Goal: Task Accomplishment & Management: Manage account settings

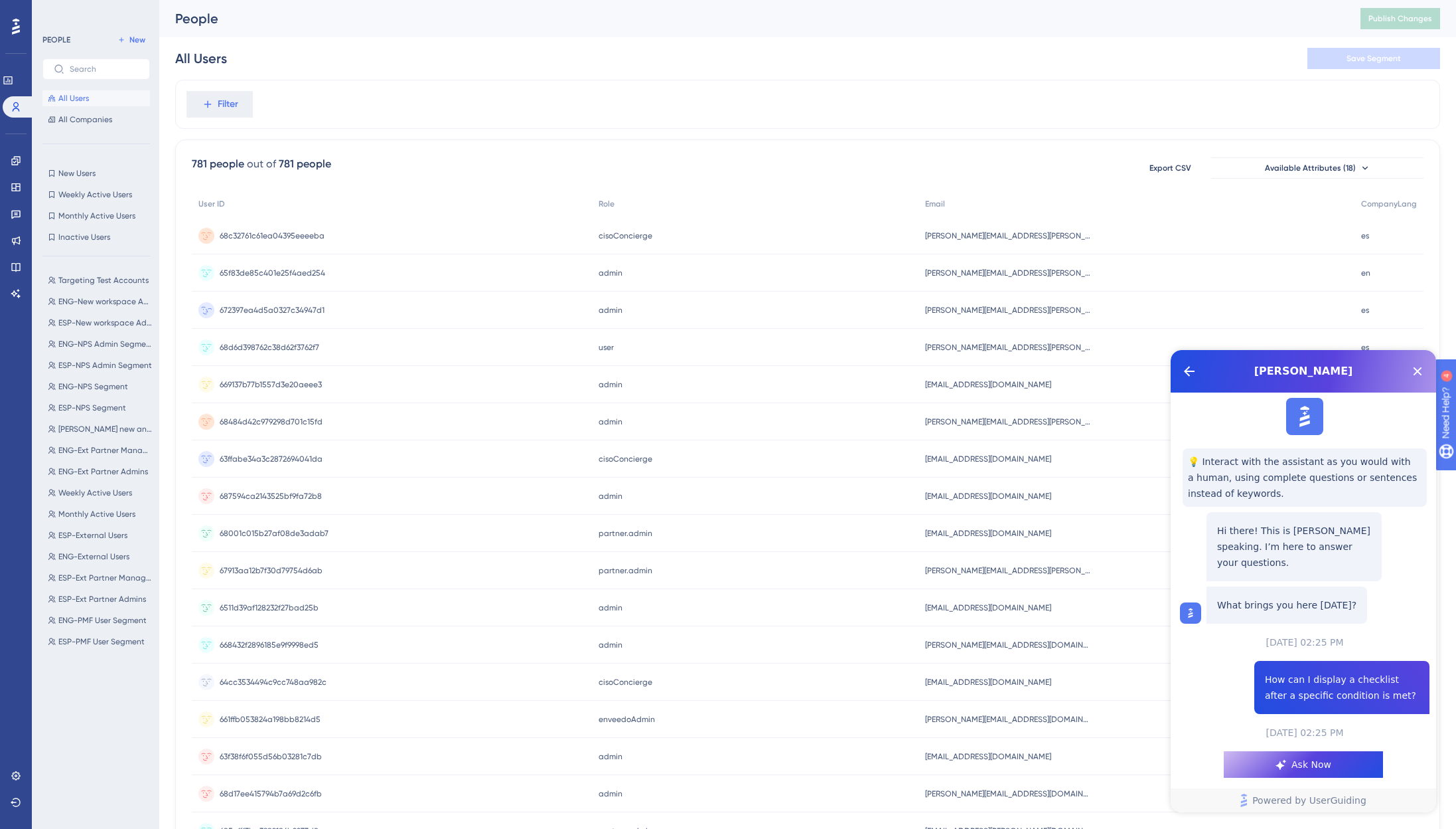
scroll to position [622, 0]
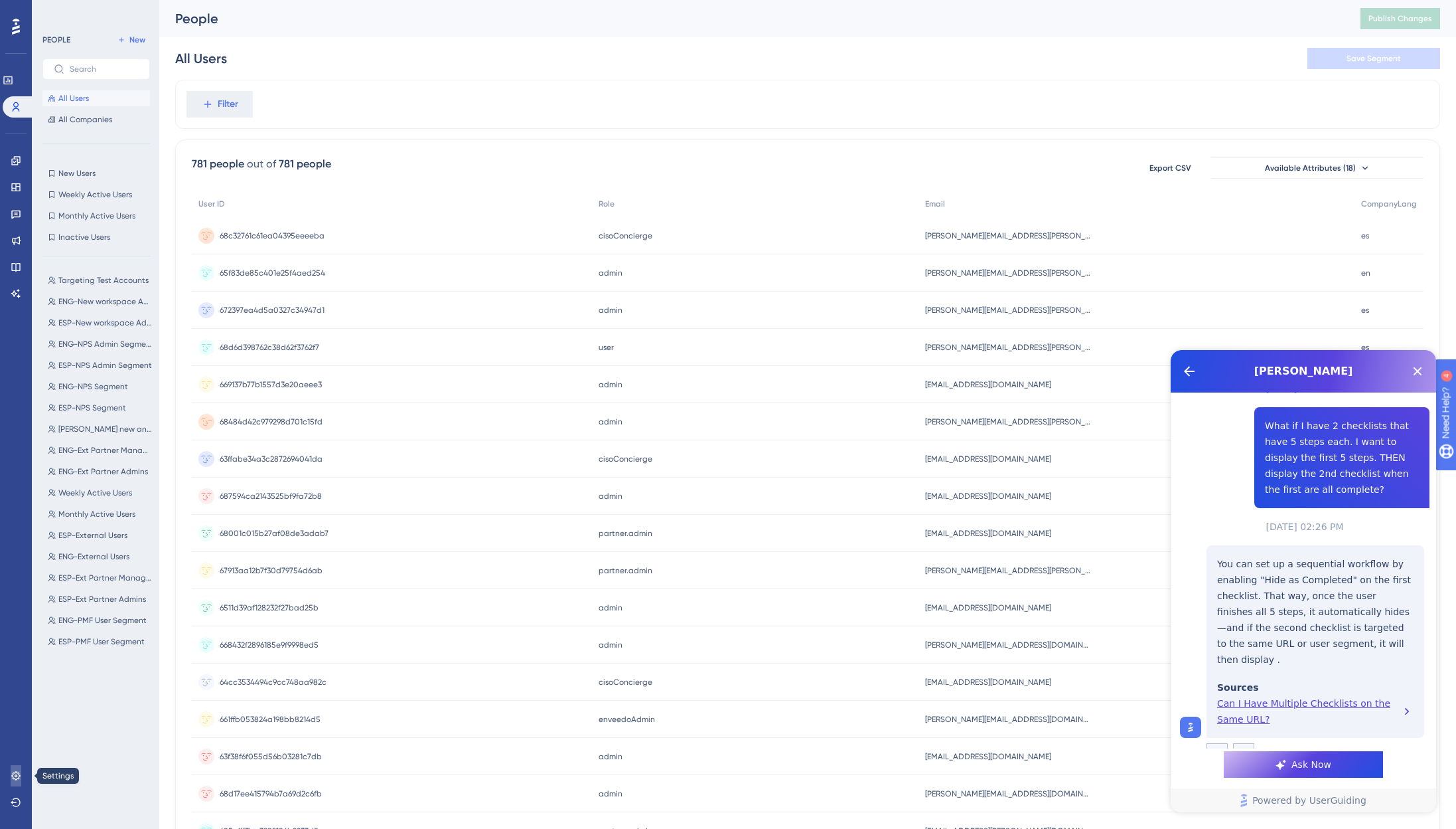
click at [21, 775] on link at bounding box center [15, 775] width 11 height 21
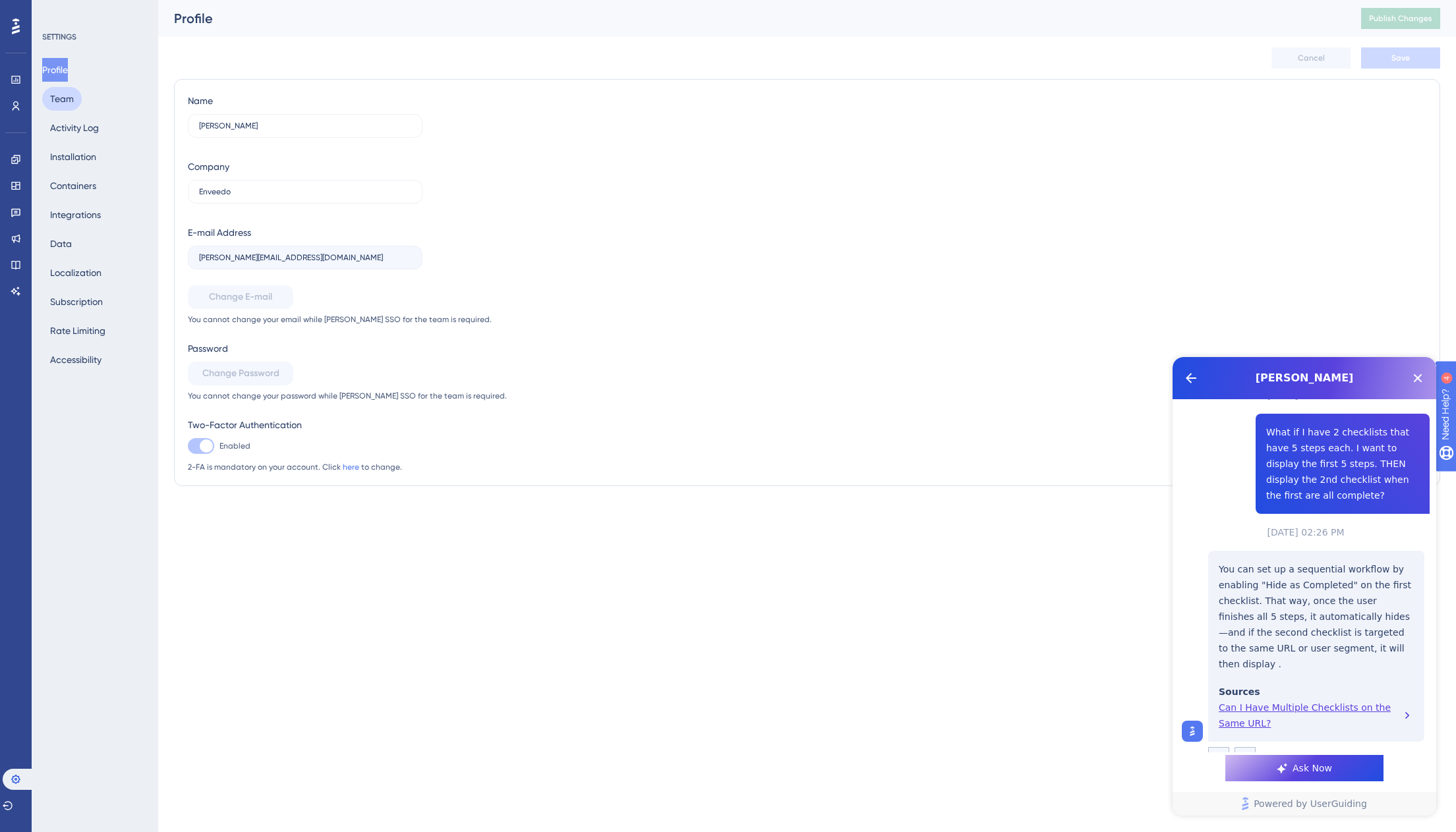
click at [59, 101] on button "Team" at bounding box center [62, 98] width 40 height 24
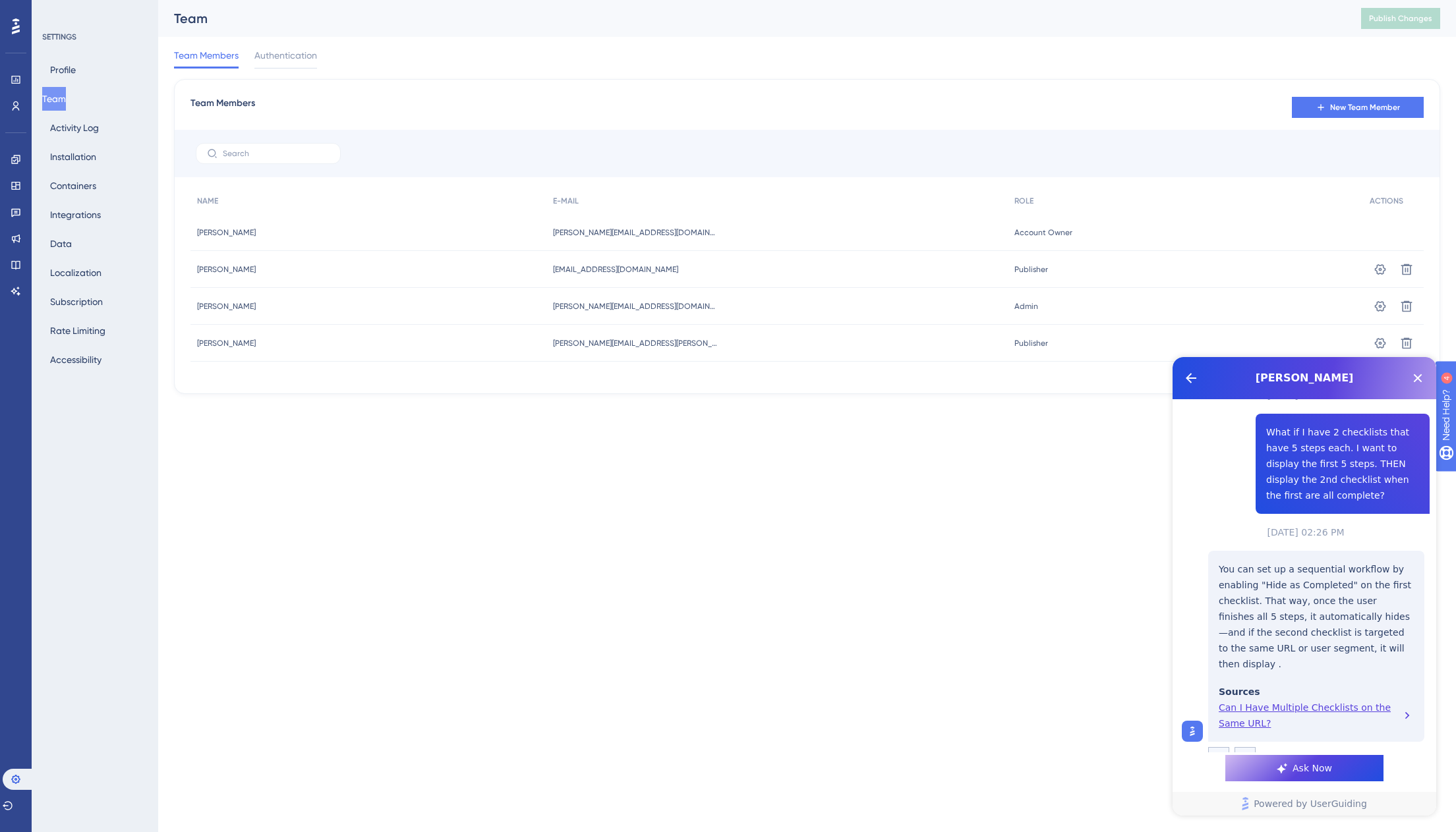
click at [864, 0] on html "Performance Users Engagement Widgets Feedback Product Updates Knowledge Base AI…" at bounding box center [728, 0] width 1456 height 0
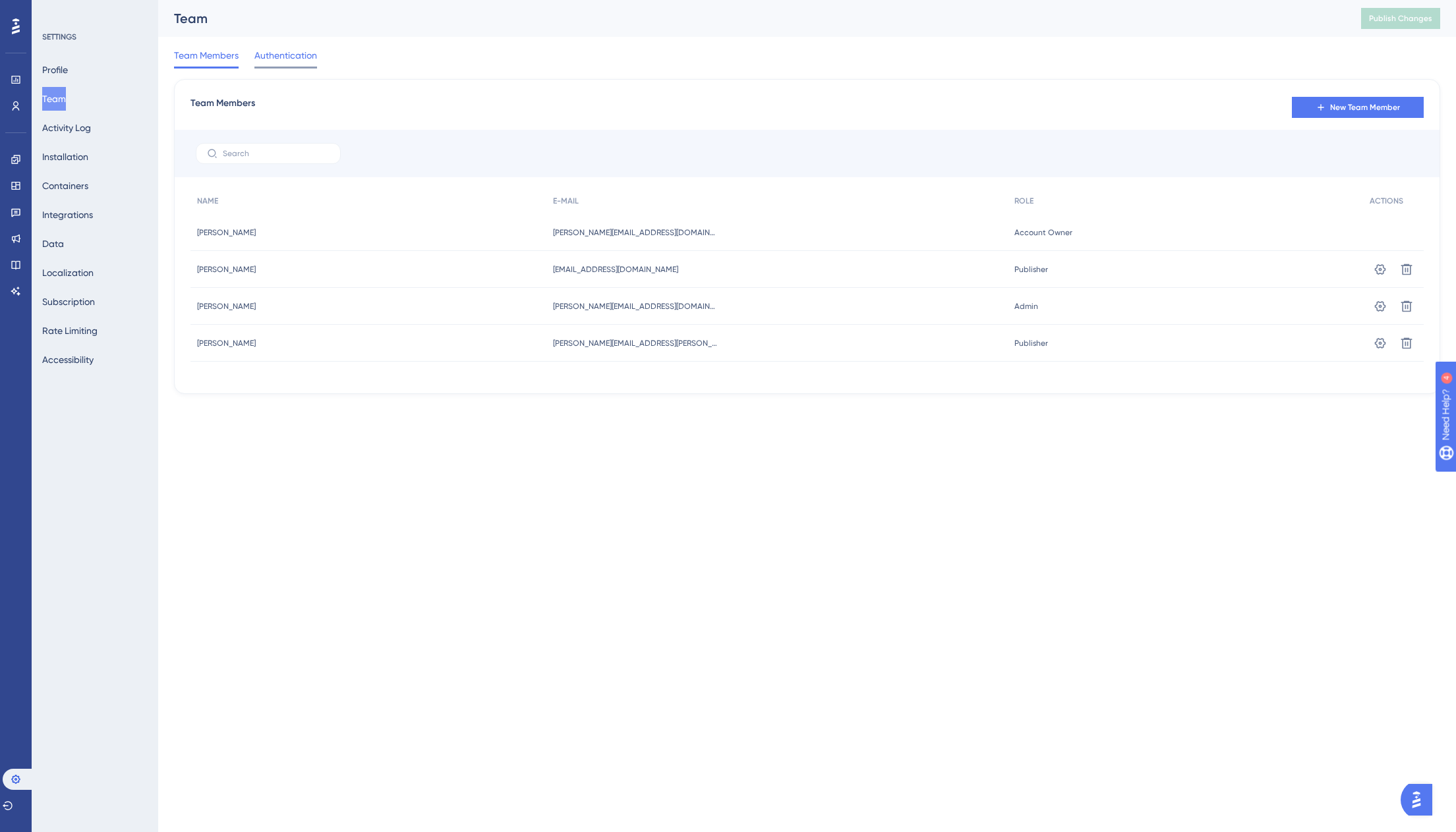
click at [279, 50] on span "Authentication" at bounding box center [286, 55] width 63 height 16
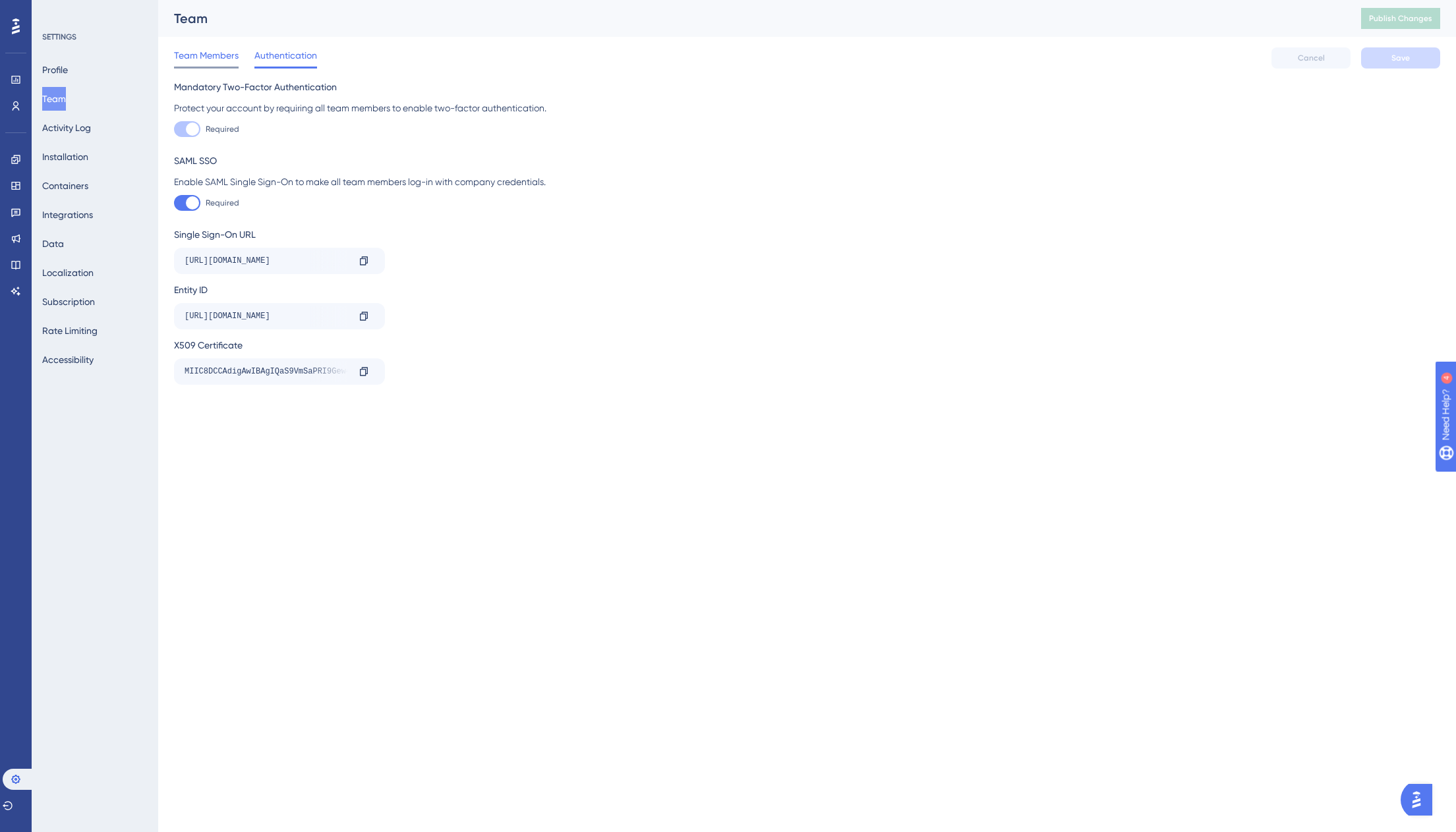
click at [205, 59] on span "Team Members" at bounding box center [207, 55] width 65 height 16
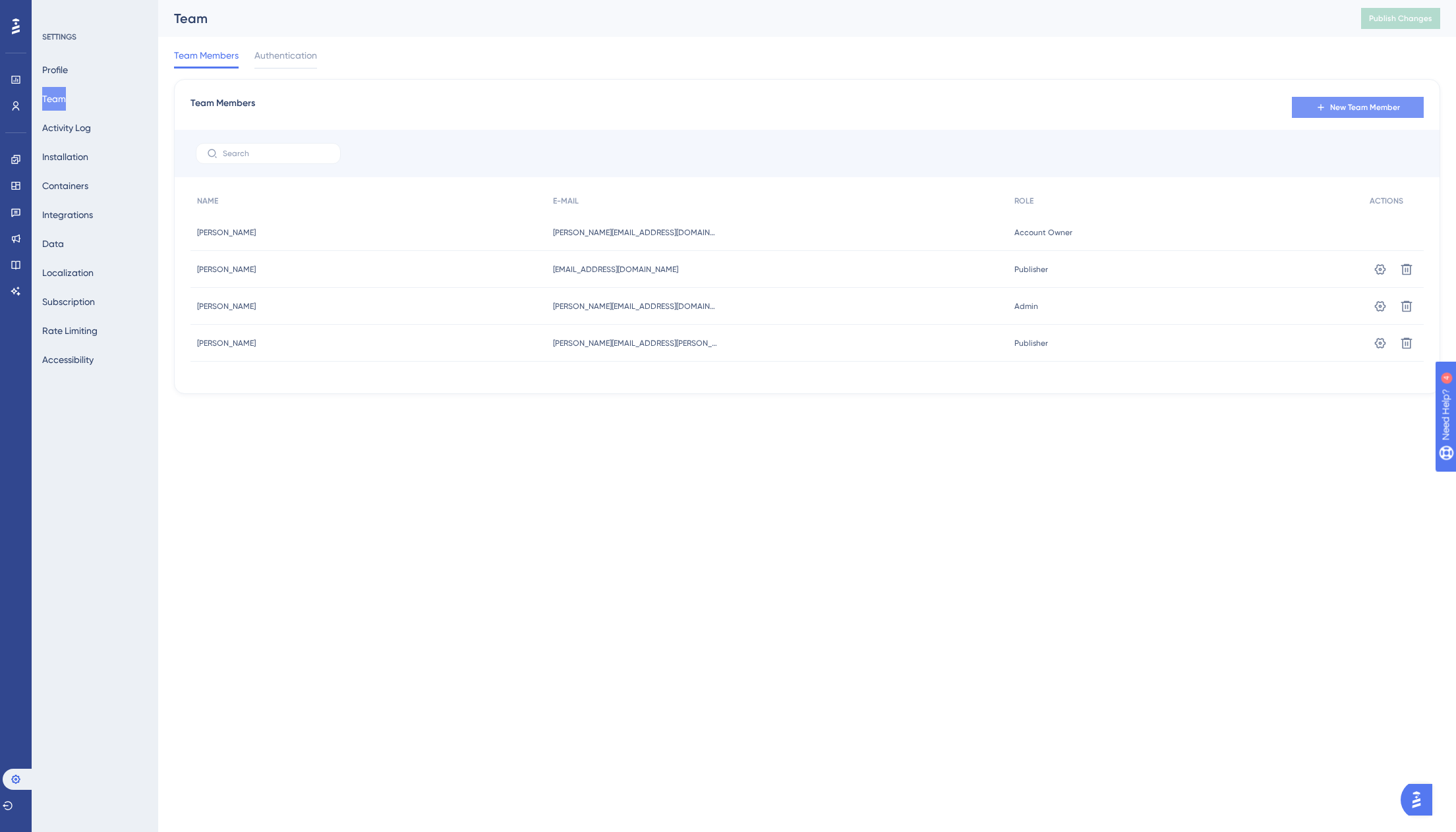
click at [1343, 114] on button "New Team Member" at bounding box center [1357, 108] width 131 height 21
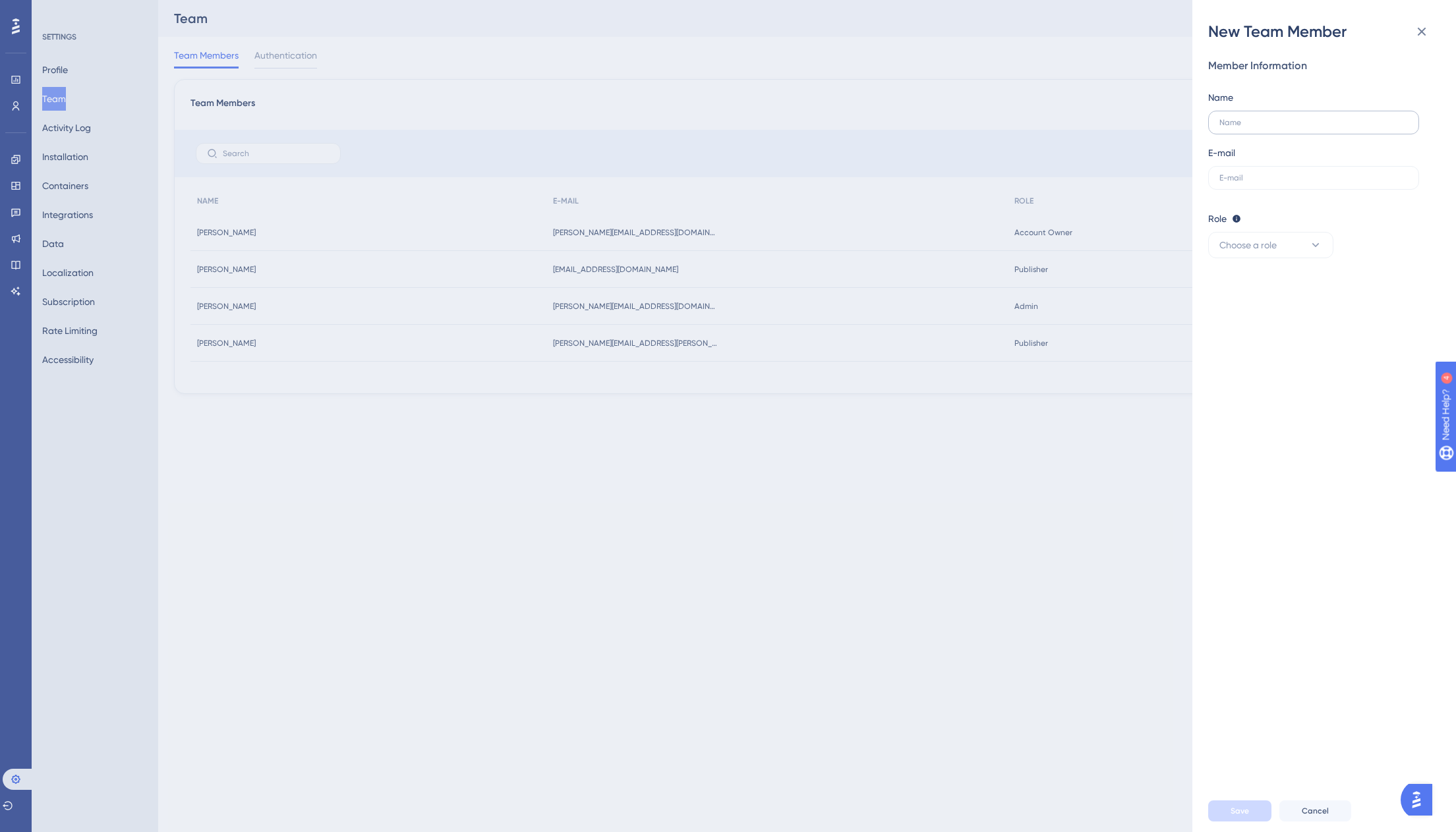
click at [1377, 116] on label at bounding box center [1313, 122] width 210 height 24
click at [1377, 118] on input "text" at bounding box center [1313, 123] width 189 height 10
type input "[PERSON_NAME]"
type input "[PERSON_NAME][EMAIL_ADDRESS][DOMAIN_NAME]"
click at [1208, 232] on button "Choose a role" at bounding box center [1270, 246] width 125 height 27
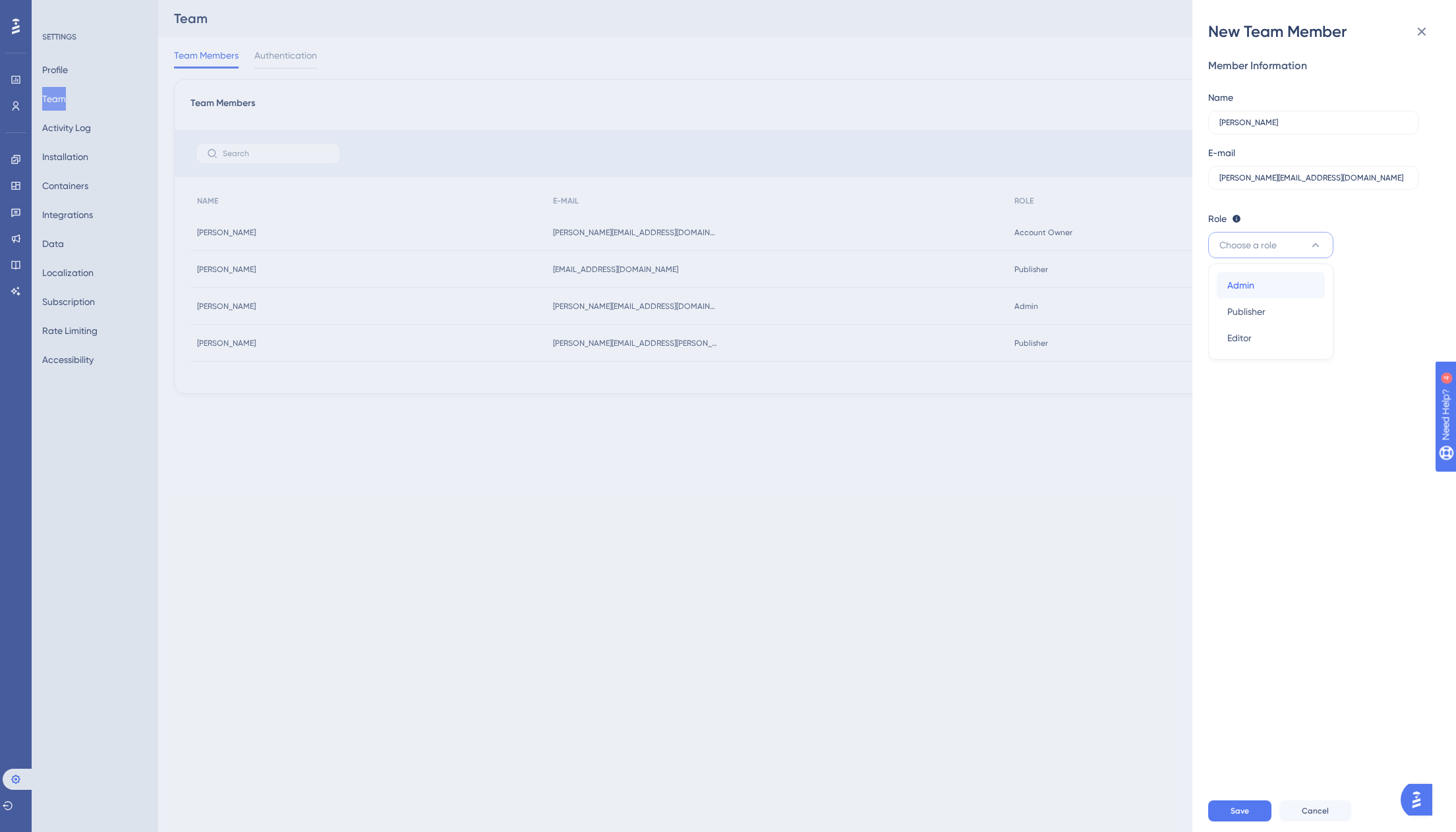
click at [1258, 278] on div "Admin Admin" at bounding box center [1270, 286] width 87 height 27
click at [1257, 805] on button "Save" at bounding box center [1240, 811] width 63 height 21
click at [18, 215] on div "New Team Member Member Information Name [PERSON_NAME] E-mail [PERSON_NAME][EMAI…" at bounding box center [728, 416] width 1456 height 832
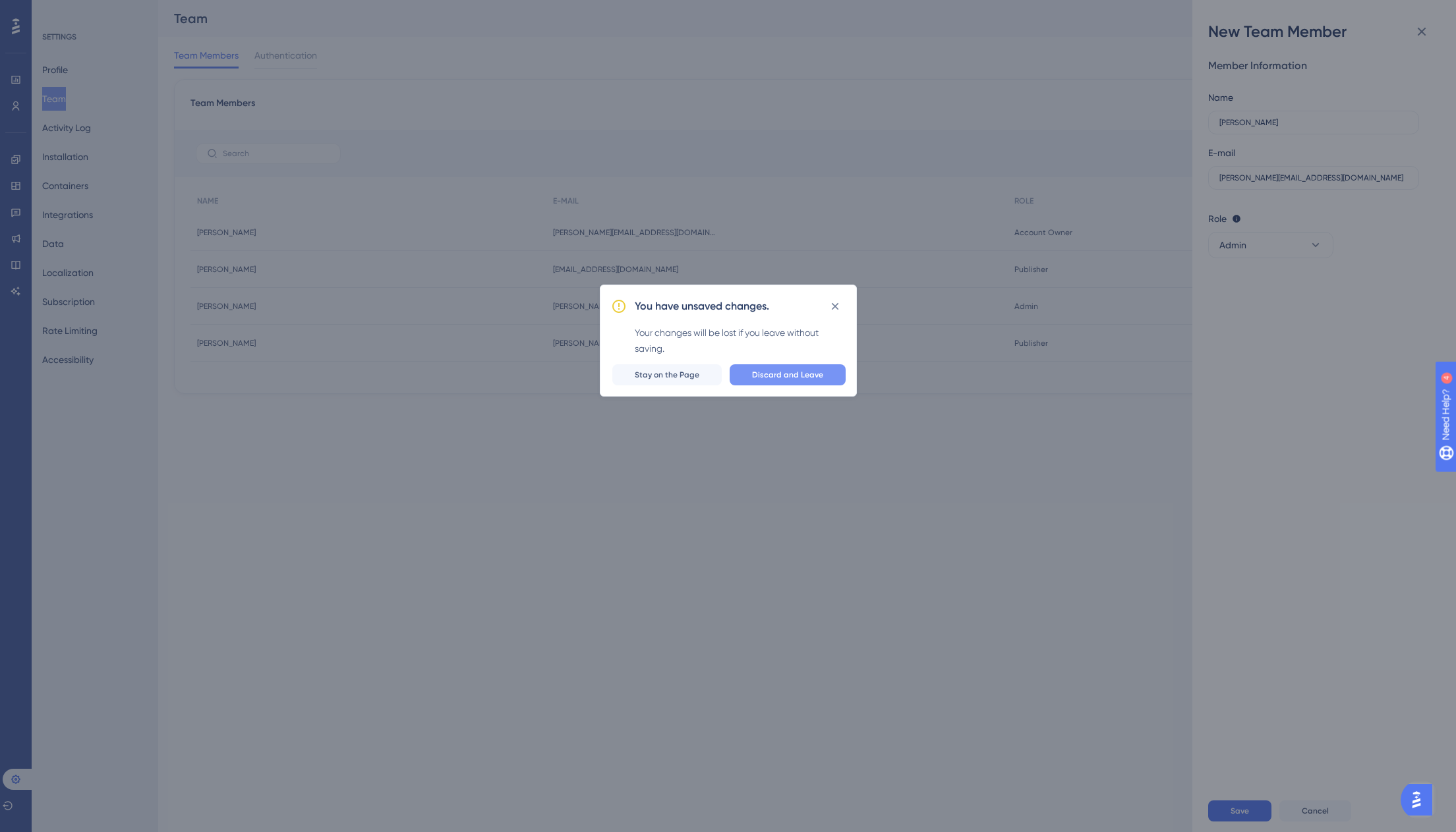
click at [759, 372] on span "Discard and Leave" at bounding box center [788, 374] width 71 height 10
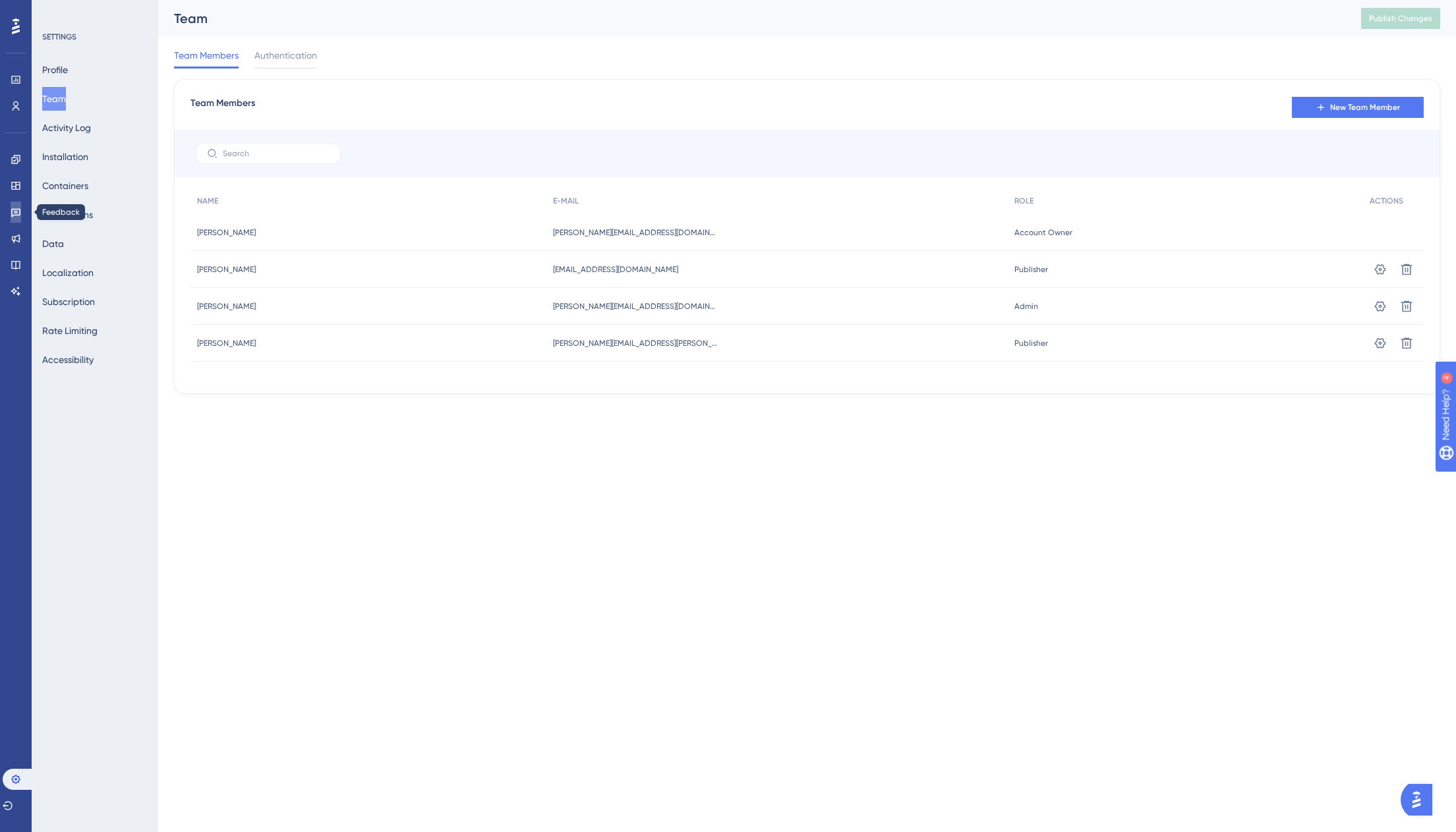
click at [21, 215] on link at bounding box center [15, 212] width 10 height 21
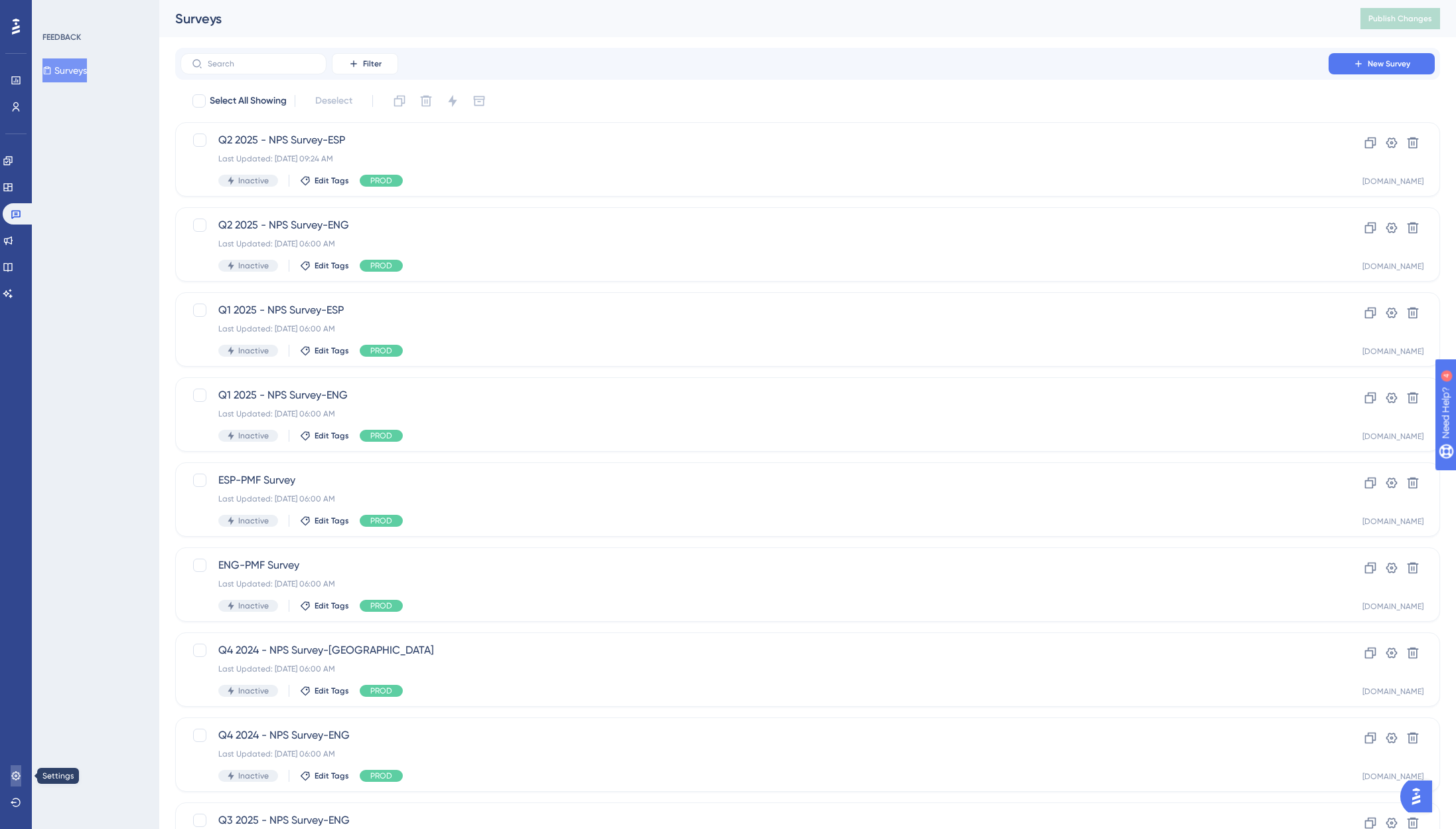
click at [18, 781] on link at bounding box center [15, 775] width 11 height 21
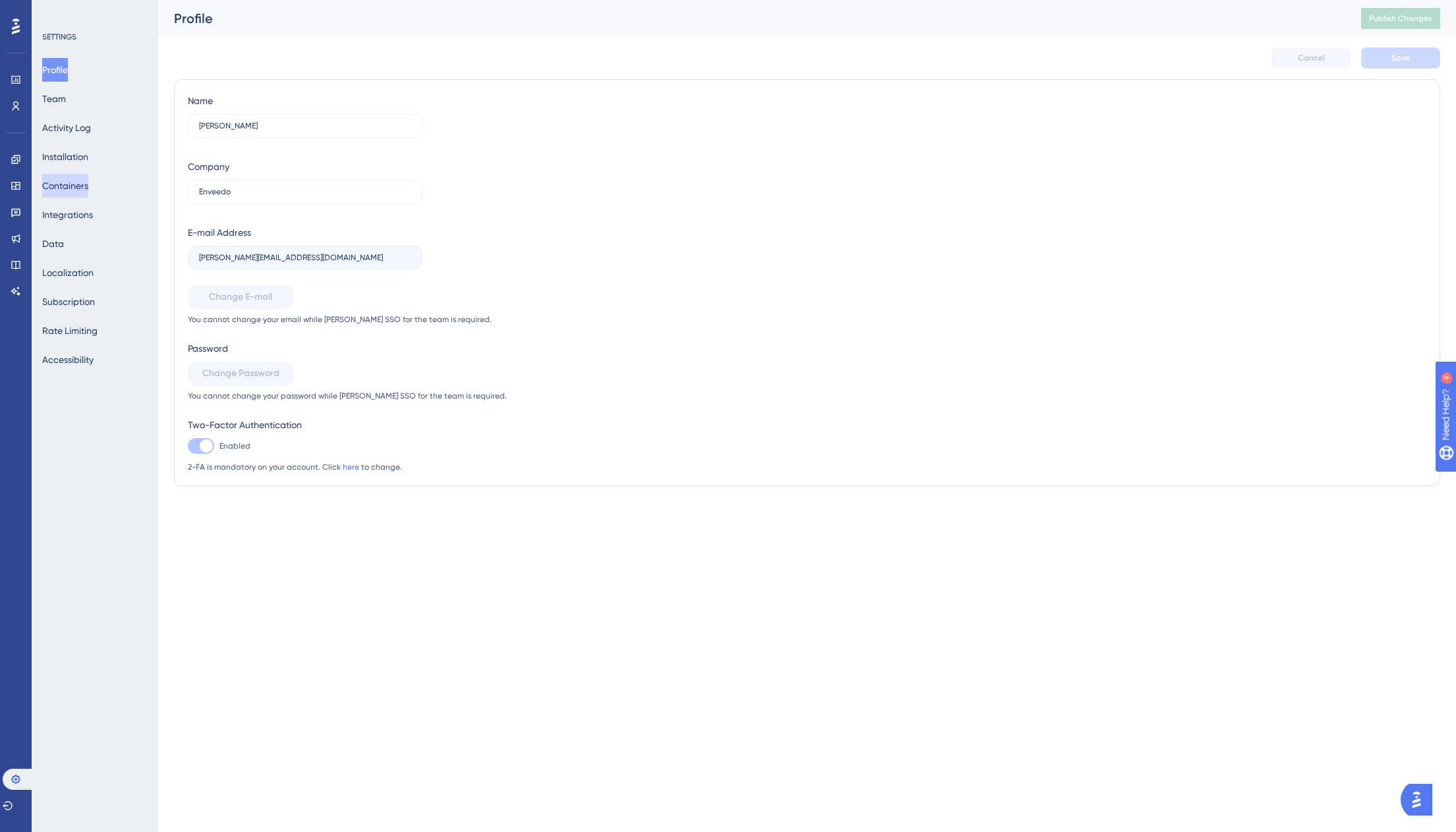
click at [89, 186] on button "Containers" at bounding box center [65, 186] width 46 height 24
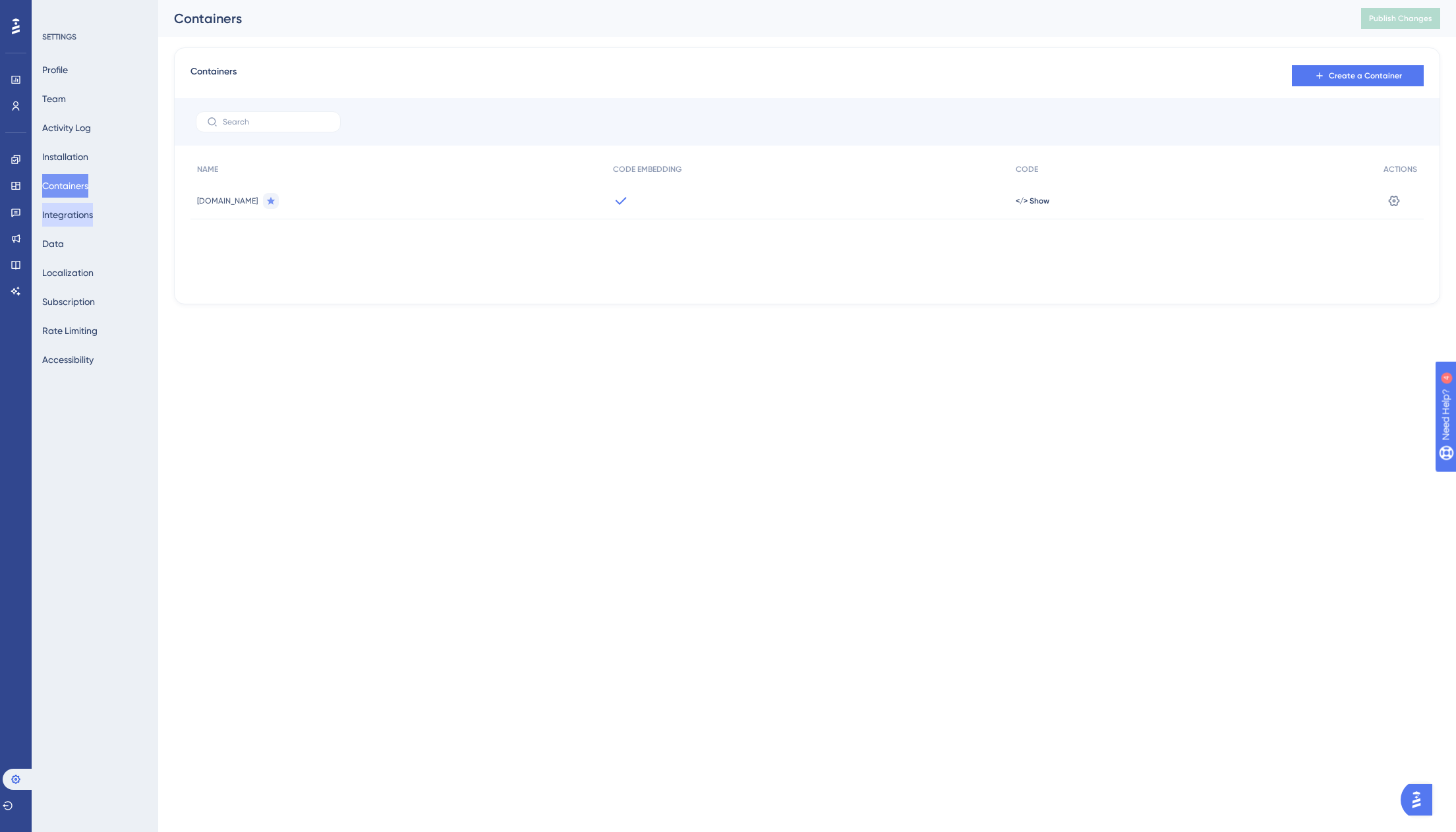
click at [85, 216] on button "Integrations" at bounding box center [67, 214] width 50 height 24
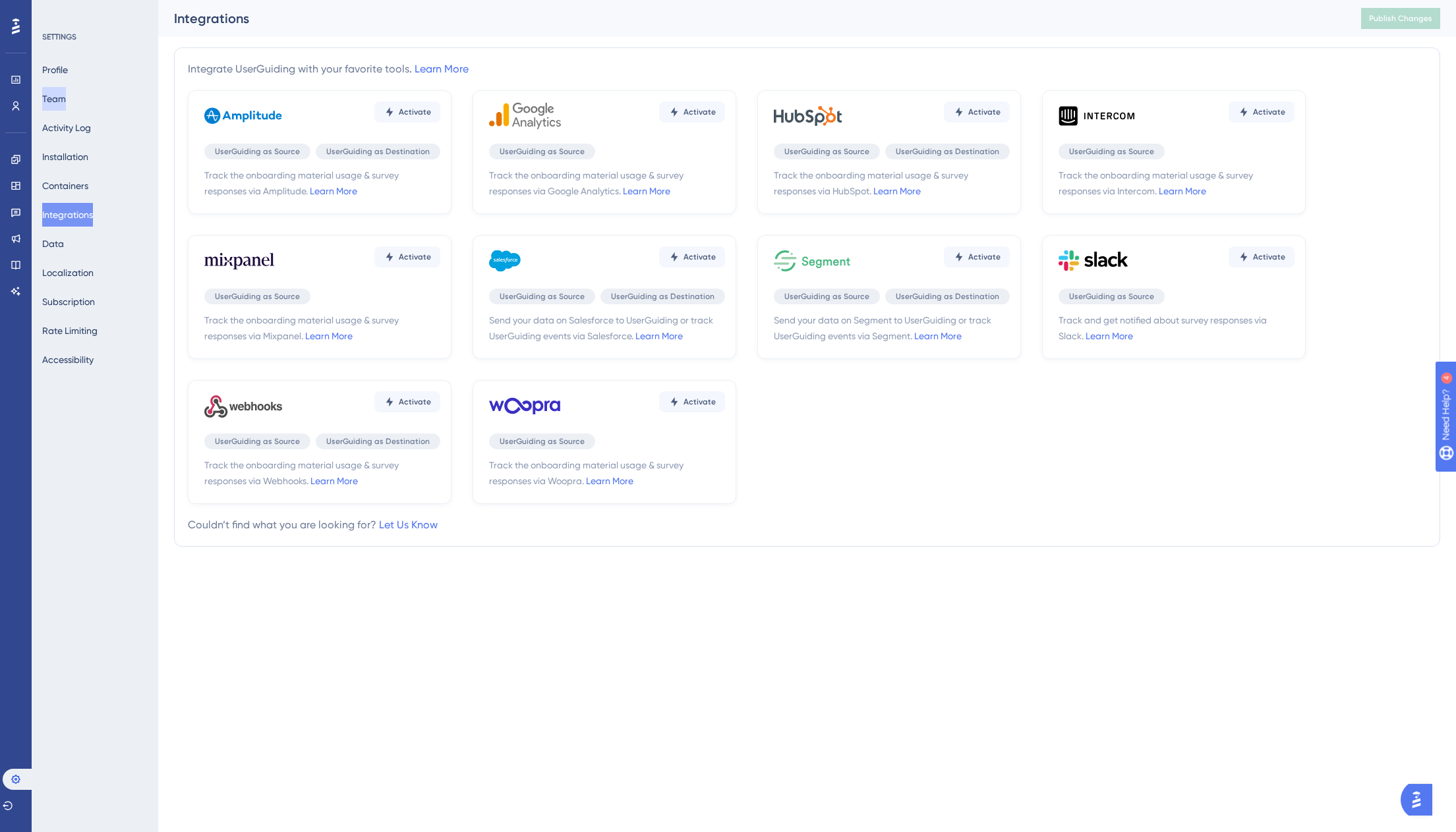
click at [50, 95] on button "Team" at bounding box center [53, 98] width 24 height 24
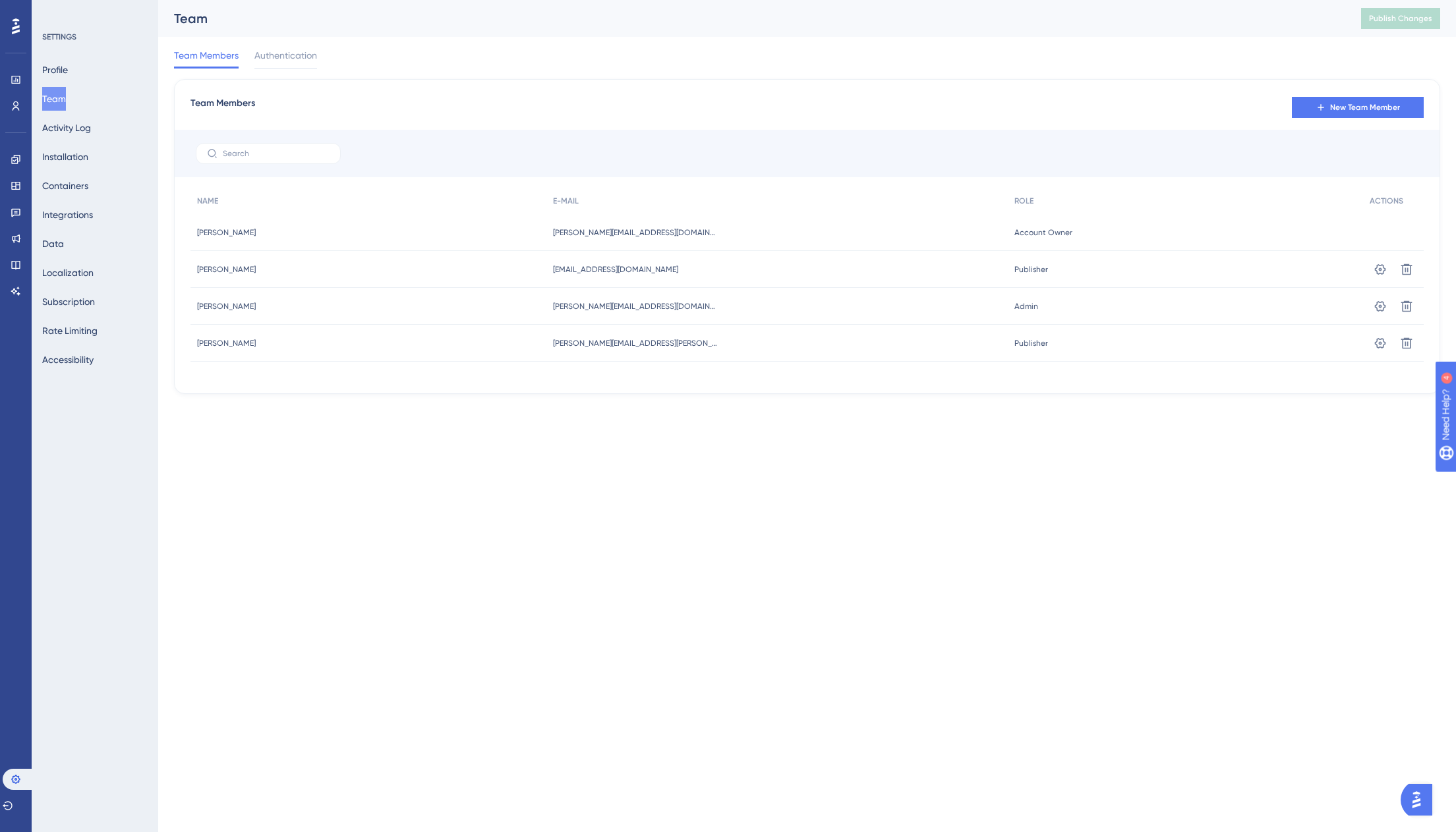
click at [1412, 797] on img "Open AI Assistant Launcher" at bounding box center [1416, 800] width 24 height 24
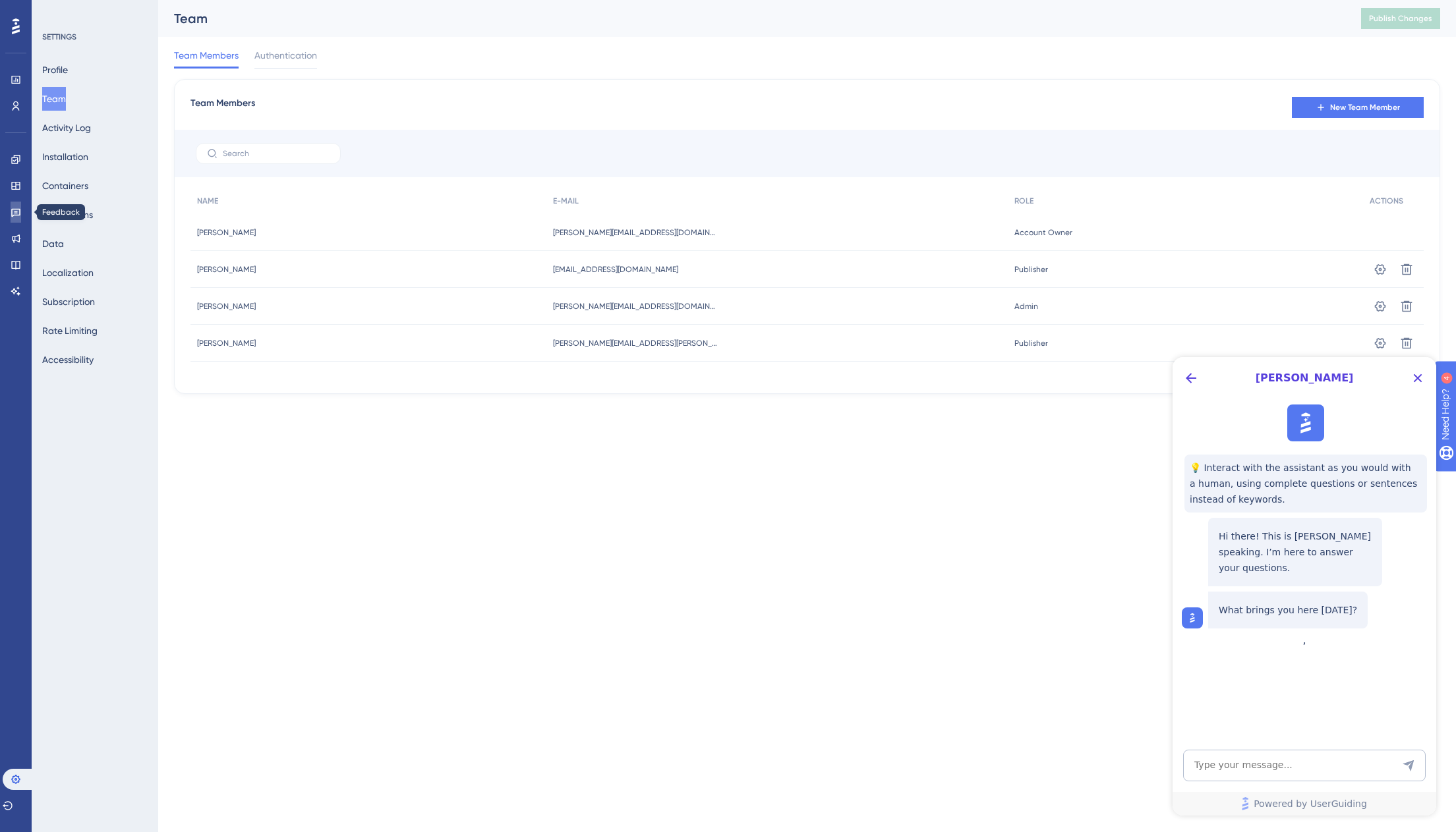
click at [13, 220] on link at bounding box center [15, 212] width 10 height 21
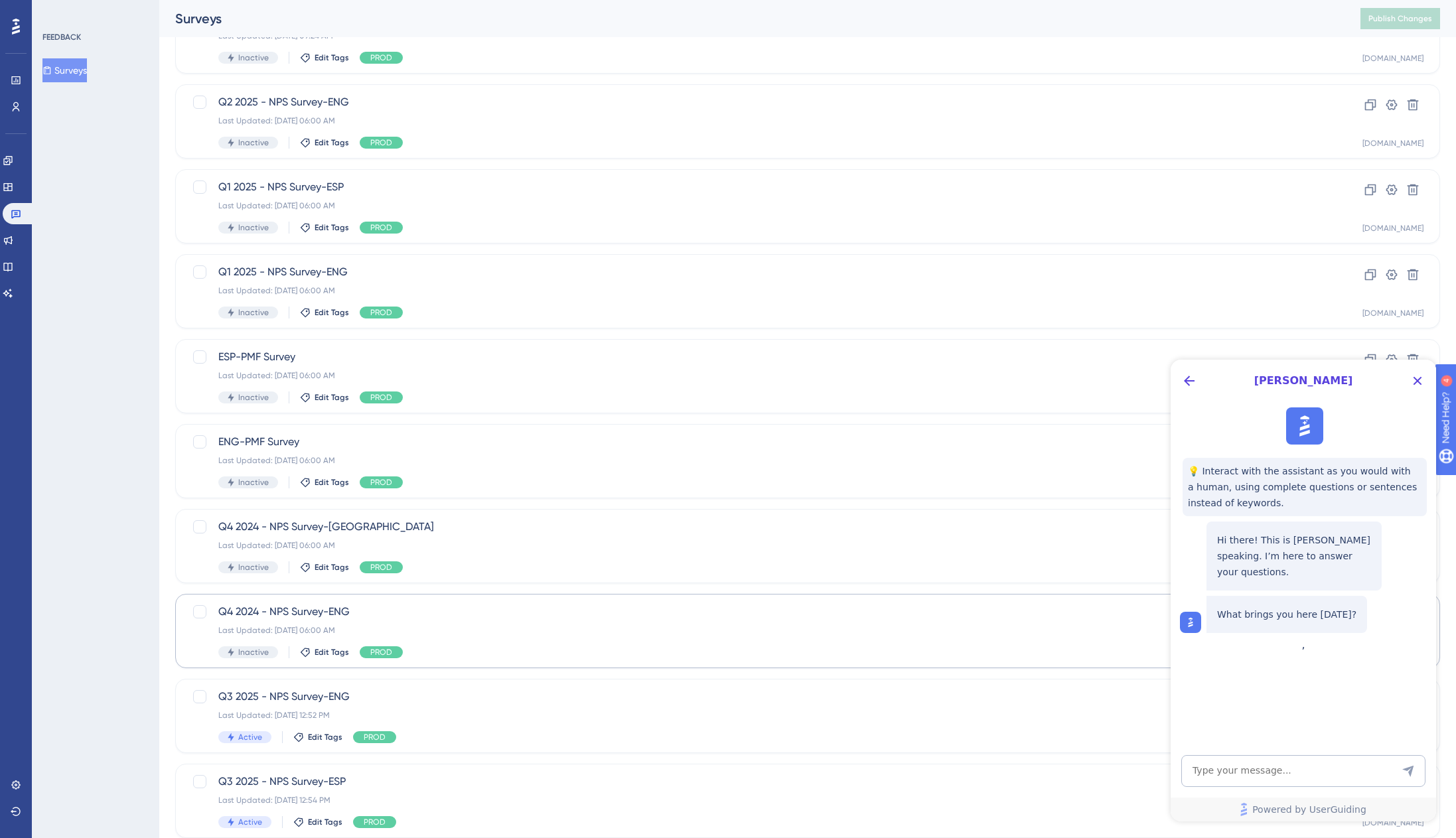
scroll to position [165, 0]
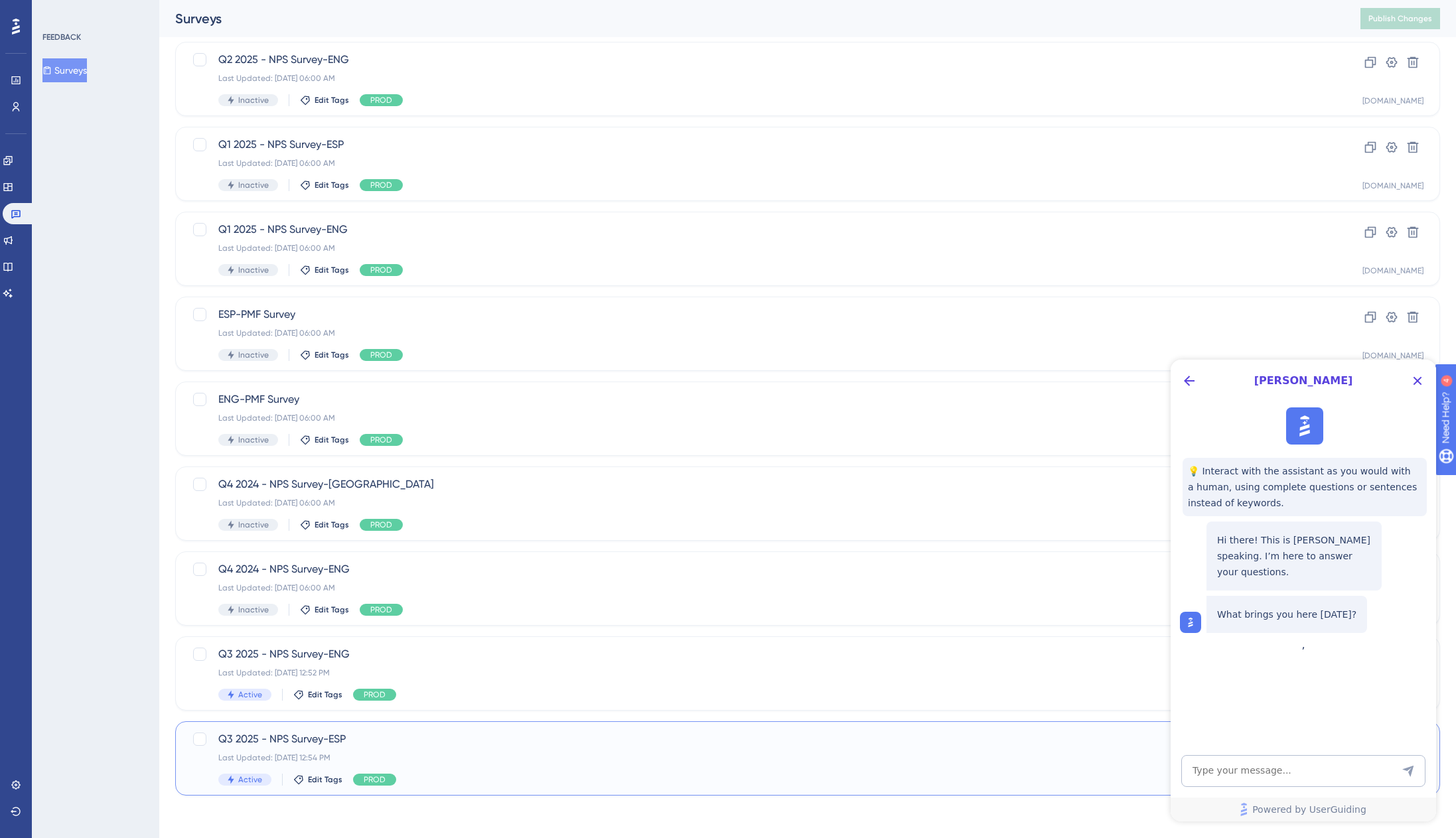
click at [283, 733] on span "Q3 2025 - NPS Survey-ESP" at bounding box center [755, 739] width 1072 height 16
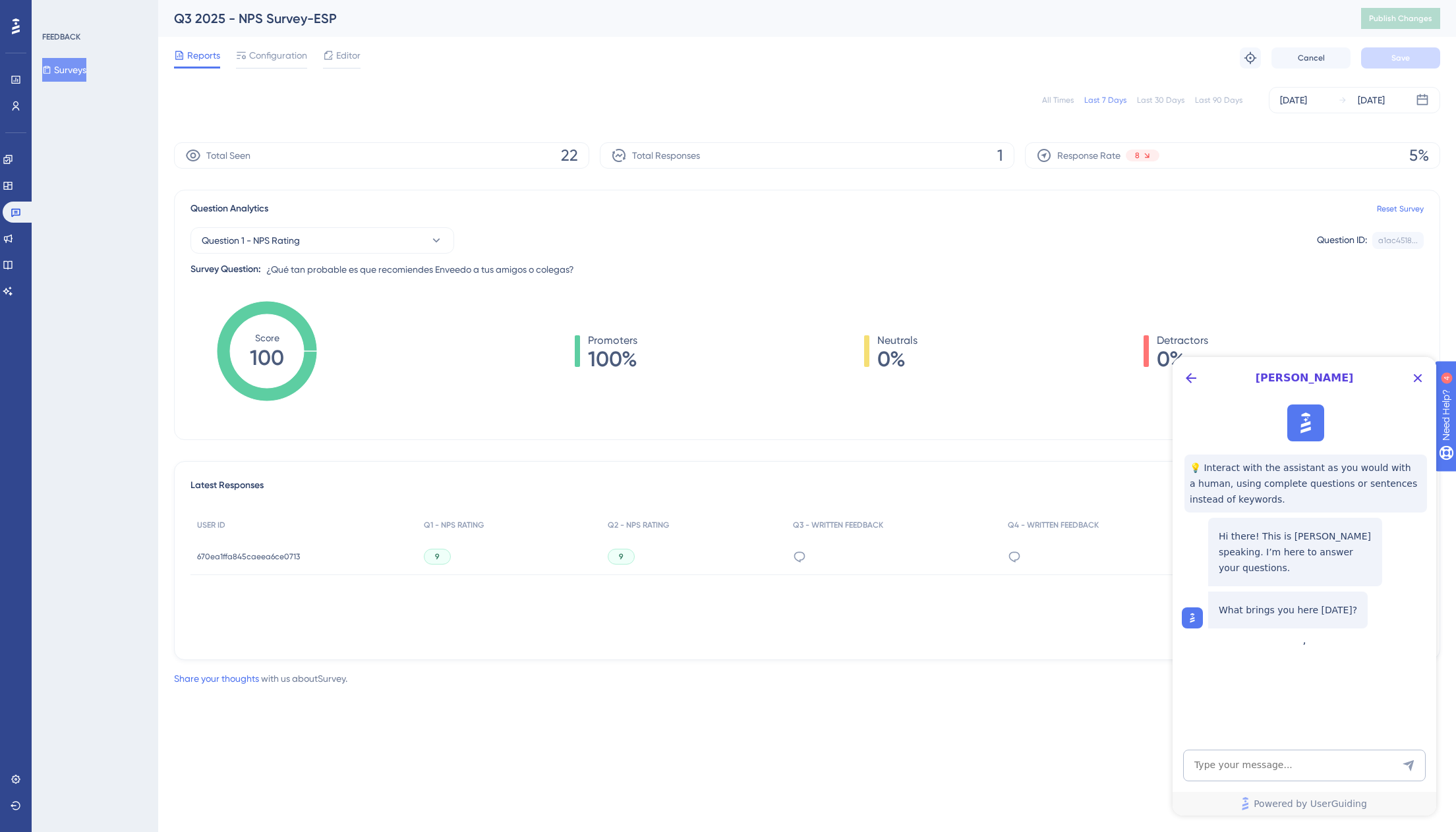
click at [1179, 101] on div "Last 30 Days" at bounding box center [1161, 100] width 48 height 10
click at [1417, 374] on icon "Close Button" at bounding box center [1417, 378] width 16 height 16
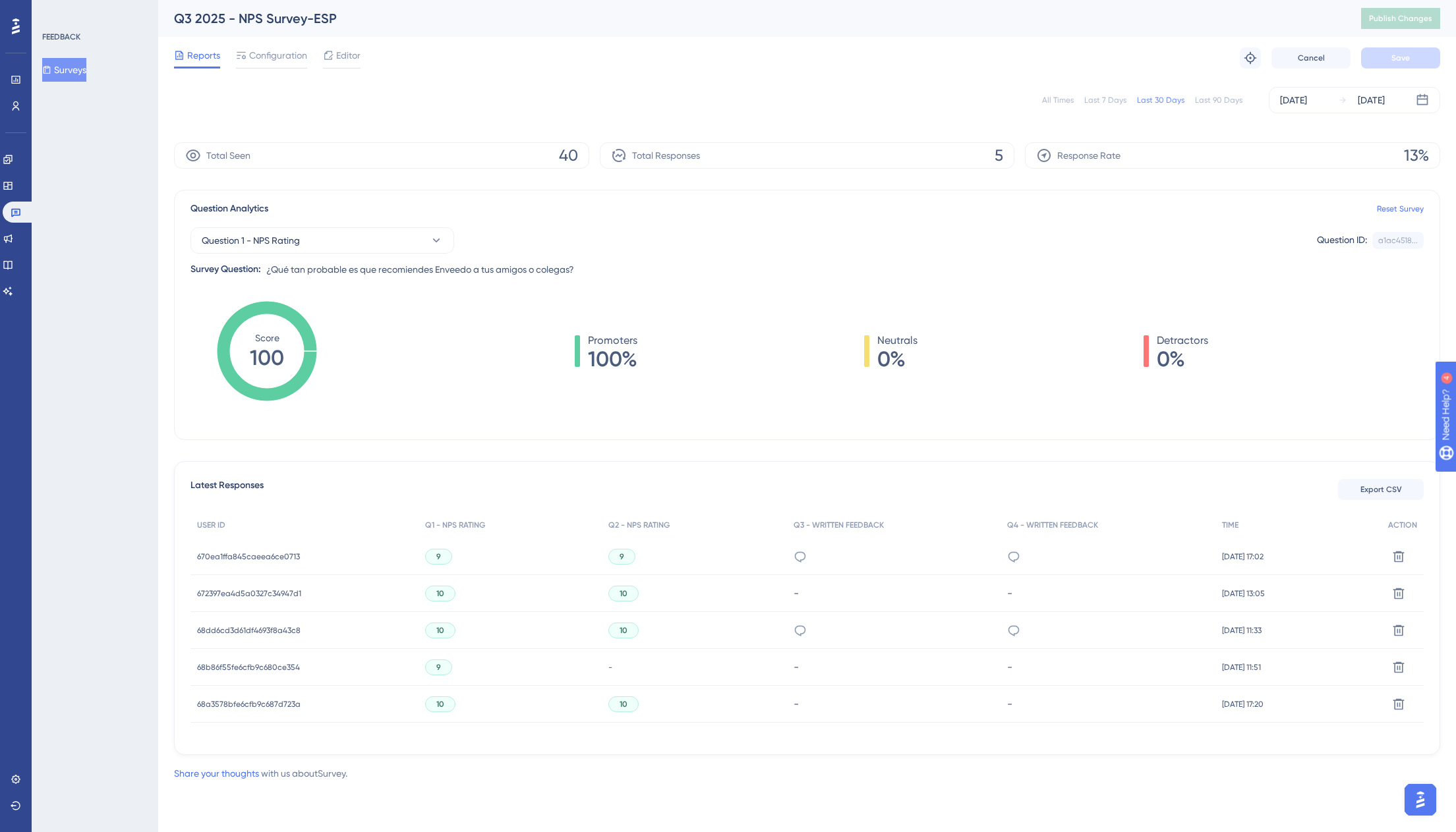
click at [71, 64] on button "Surveys" at bounding box center [64, 69] width 44 height 24
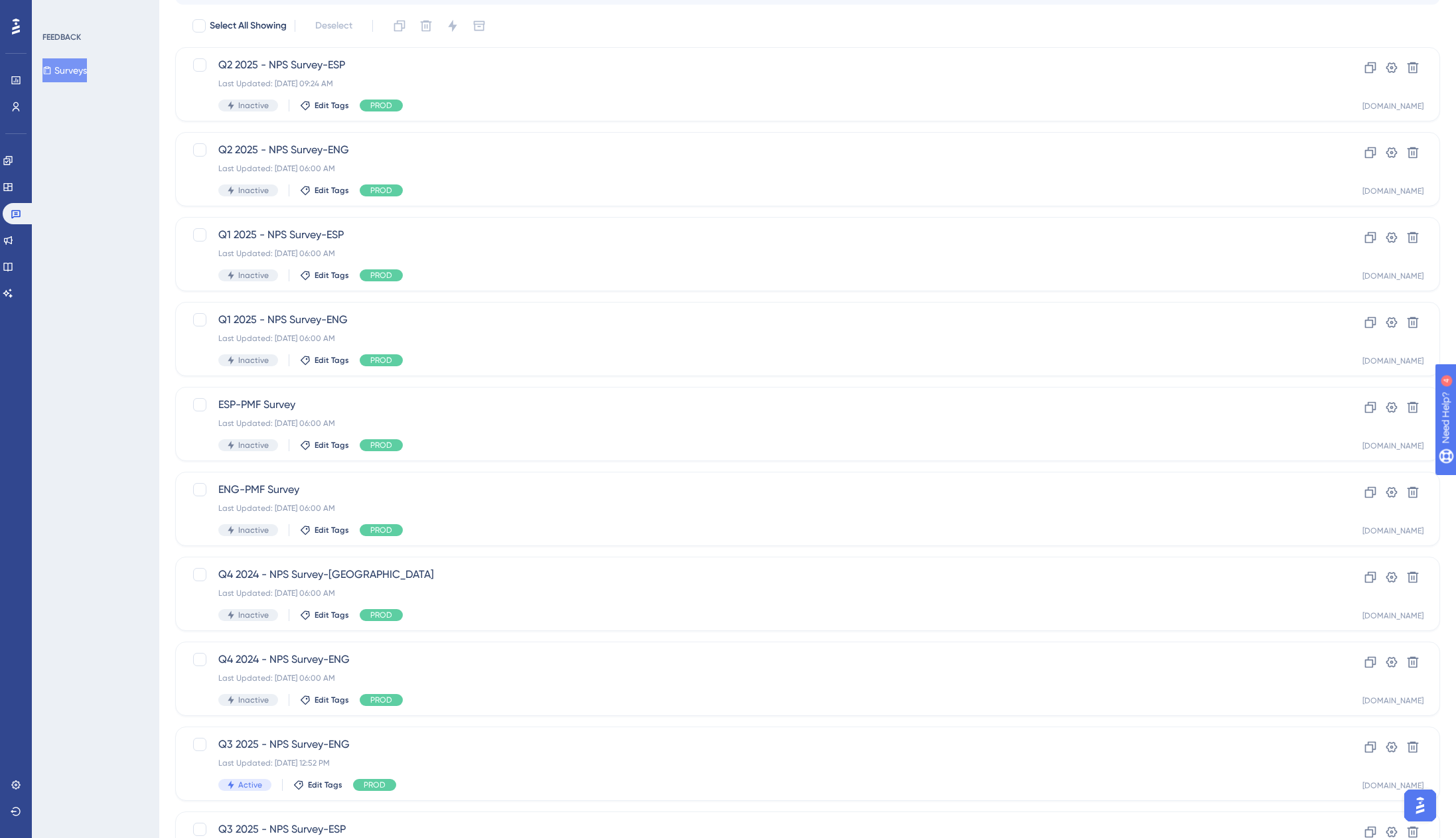
scroll to position [165, 0]
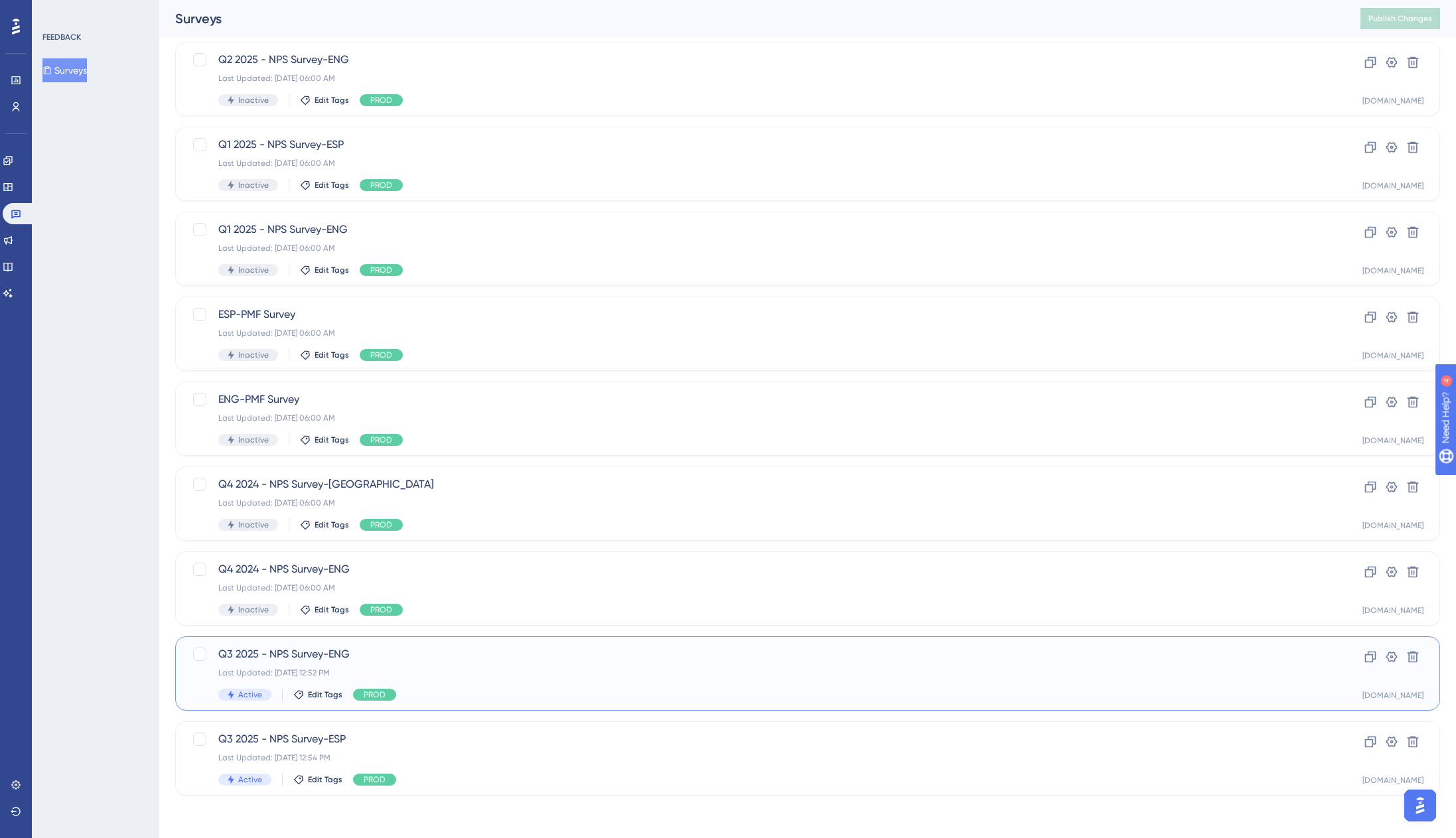
click at [434, 667] on div "Last Updated: [DATE] 12:52 PM" at bounding box center [755, 672] width 1072 height 11
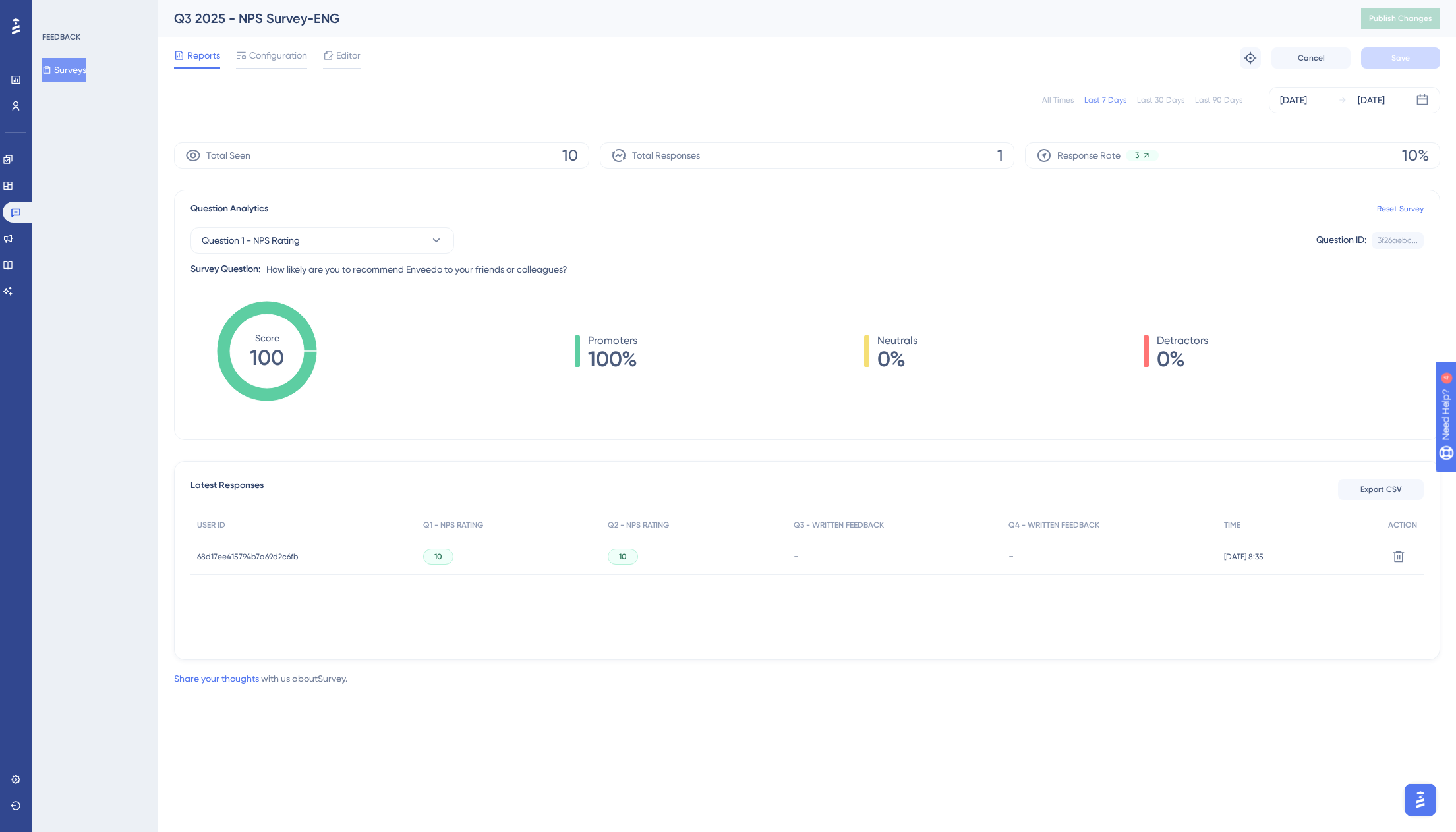
click at [277, 552] on span "68d17ee415794b7a69d2c6fb" at bounding box center [248, 556] width 102 height 10
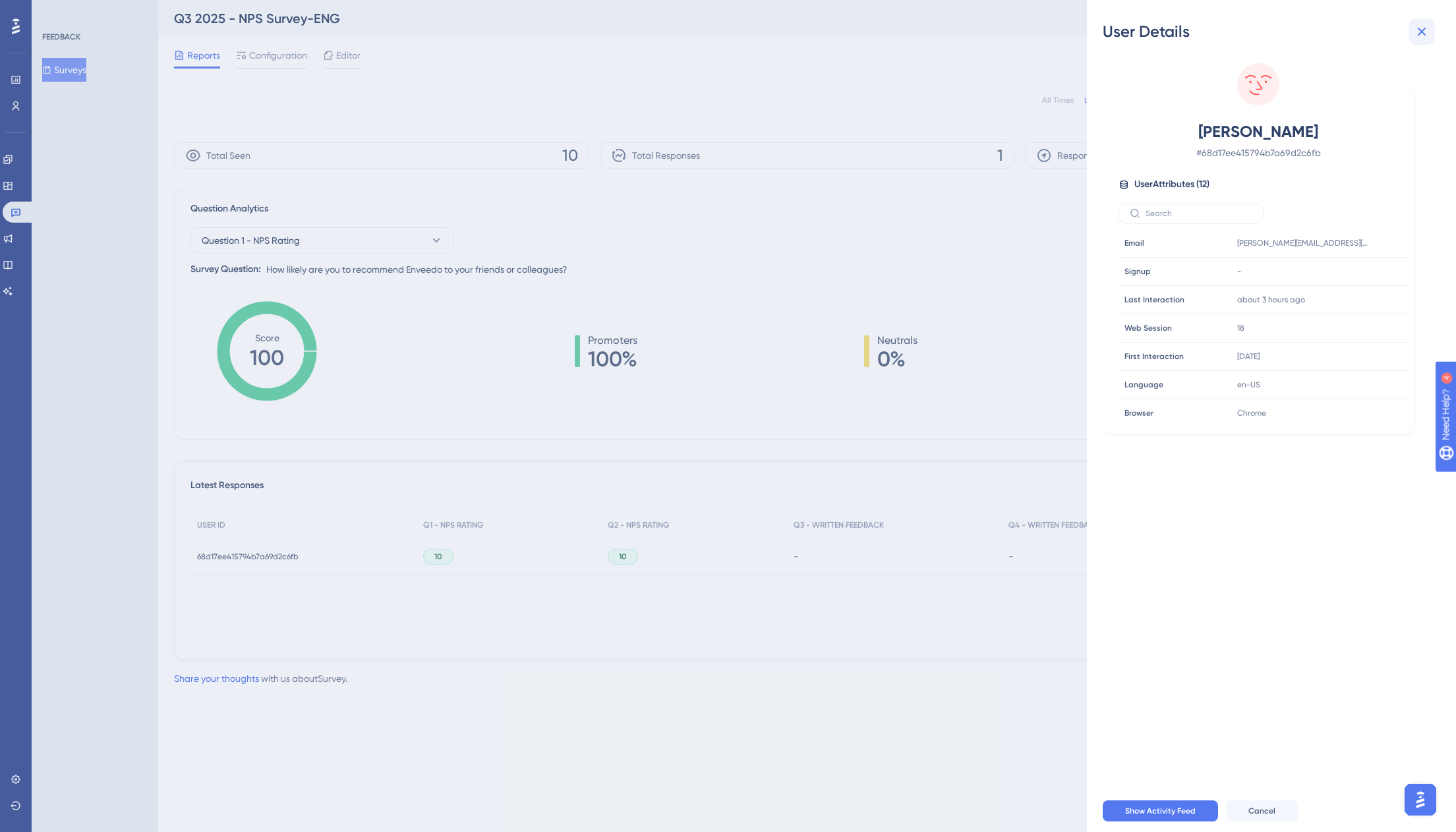
click at [1419, 37] on icon at bounding box center [1421, 31] width 16 height 16
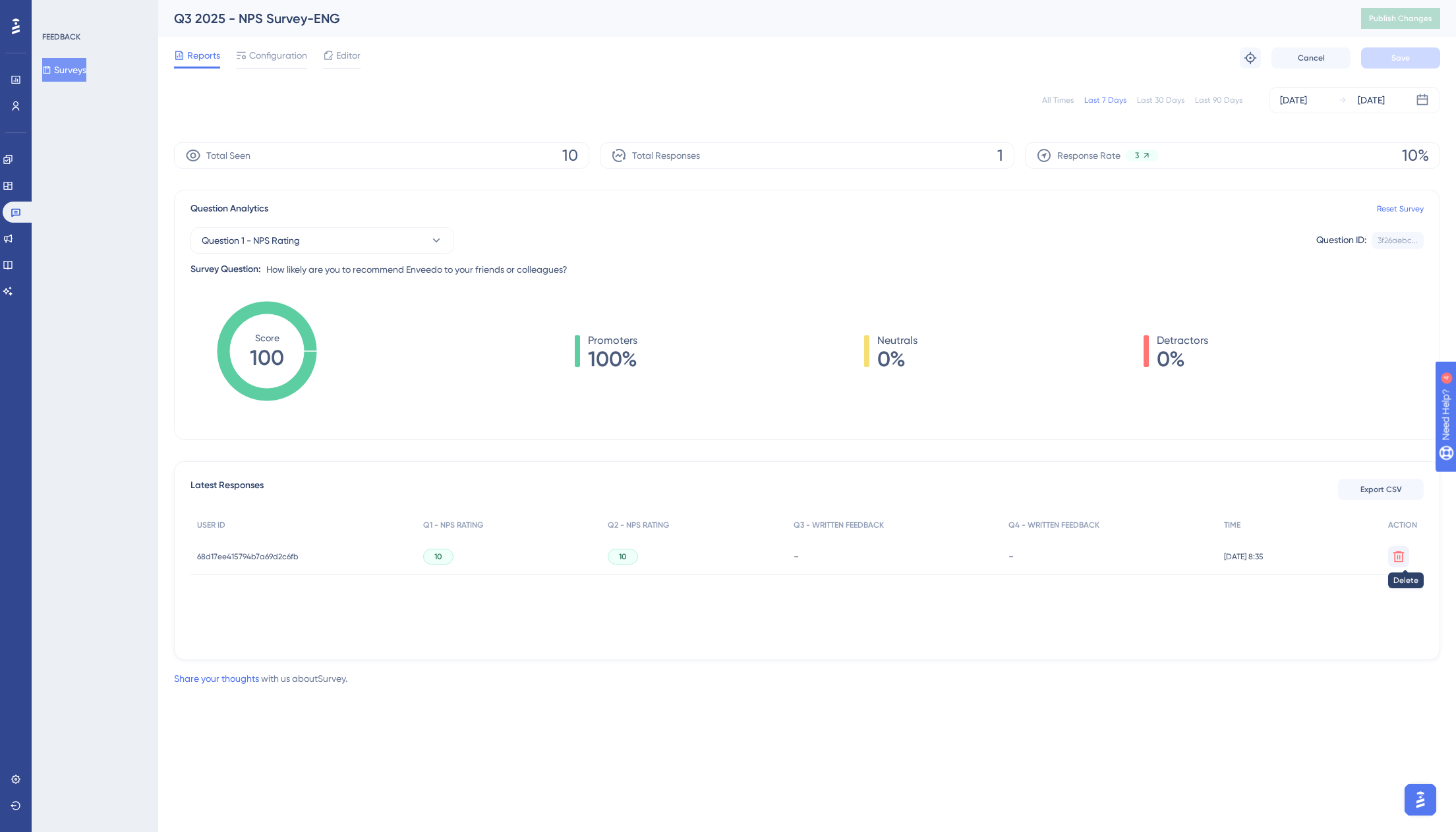
click at [1394, 551] on icon at bounding box center [1399, 557] width 13 height 13
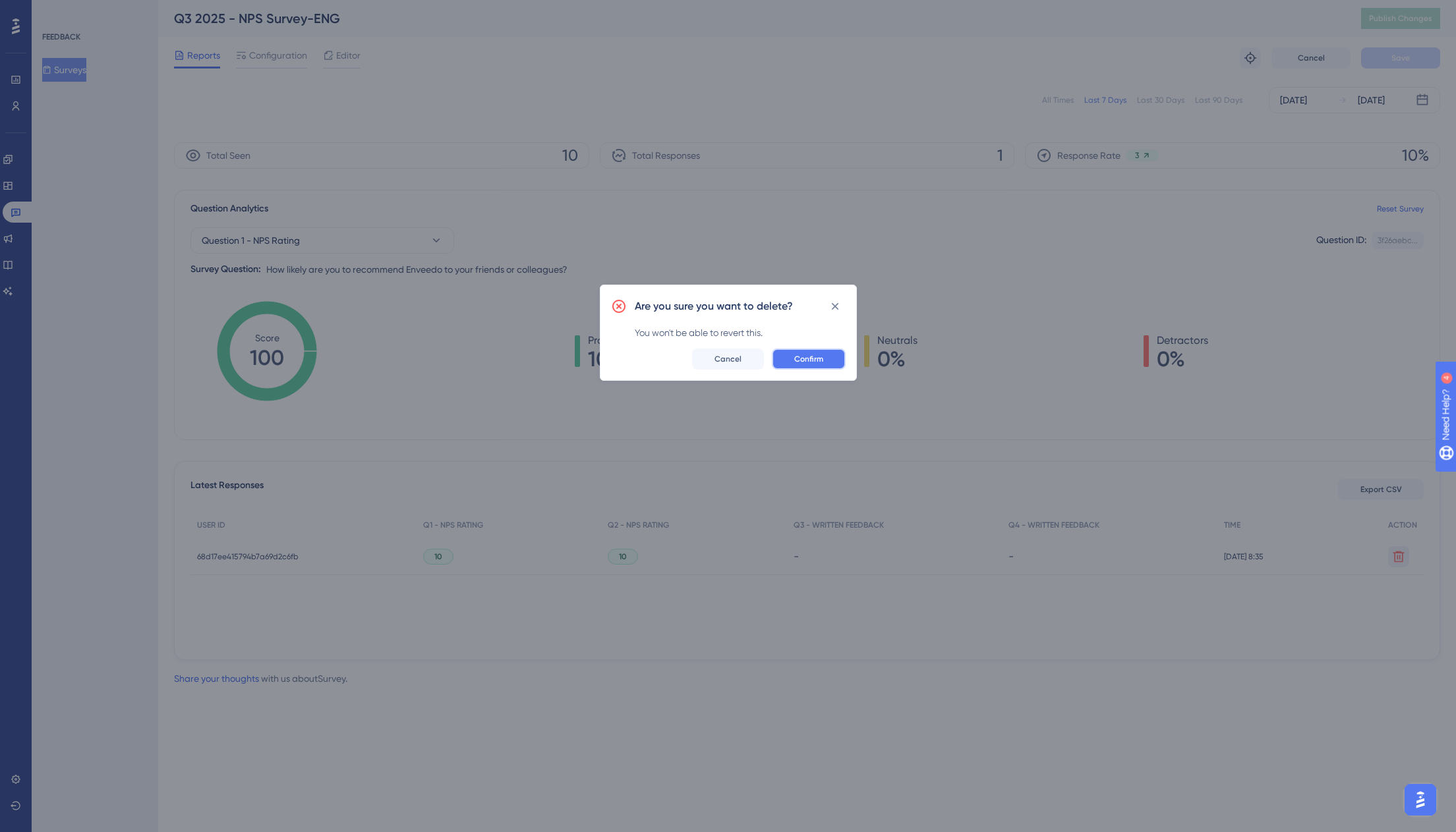
click at [823, 356] on button "Confirm" at bounding box center [808, 359] width 74 height 21
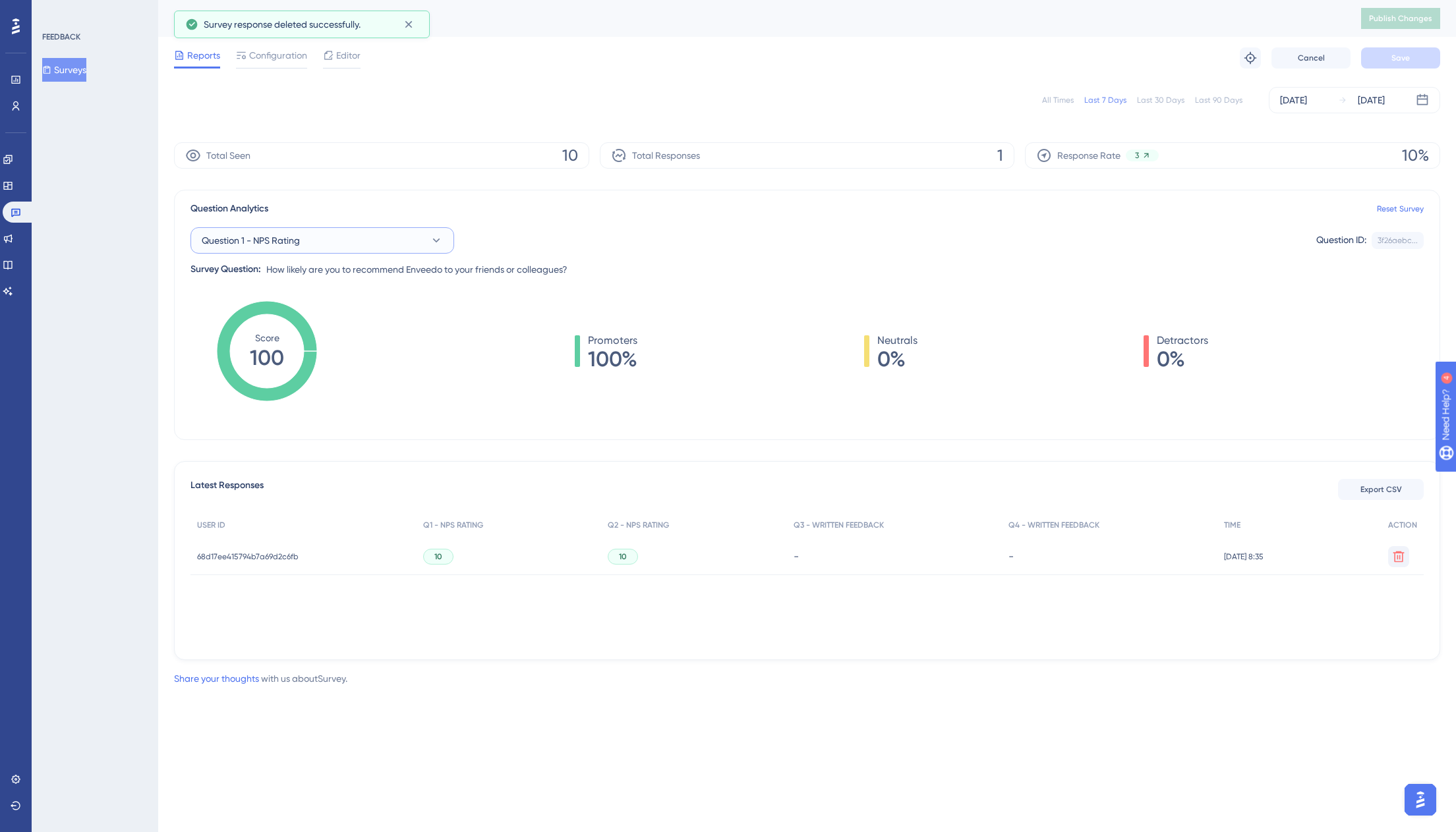
click at [418, 243] on button "Question 1 - NPS Rating" at bounding box center [322, 241] width 264 height 27
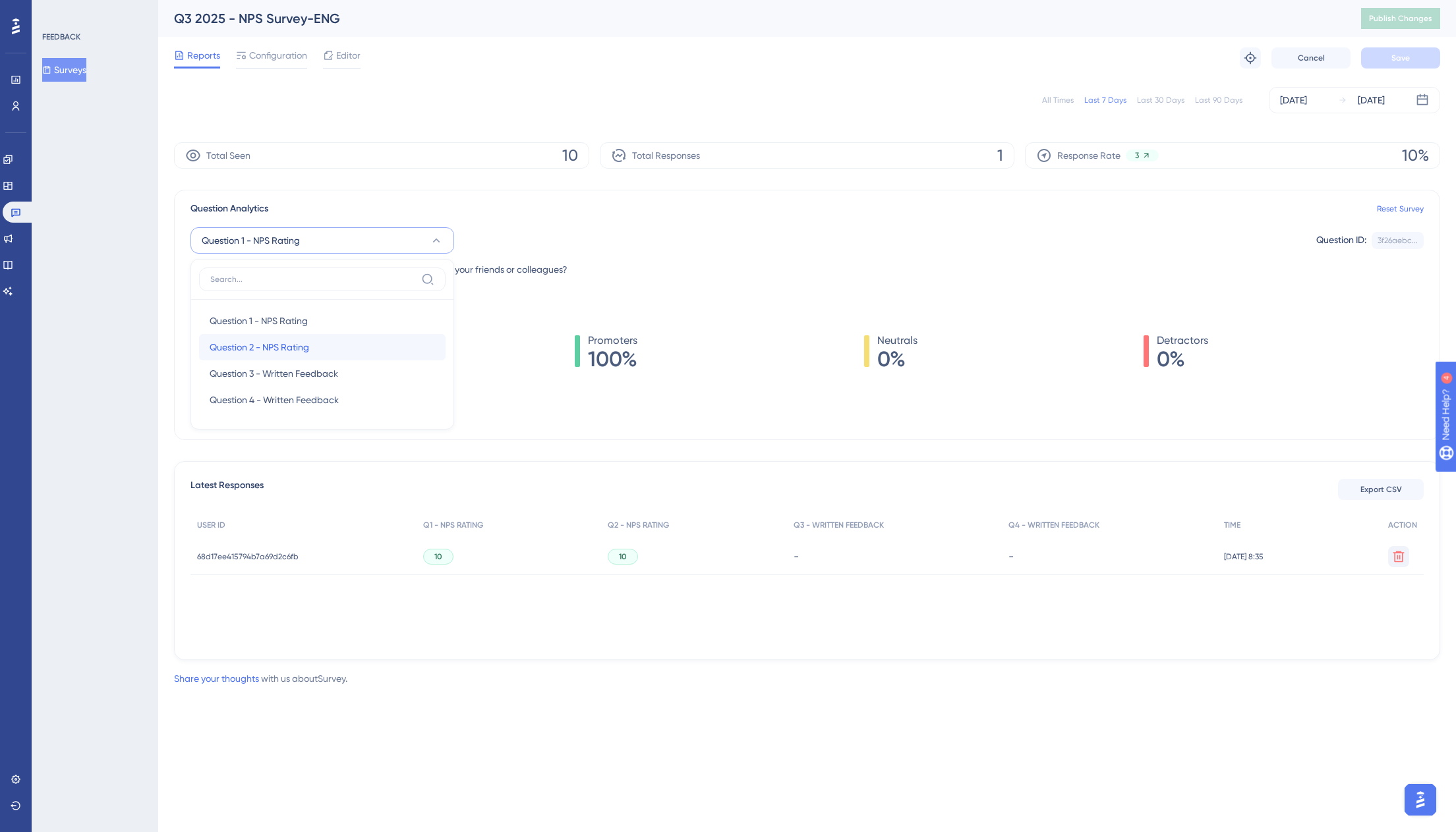
click at [288, 338] on div "Question 2 - NPS Rating Question 2 - NPS Rating" at bounding box center [322, 347] width 226 height 27
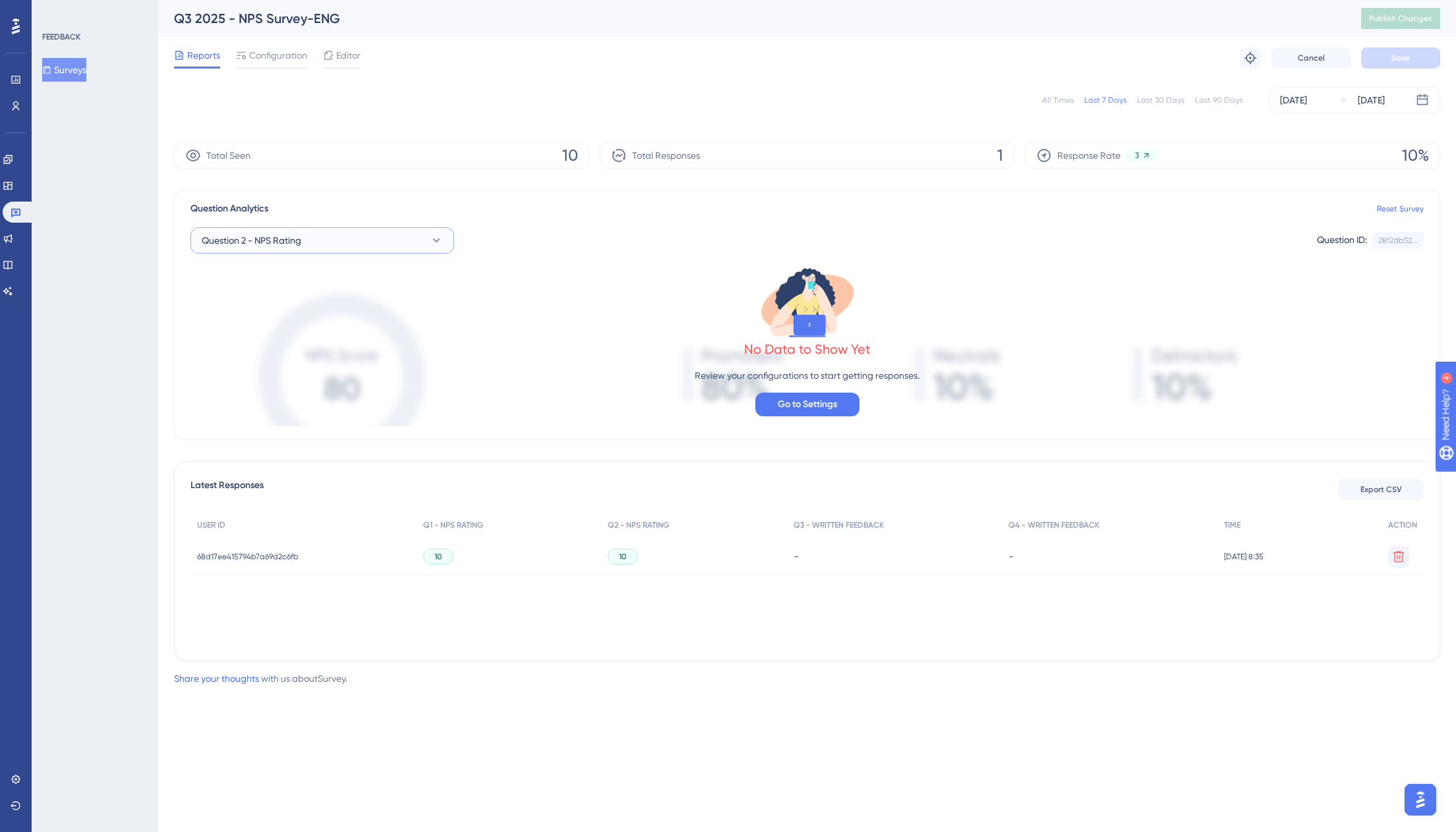
click at [369, 249] on button "Question 2 - NPS Rating" at bounding box center [322, 241] width 264 height 27
click at [313, 316] on div "Question 1 - NPS Rating Question 1 - NPS Rating" at bounding box center [322, 321] width 226 height 27
click at [1238, 616] on div "USER ID Q1 - NPS RATING Q2 - NPS RATING Q3 - WRITTEN FEEDBACK Q4 - WRITTEN FEED…" at bounding box center [807, 578] width 1233 height 131
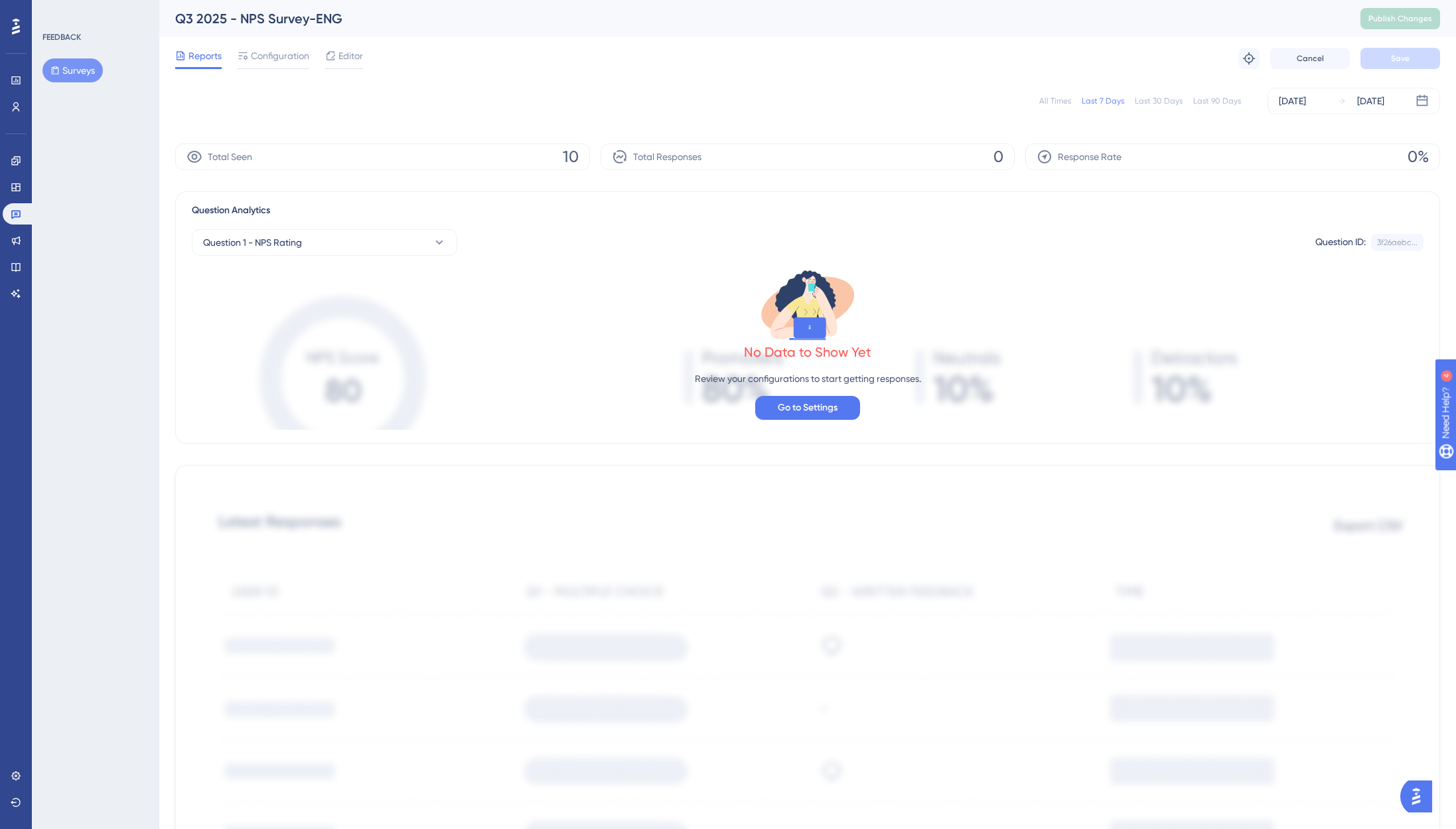
scroll to position [274, 0]
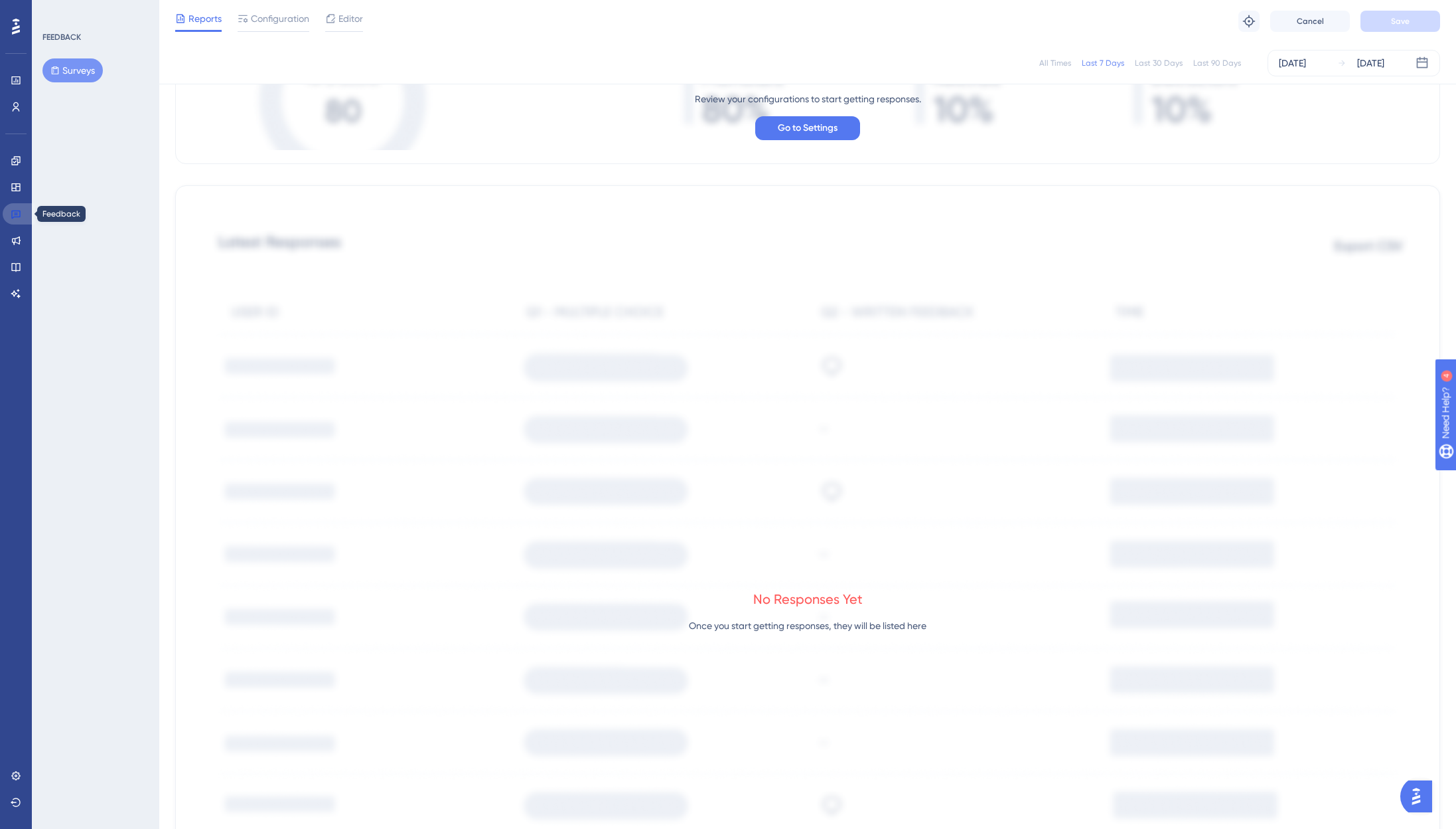
click at [12, 217] on icon at bounding box center [16, 214] width 10 height 9
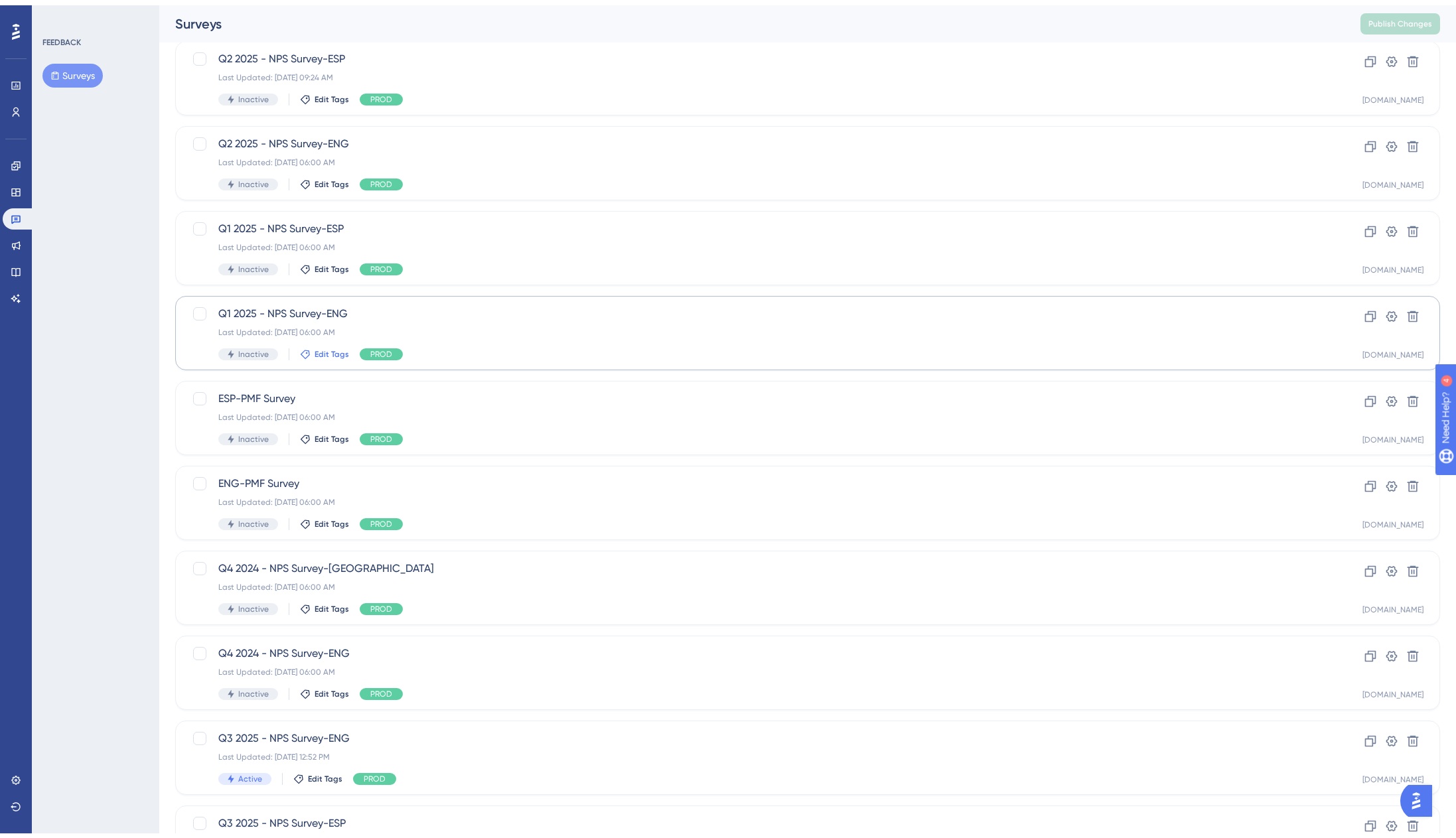
scroll to position [165, 0]
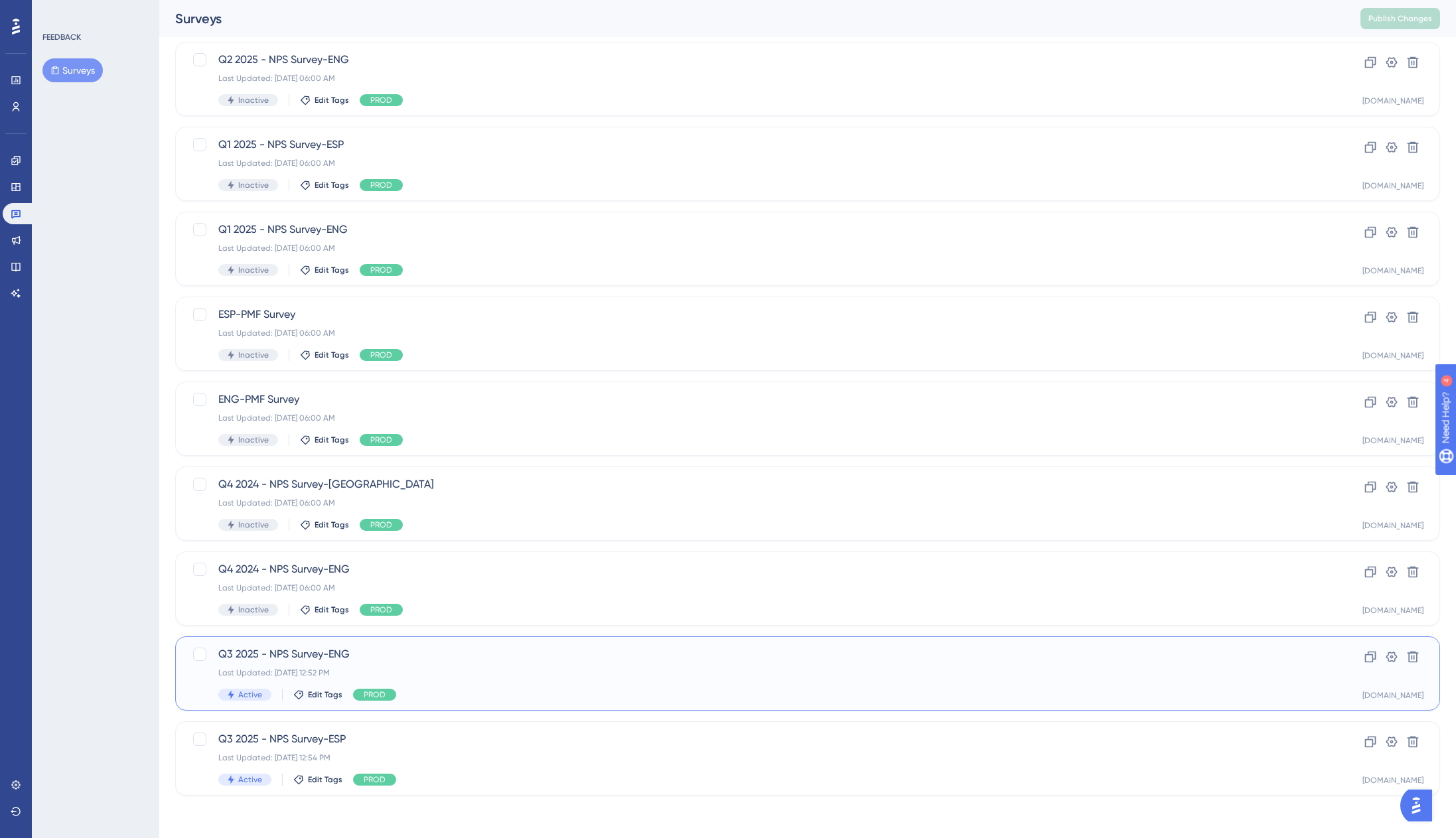
click at [339, 652] on span "Q3 2025 - NPS Survey-ENG" at bounding box center [755, 654] width 1072 height 16
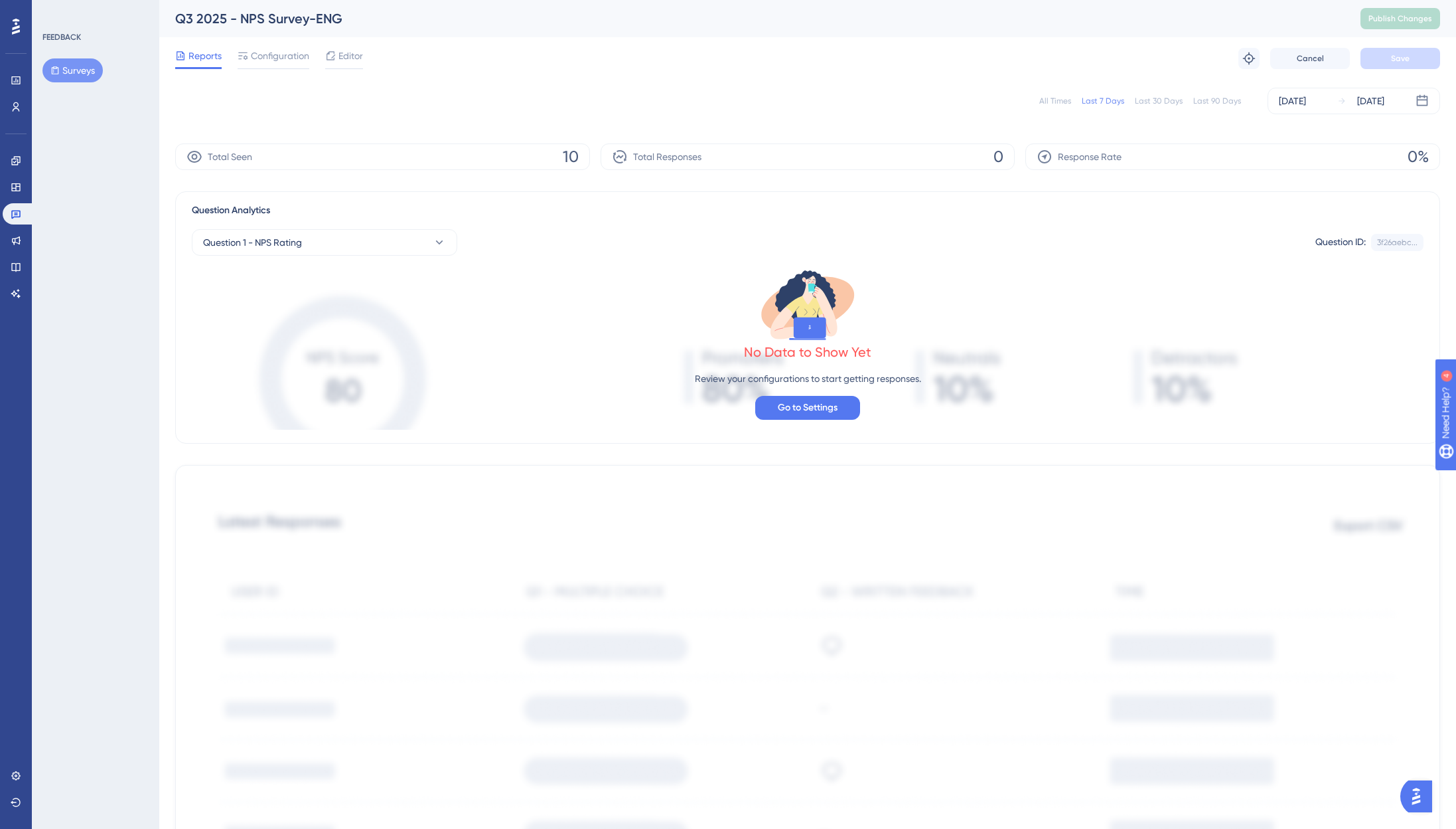
click at [76, 69] on button "Surveys" at bounding box center [72, 70] width 60 height 24
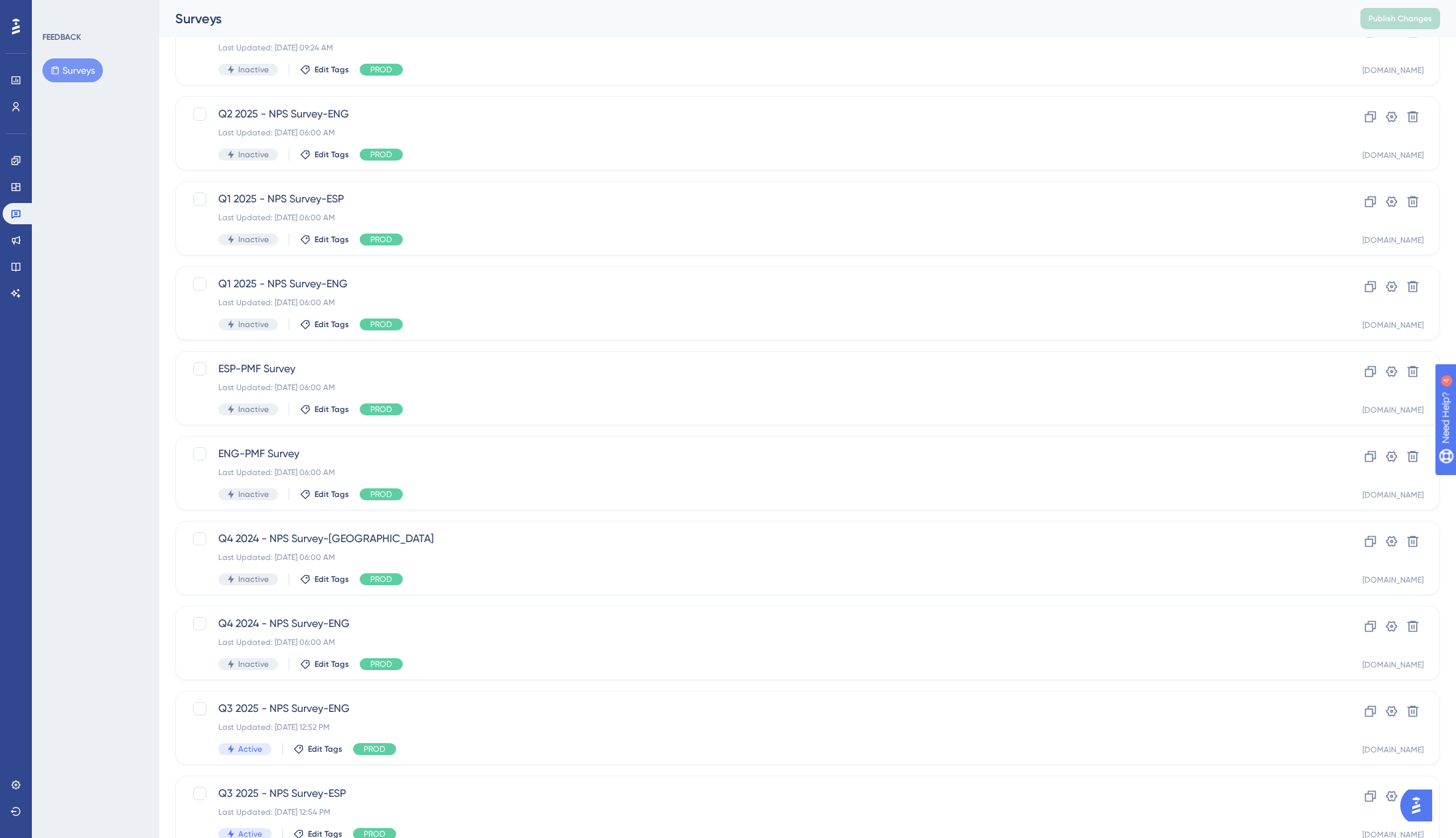
scroll to position [165, 0]
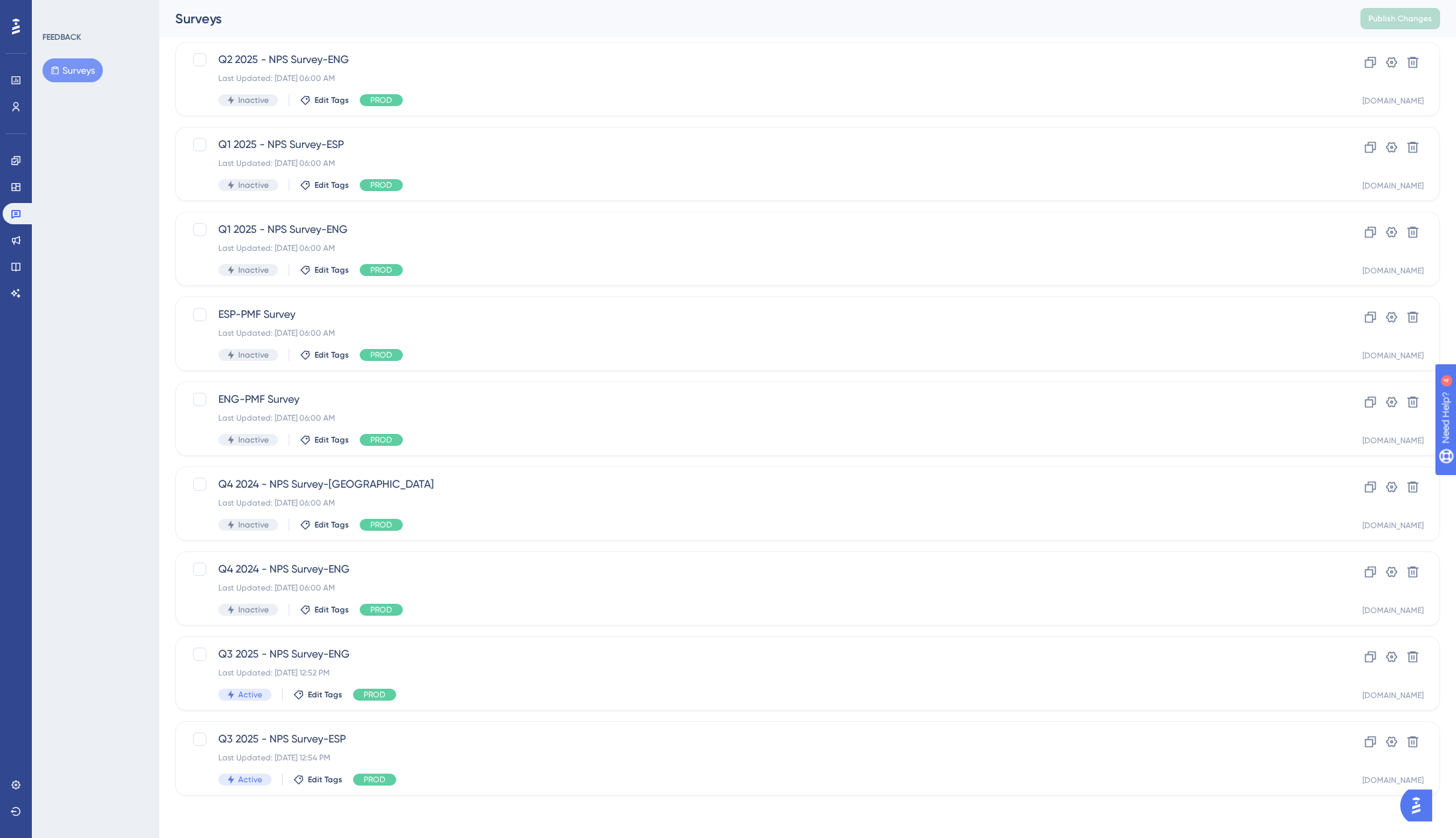
click at [1418, 803] on img "Open AI Assistant Launcher" at bounding box center [1416, 805] width 24 height 24
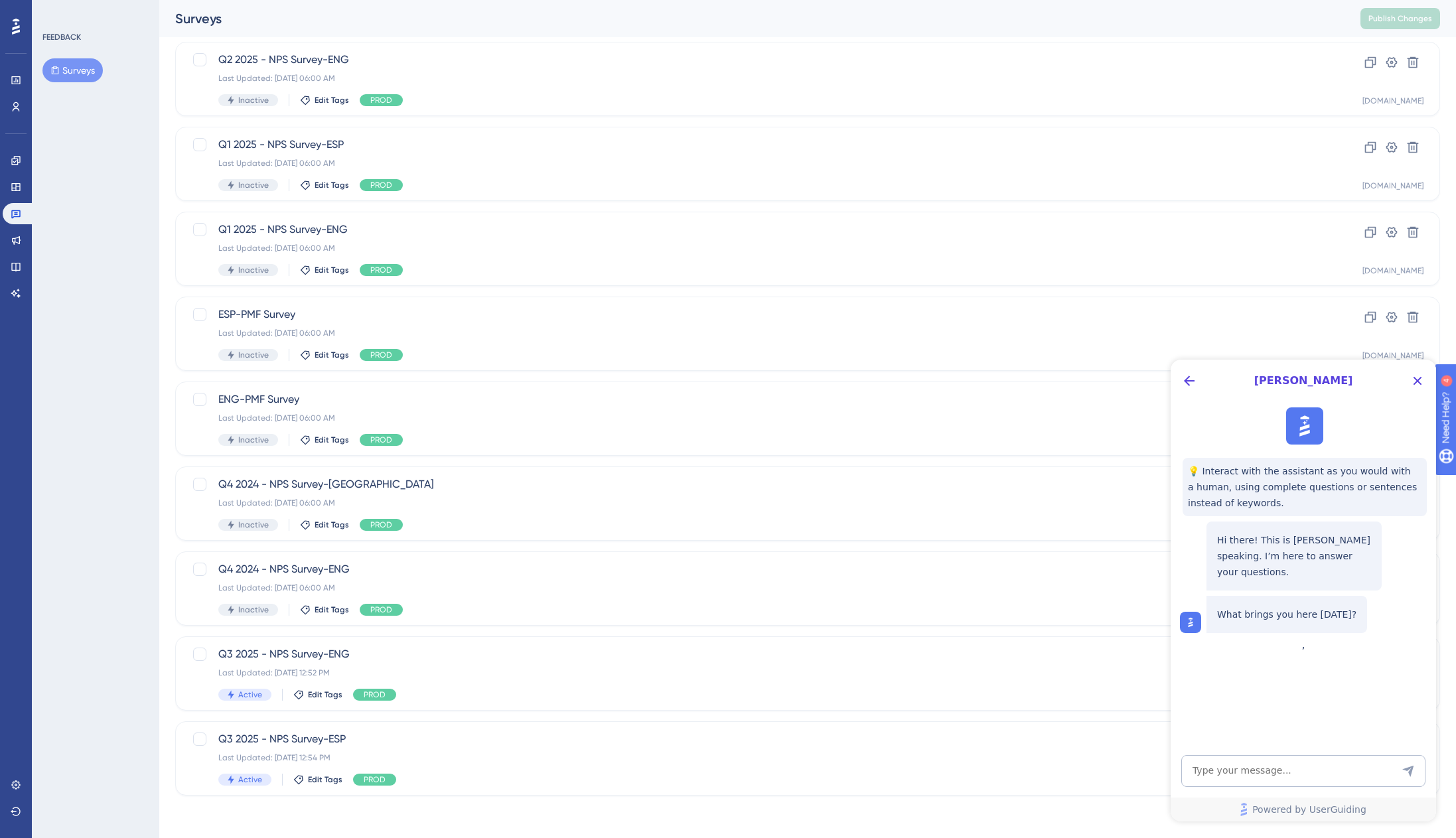
scroll to position [0, 0]
click at [1262, 769] on textarea "AI Assistant Text Input" at bounding box center [1303, 771] width 245 height 32
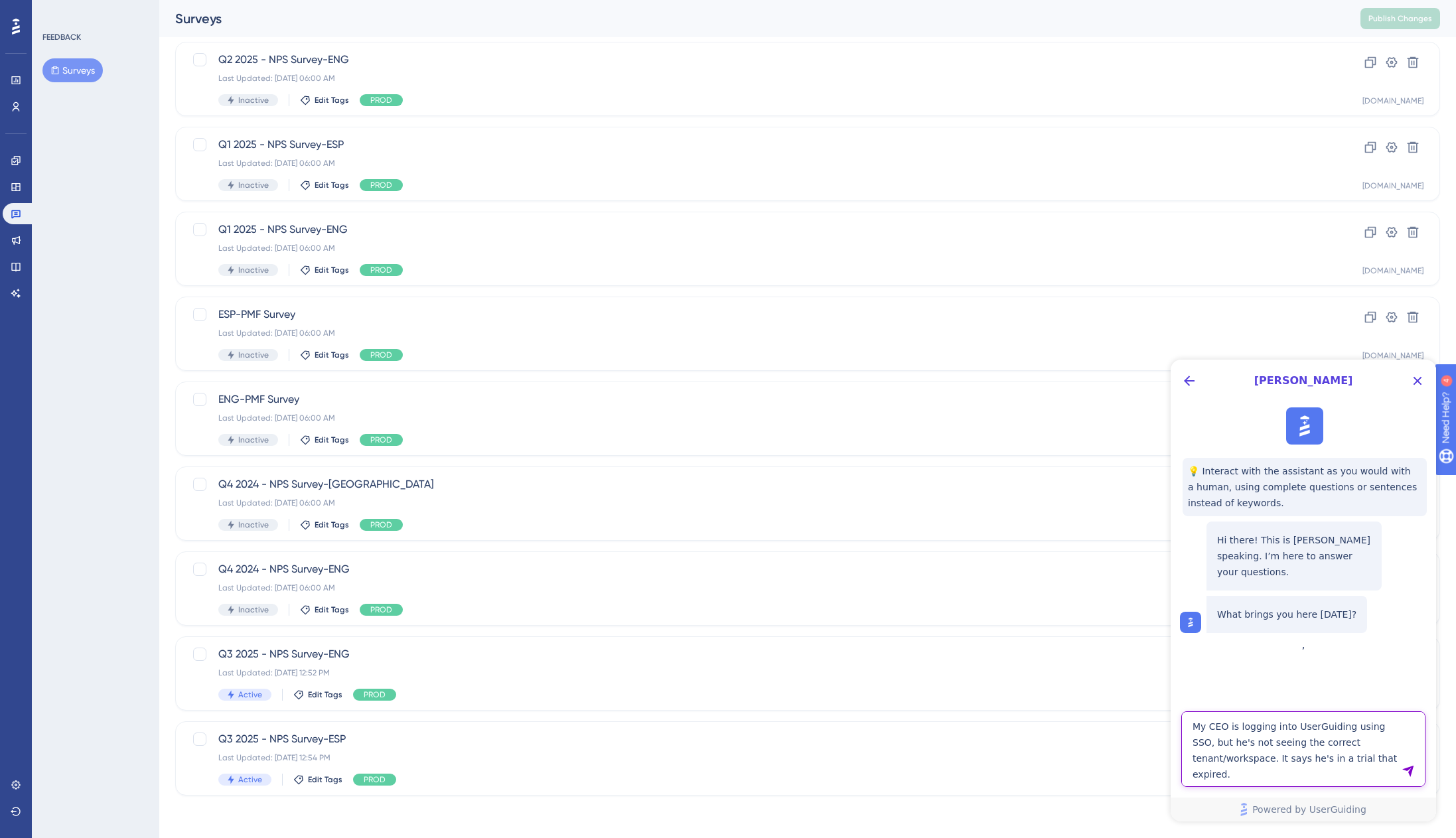
paste textarea "AI Assistant Text Input"
type textarea "My CEO is logging into UserGuiding using SSO, but he's not seeing the correct t…"
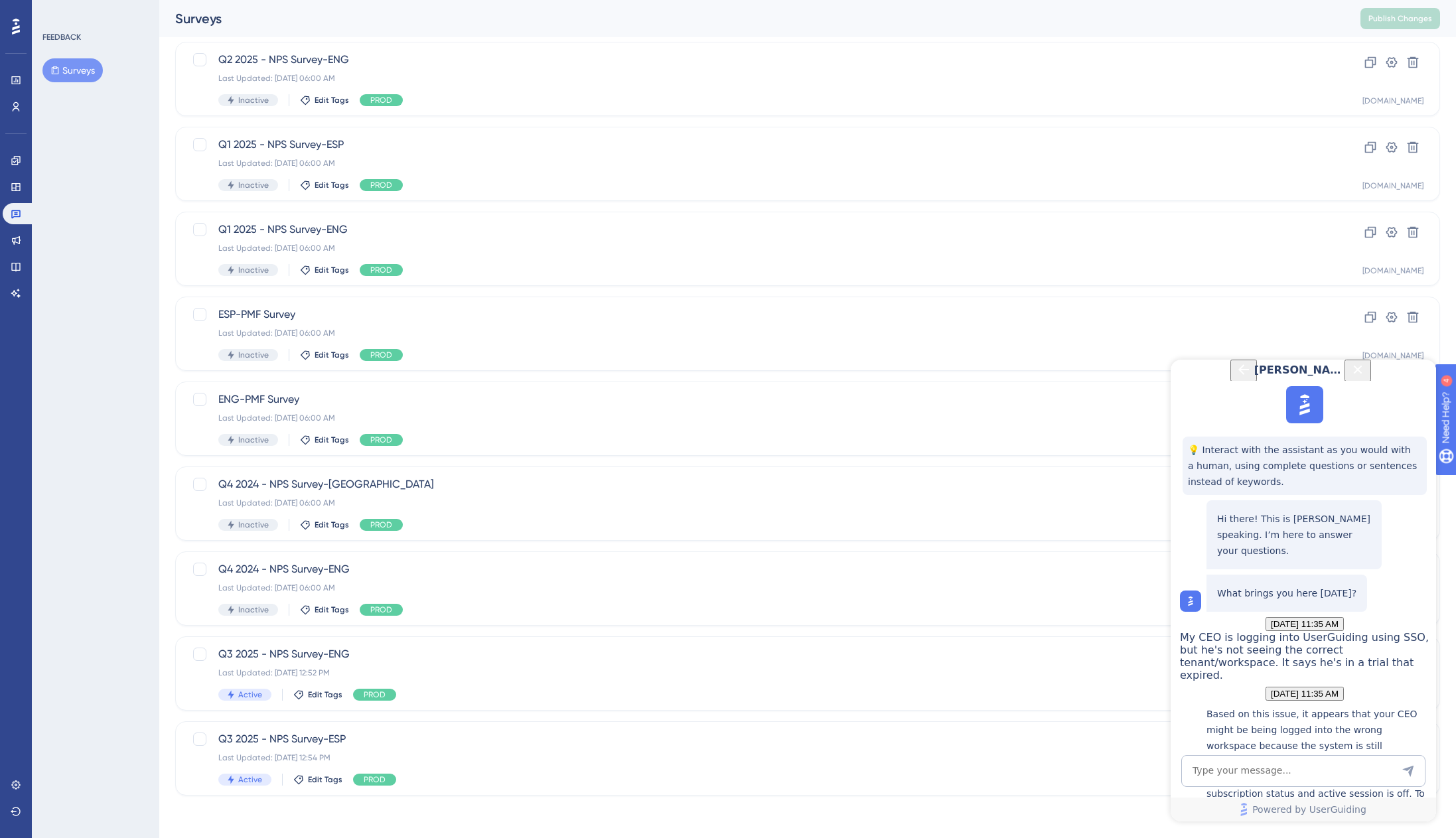
scroll to position [352, 0]
click at [1352, 771] on textarea "AI Assistant Text Input" at bounding box center [1303, 771] width 245 height 32
type textarea "It hasn't helped"
click at [1342, 773] on textarea "AI Assistant Text Input" at bounding box center [1303, 771] width 245 height 32
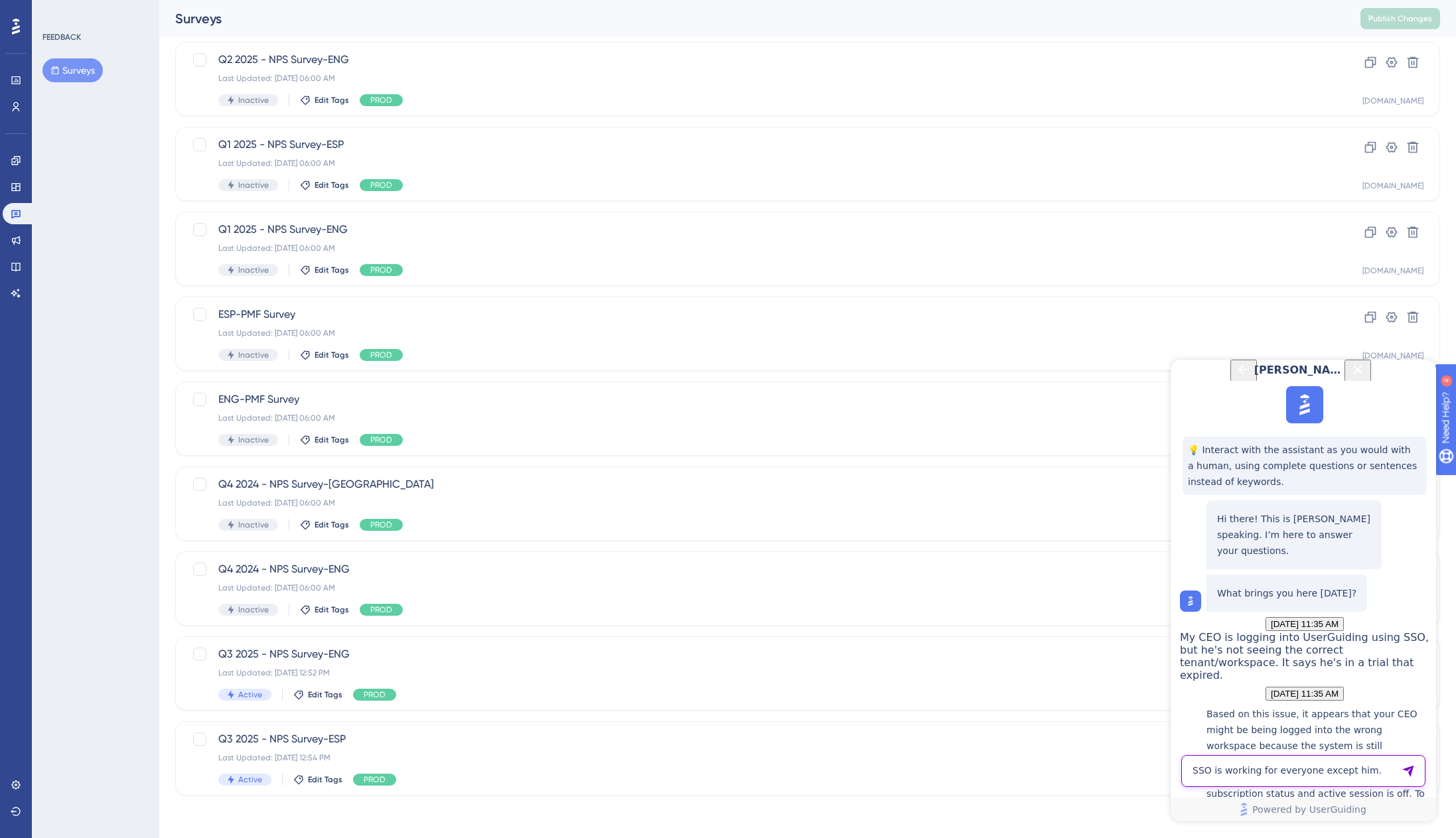
type textarea "SSO is working for everyone except him."
click at [1284, 766] on textarea "AI Assistant Text Input" at bounding box center [1303, 771] width 245 height 32
type textarea "Pretty sure that's not the issue."
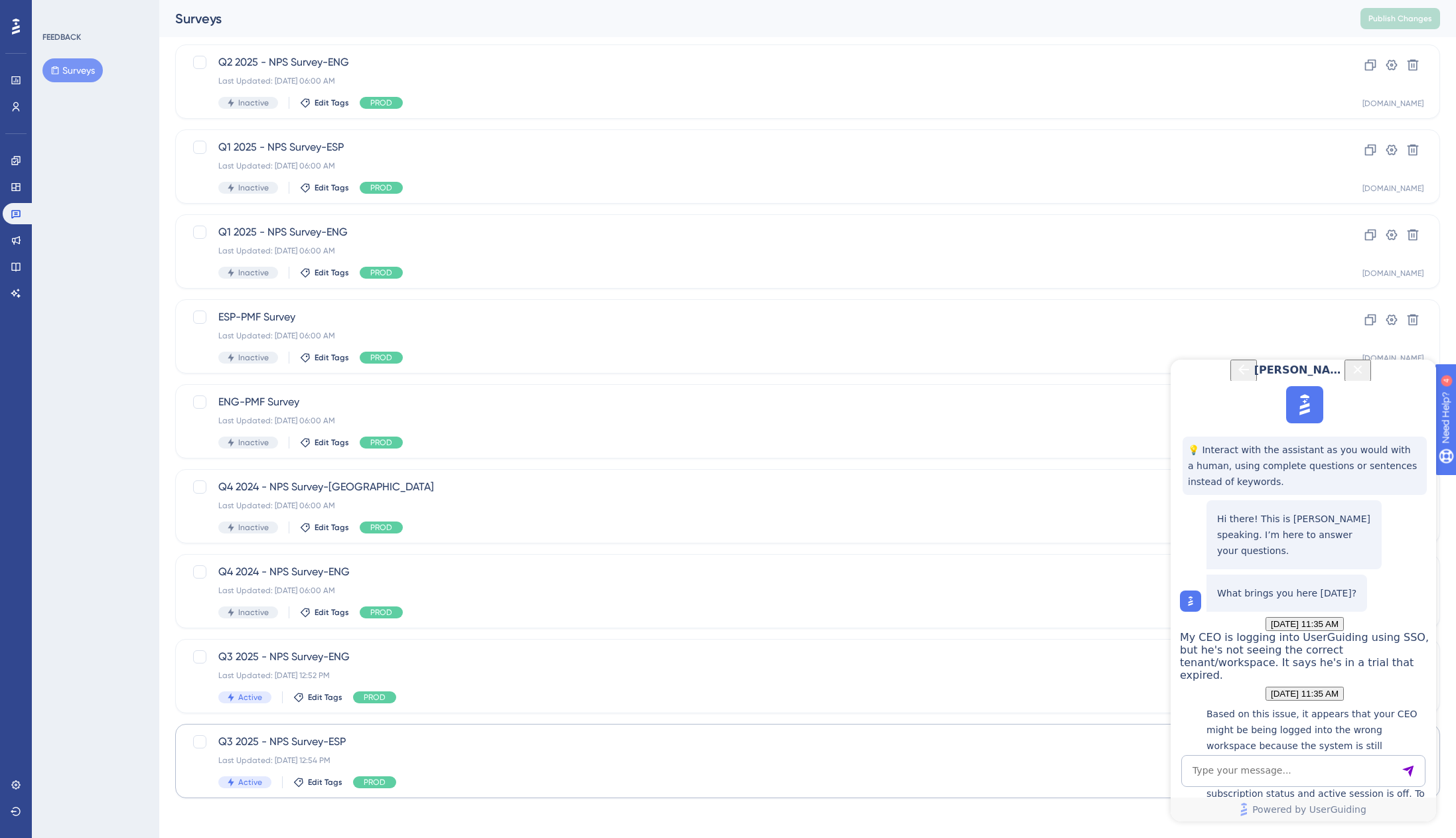
scroll to position [1455, 0]
click at [1245, 769] on textarea "AI Assistant Text Input" at bounding box center [1303, 771] width 245 height 32
type textarea "Take me to your human."
click at [1420, 775] on textarea "Take me to your human." at bounding box center [1303, 771] width 245 height 32
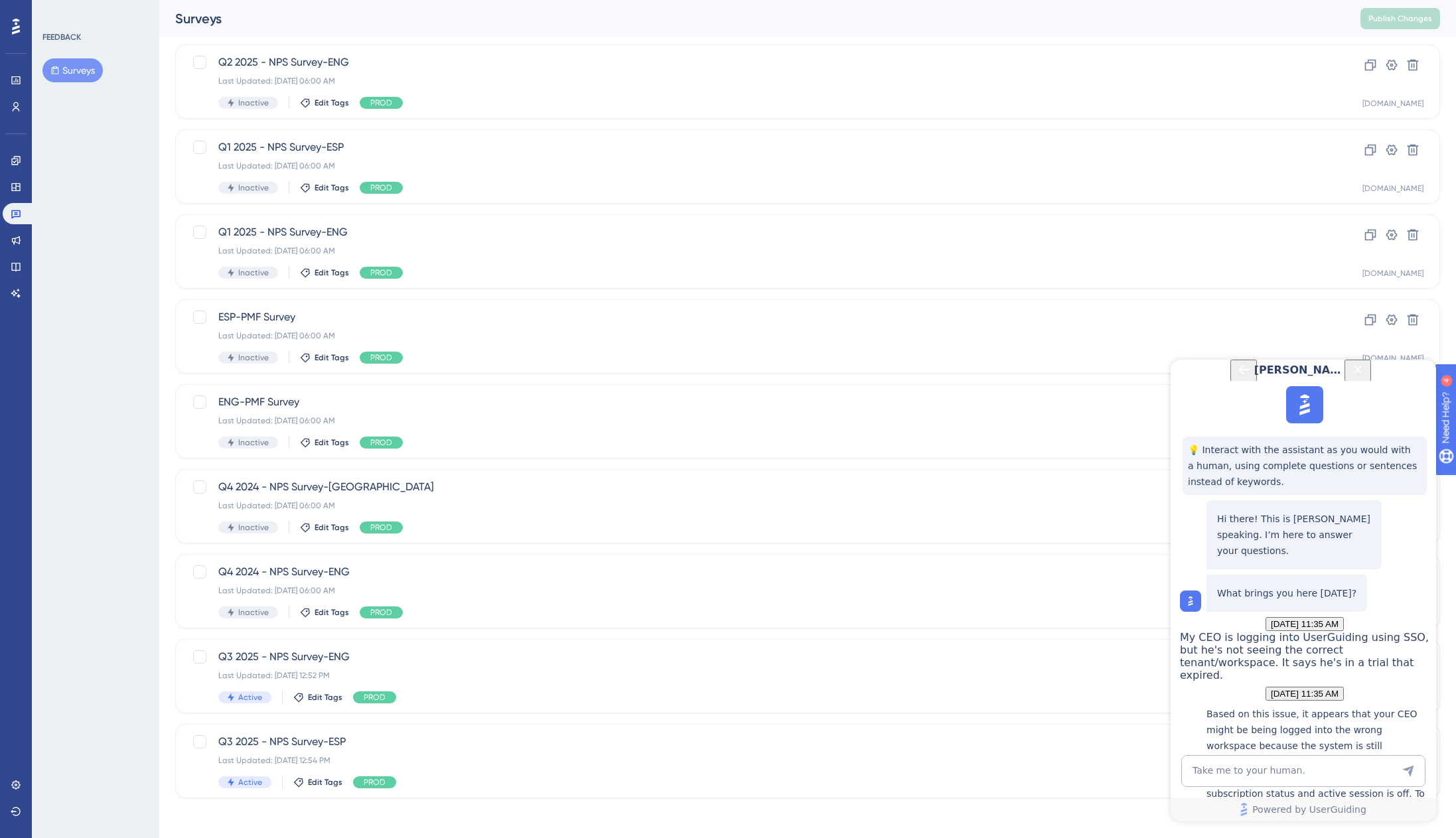
click at [1406, 770] on icon "Send Message" at bounding box center [1409, 771] width 13 height 13
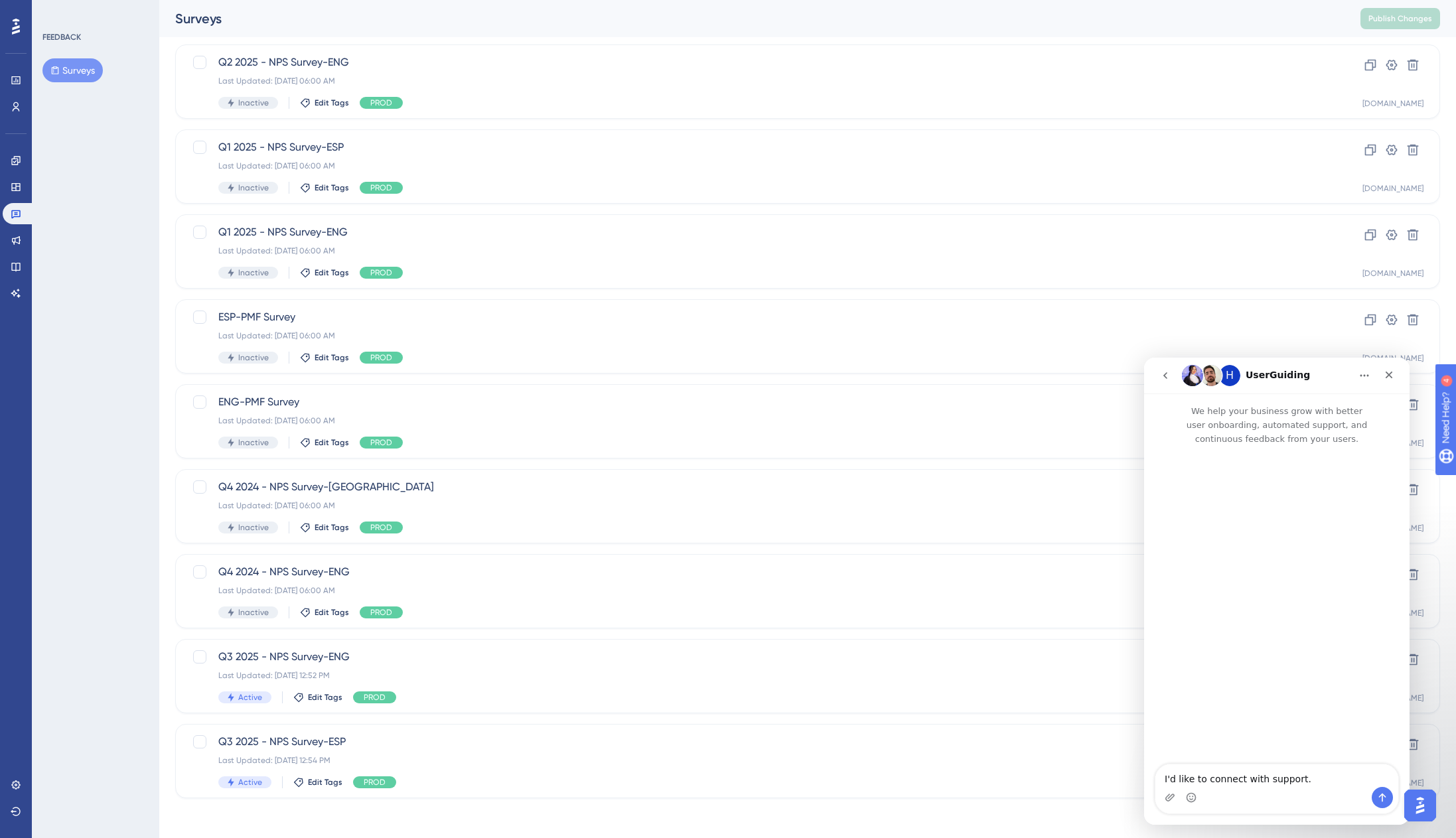
scroll to position [0, 0]
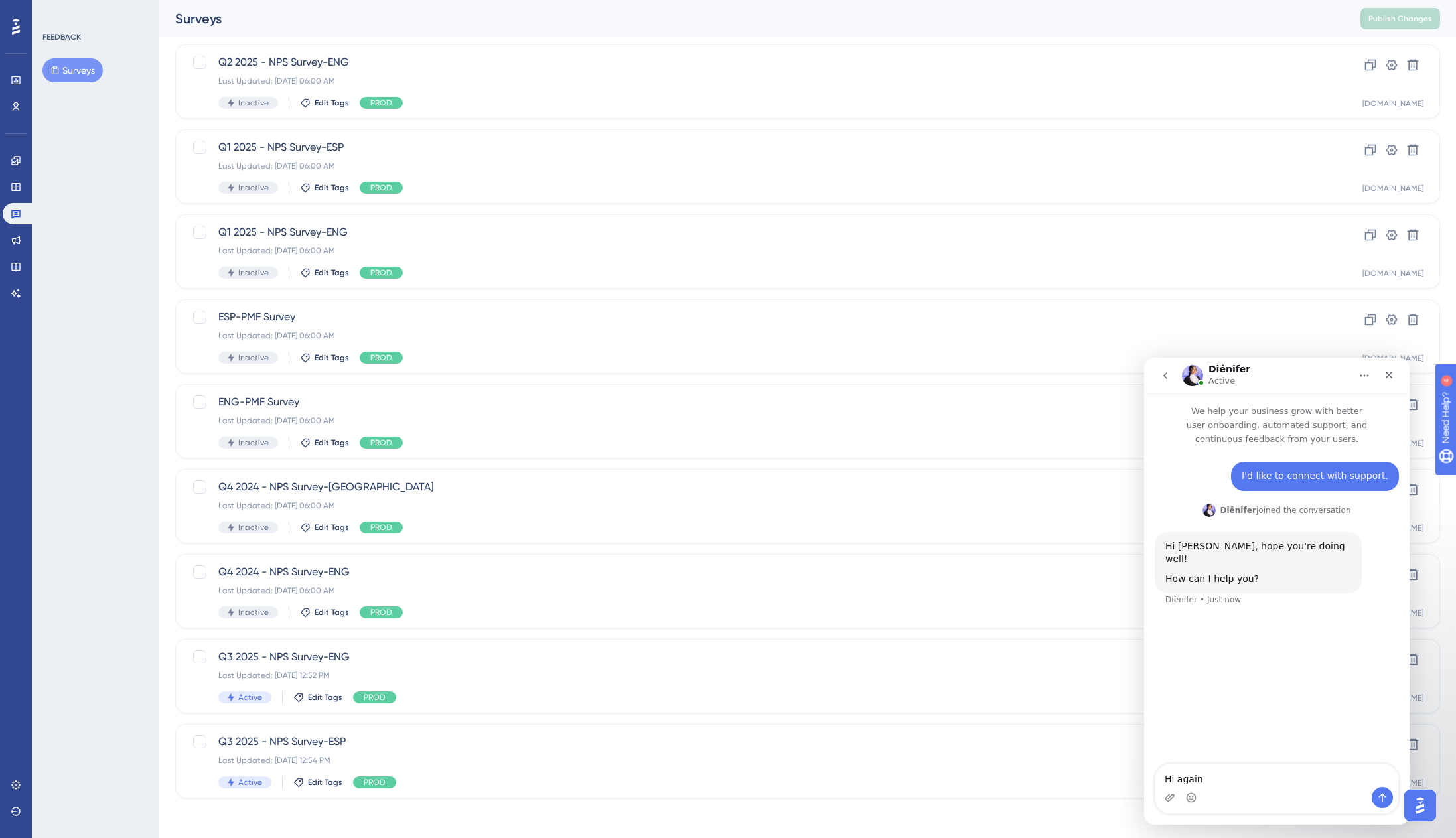
type textarea "Hi again!"
type textarea "W"
type textarea "My CEO logged into UG and this is what he sees..."
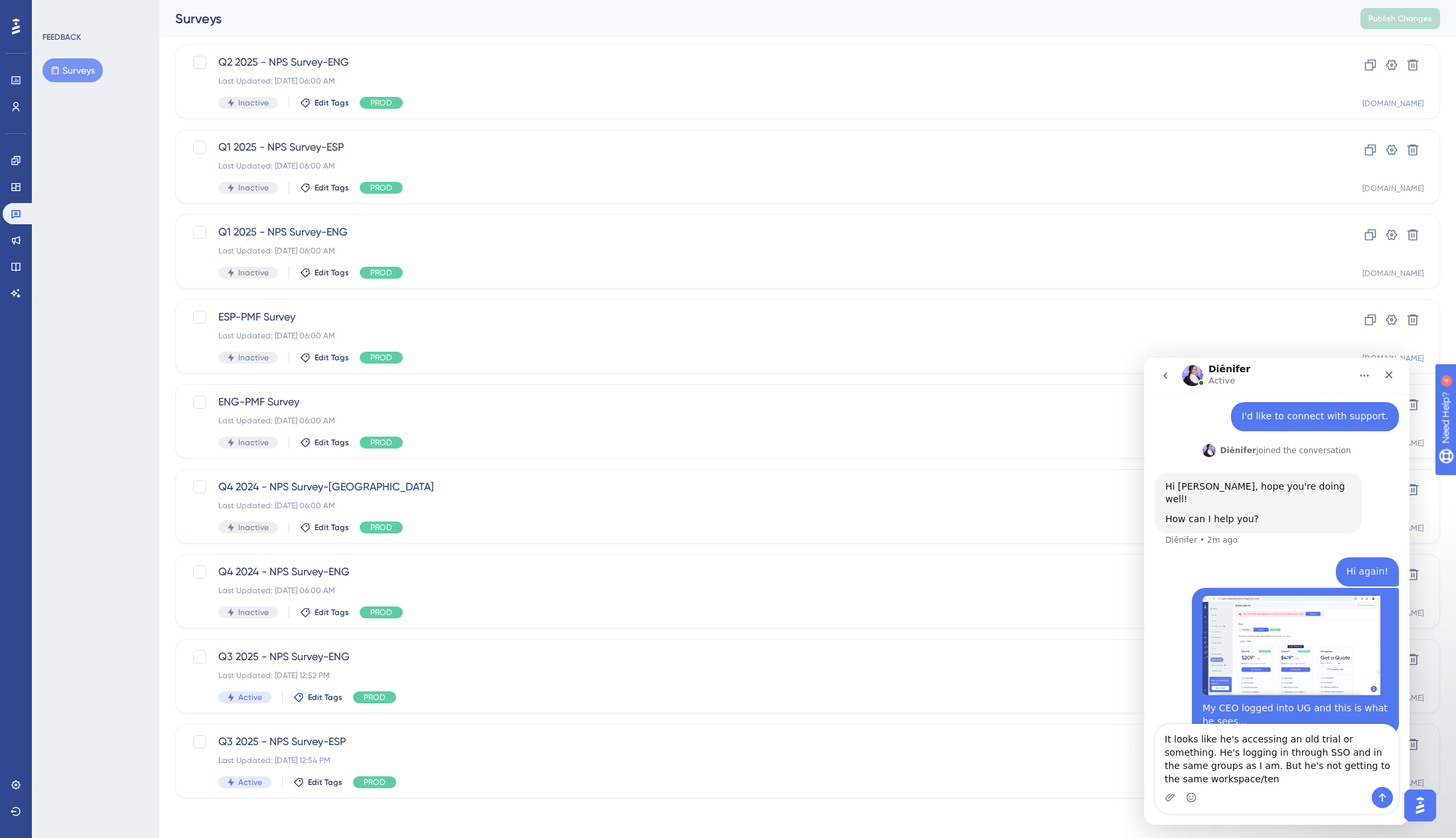
scroll to position [73, 0]
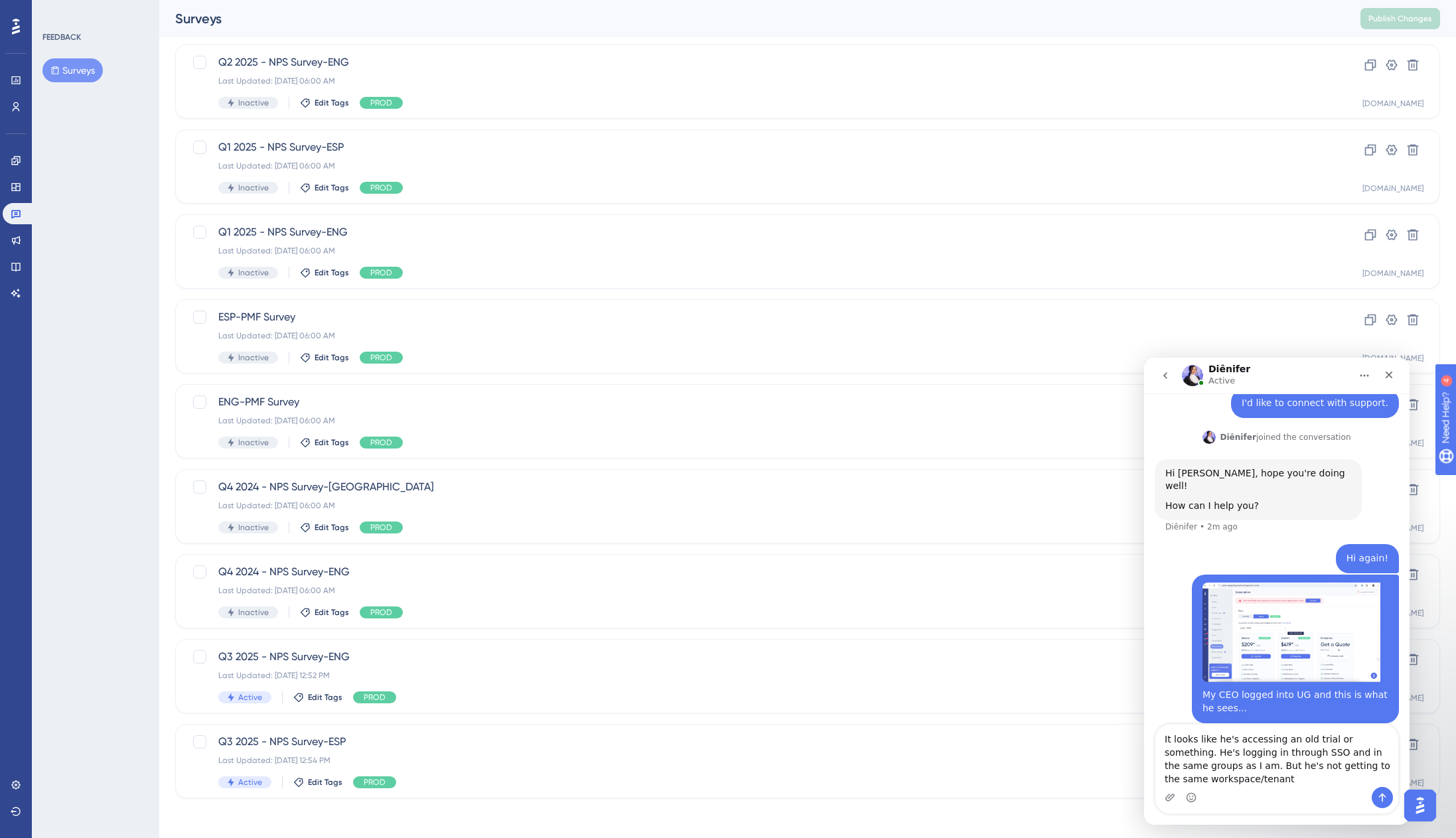
type textarea "It looks like he's accessing an old trial or something. He's logging in through…"
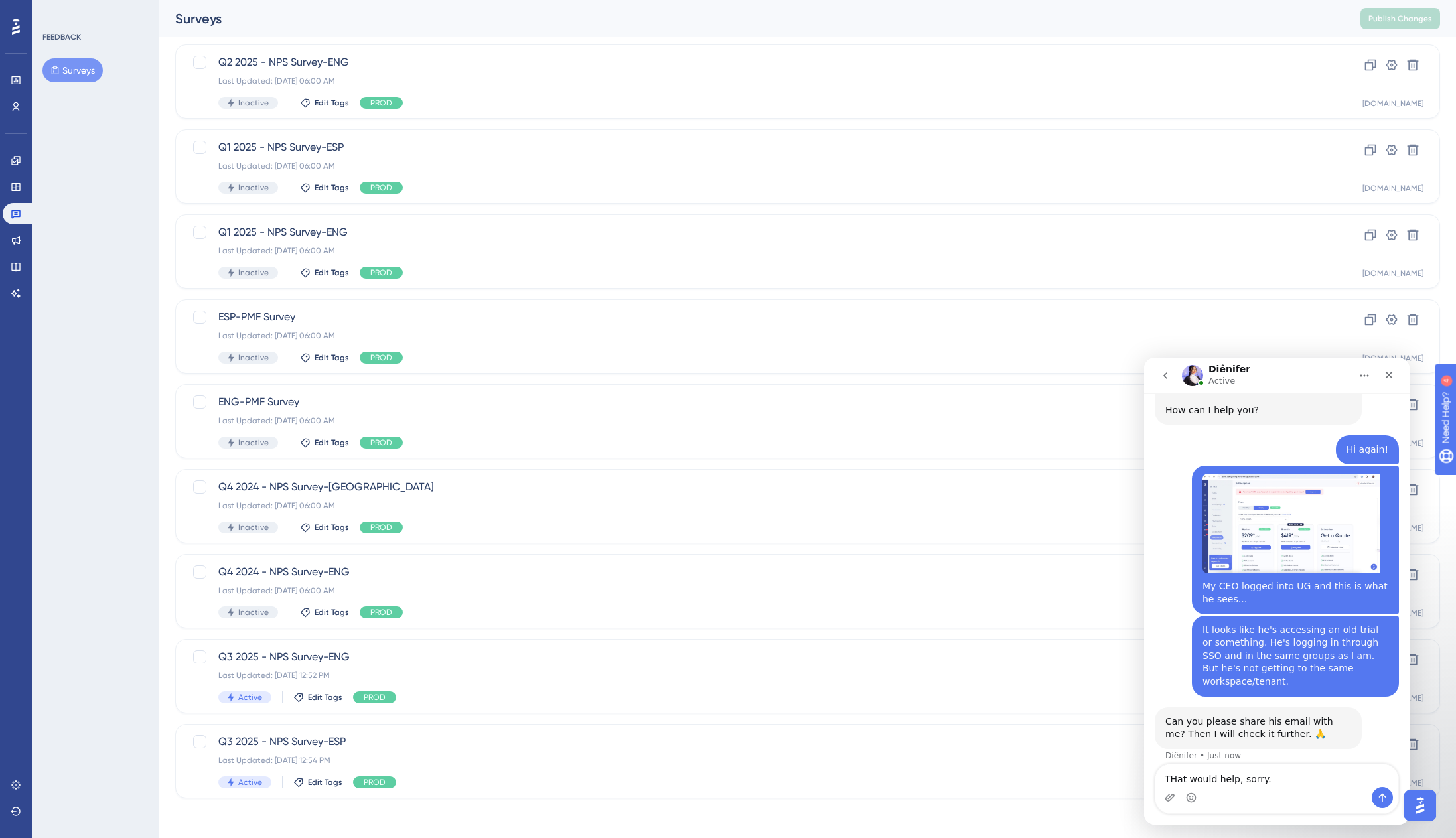
scroll to position [182, 0]
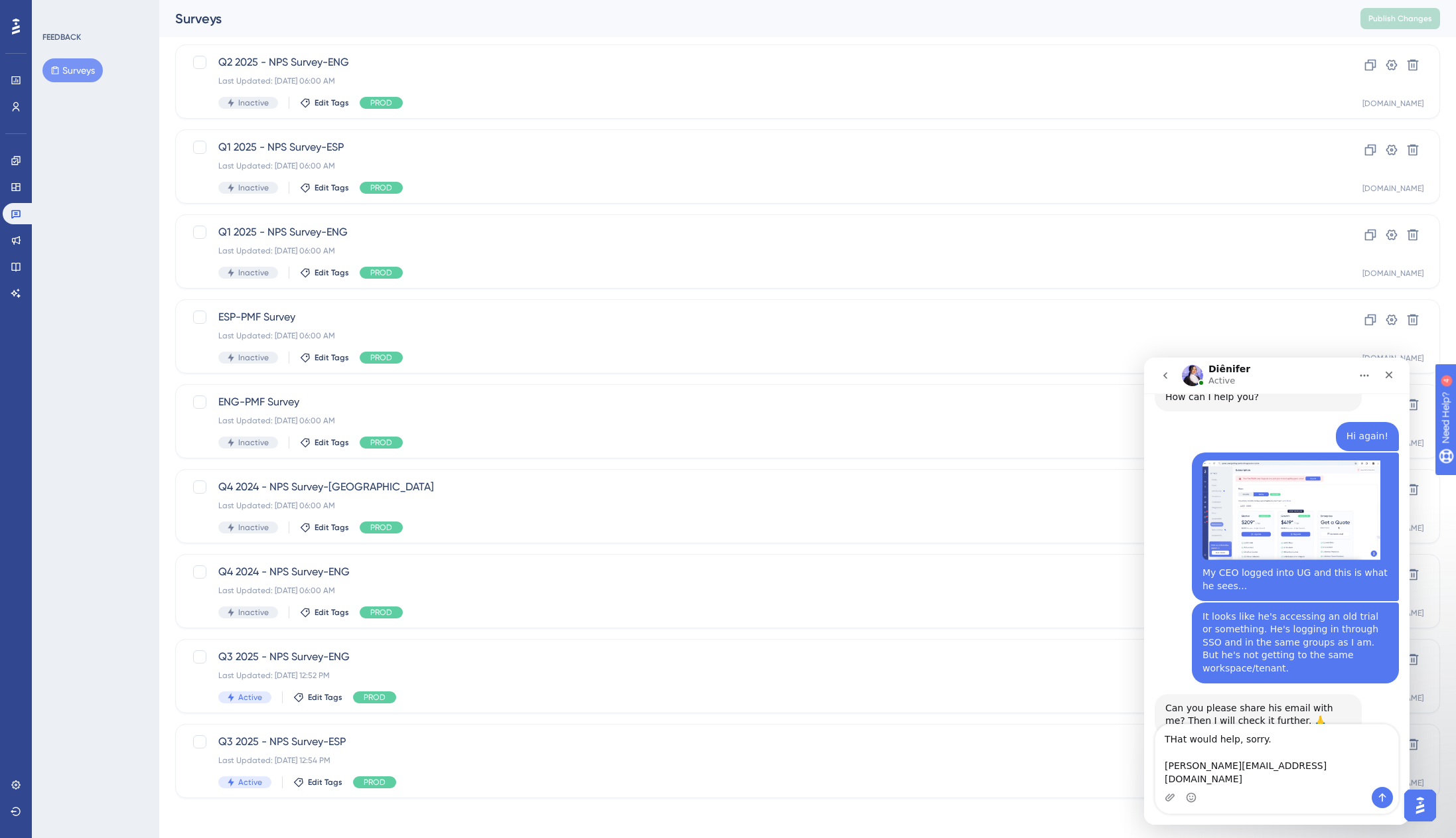
type textarea "THat would help, sorry. Daniel@enveedo.com"
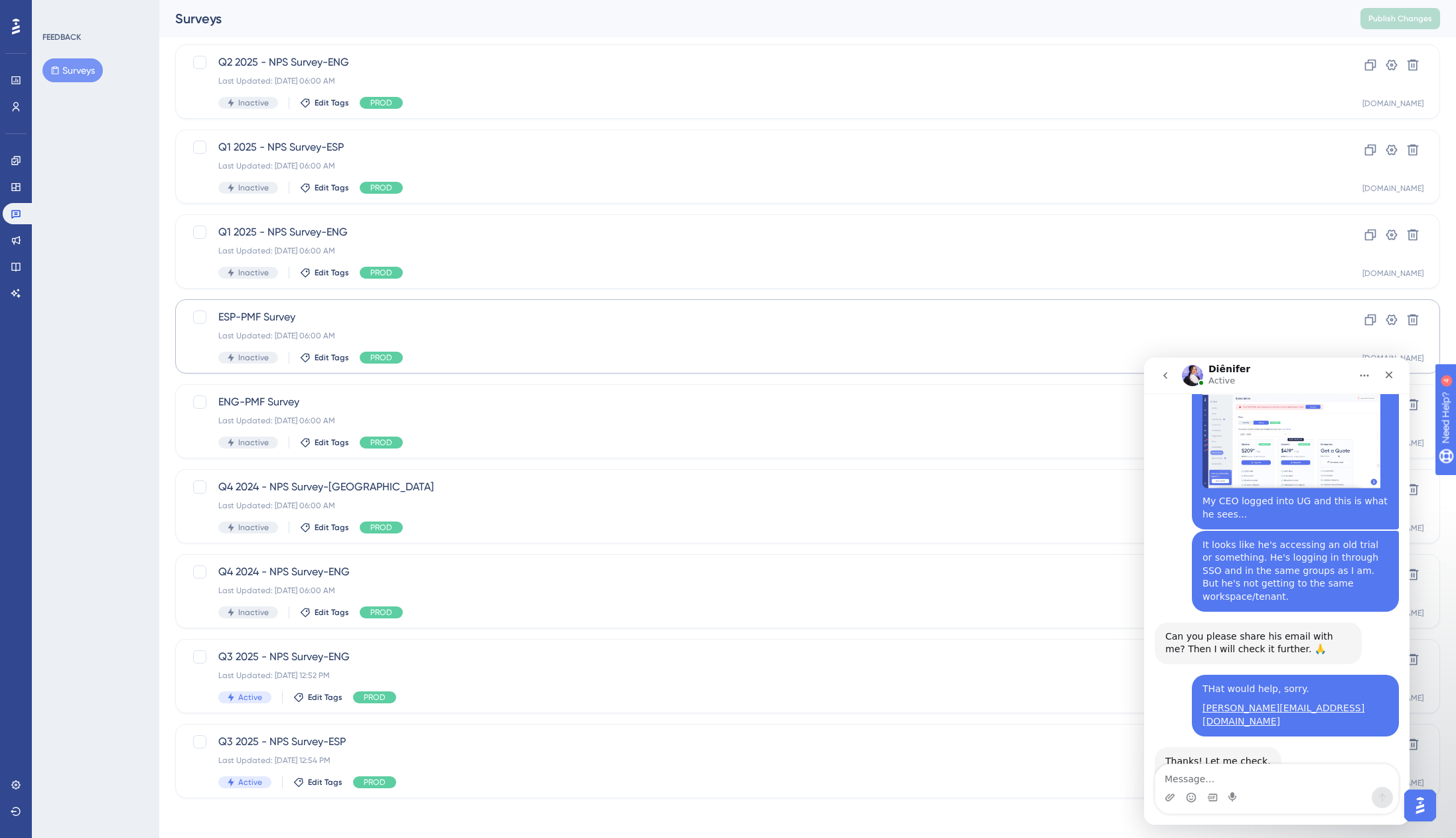
scroll to position [297, 0]
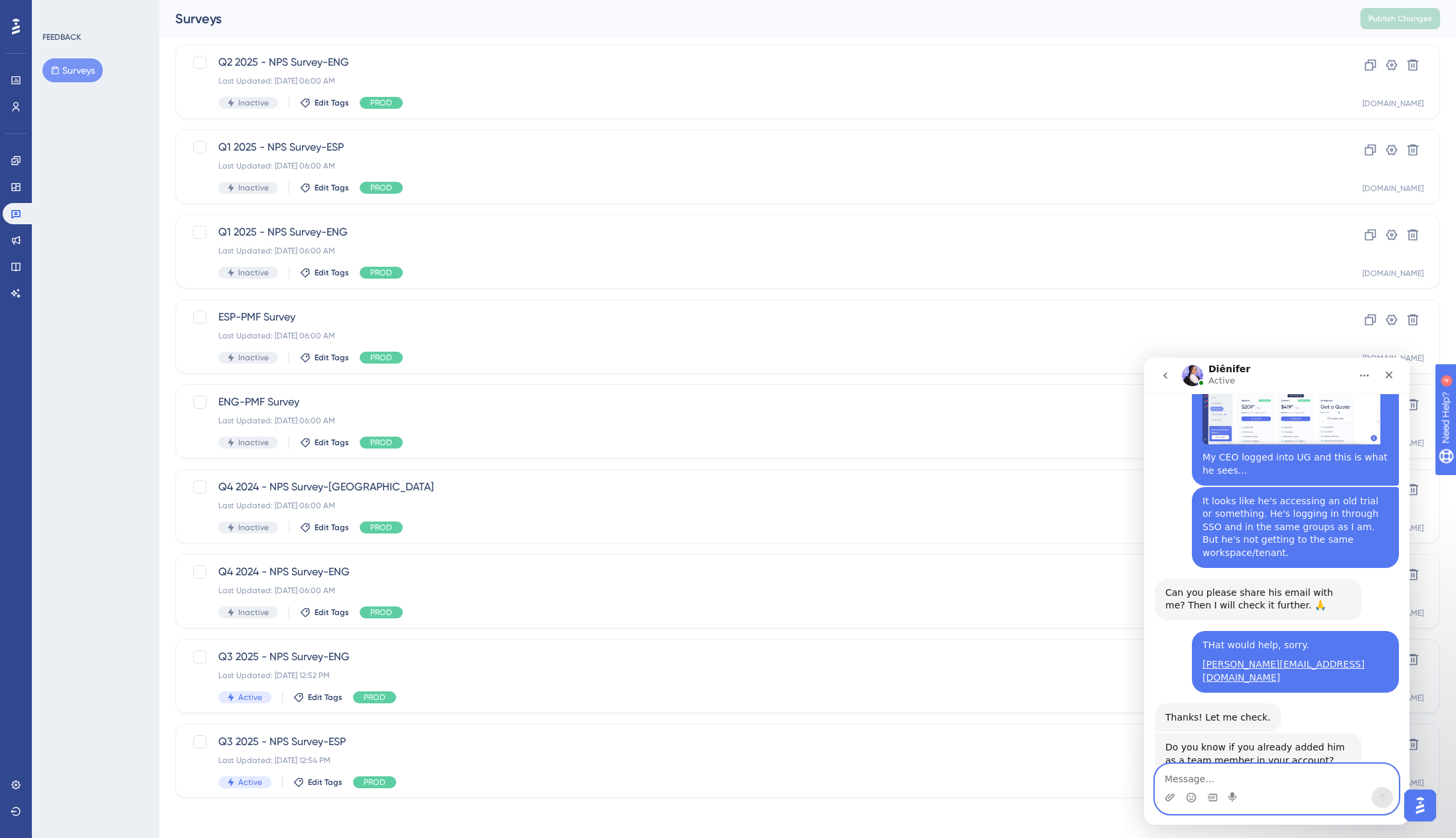
click at [1292, 786] on textarea "Message…" at bounding box center [1277, 776] width 243 height 23
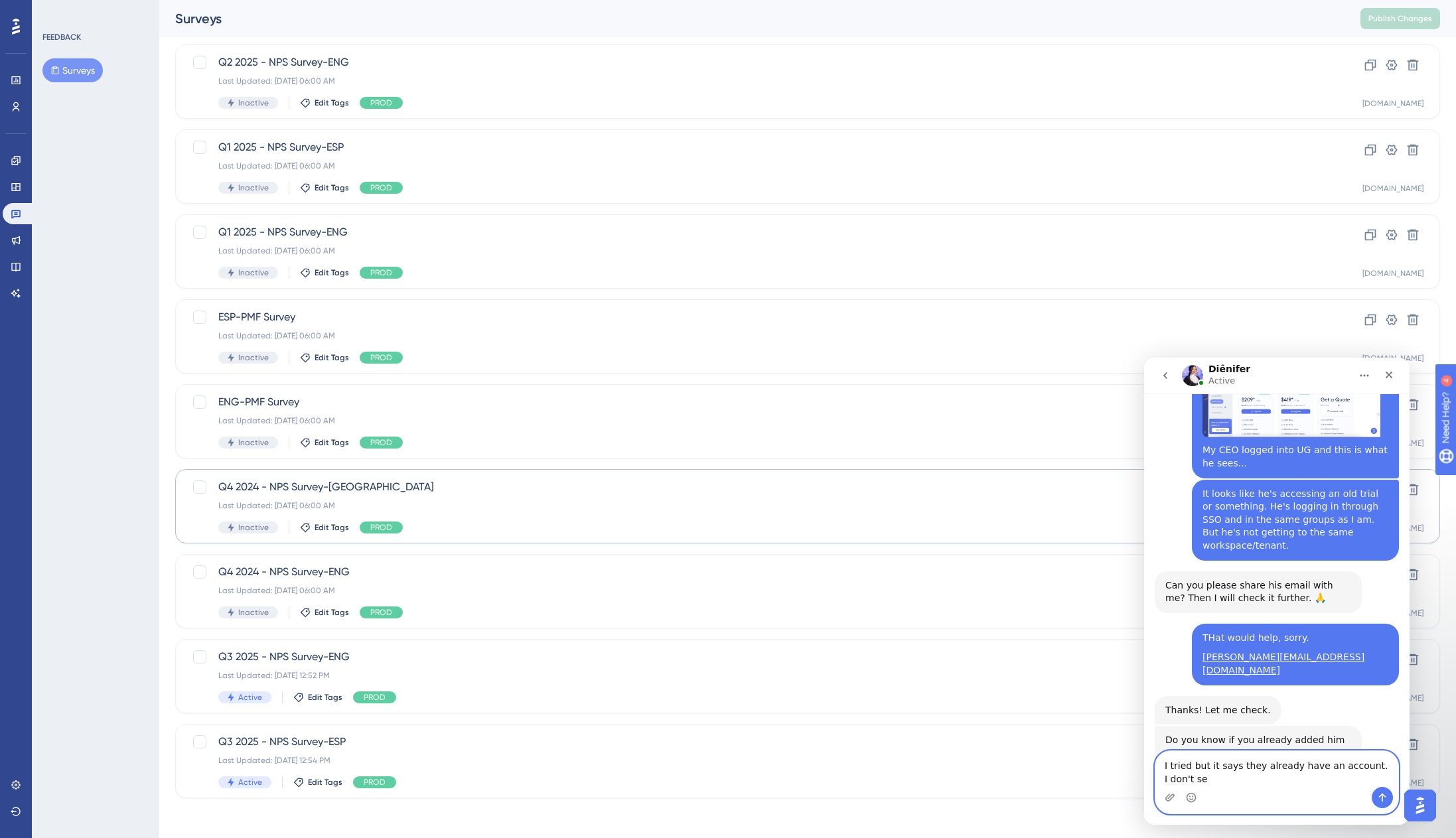
scroll to position [311, 0]
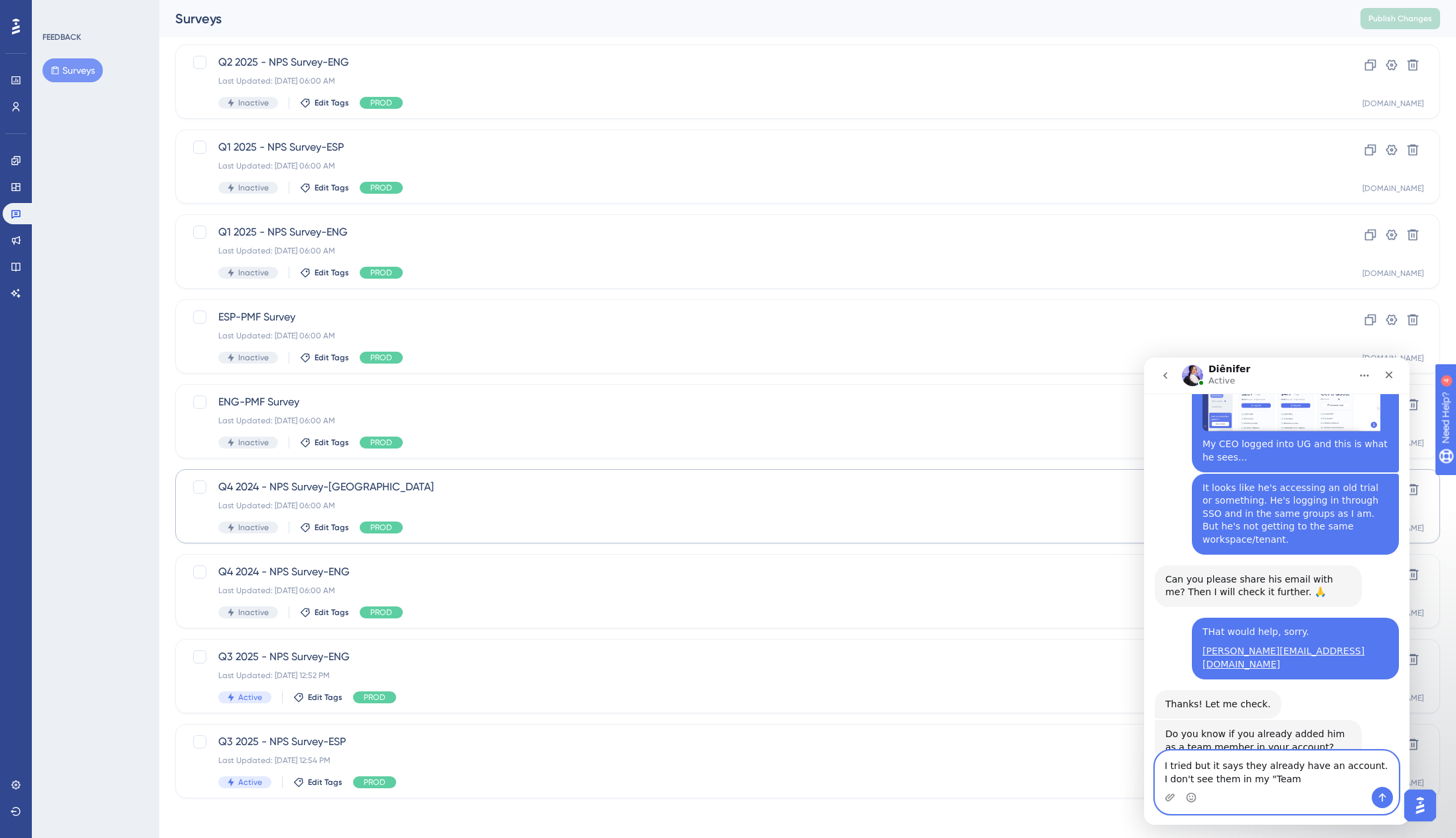
type textarea "I tried but it says they already have an account. I don't see them in my "Team""
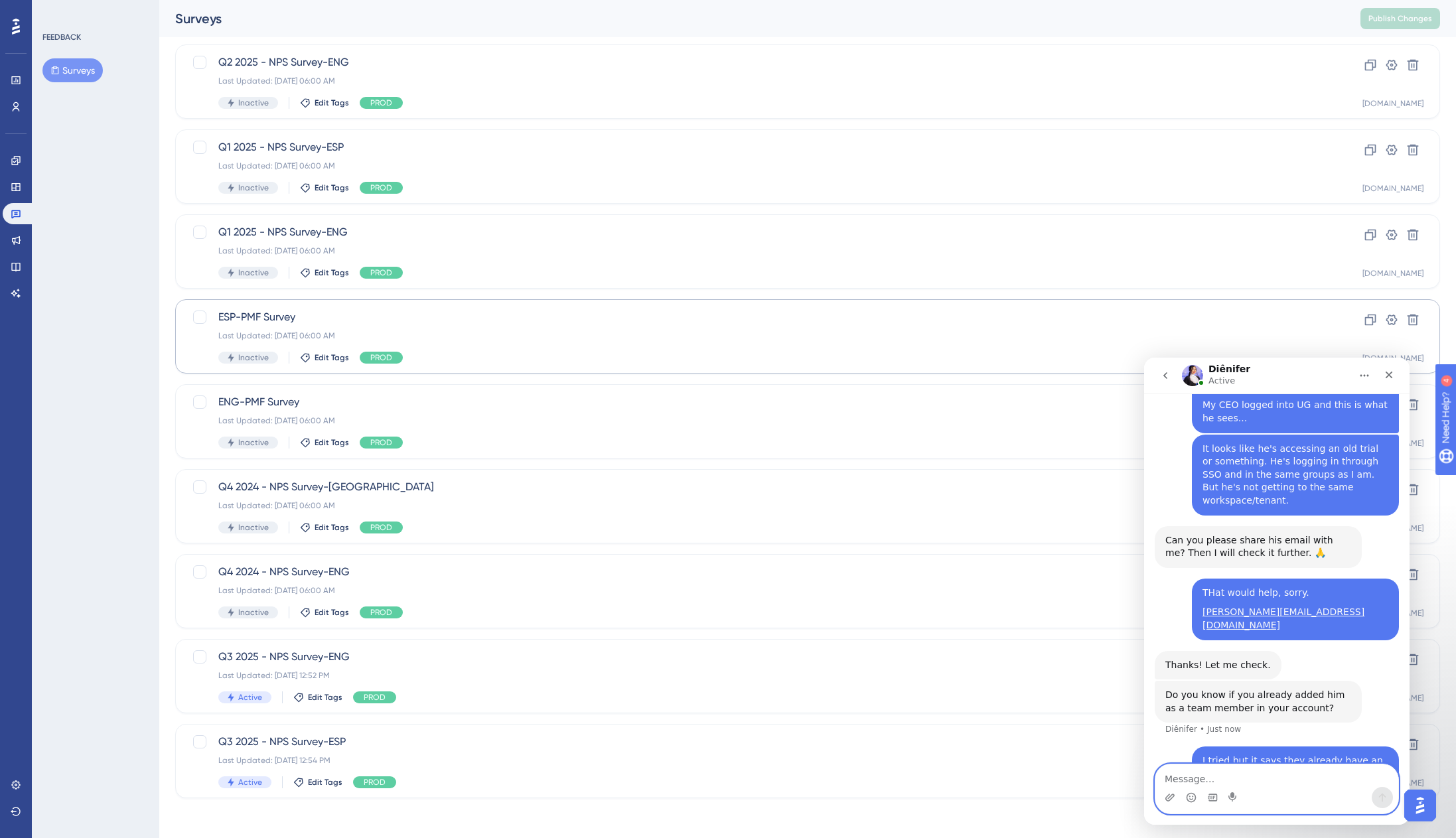
scroll to position [401, 0]
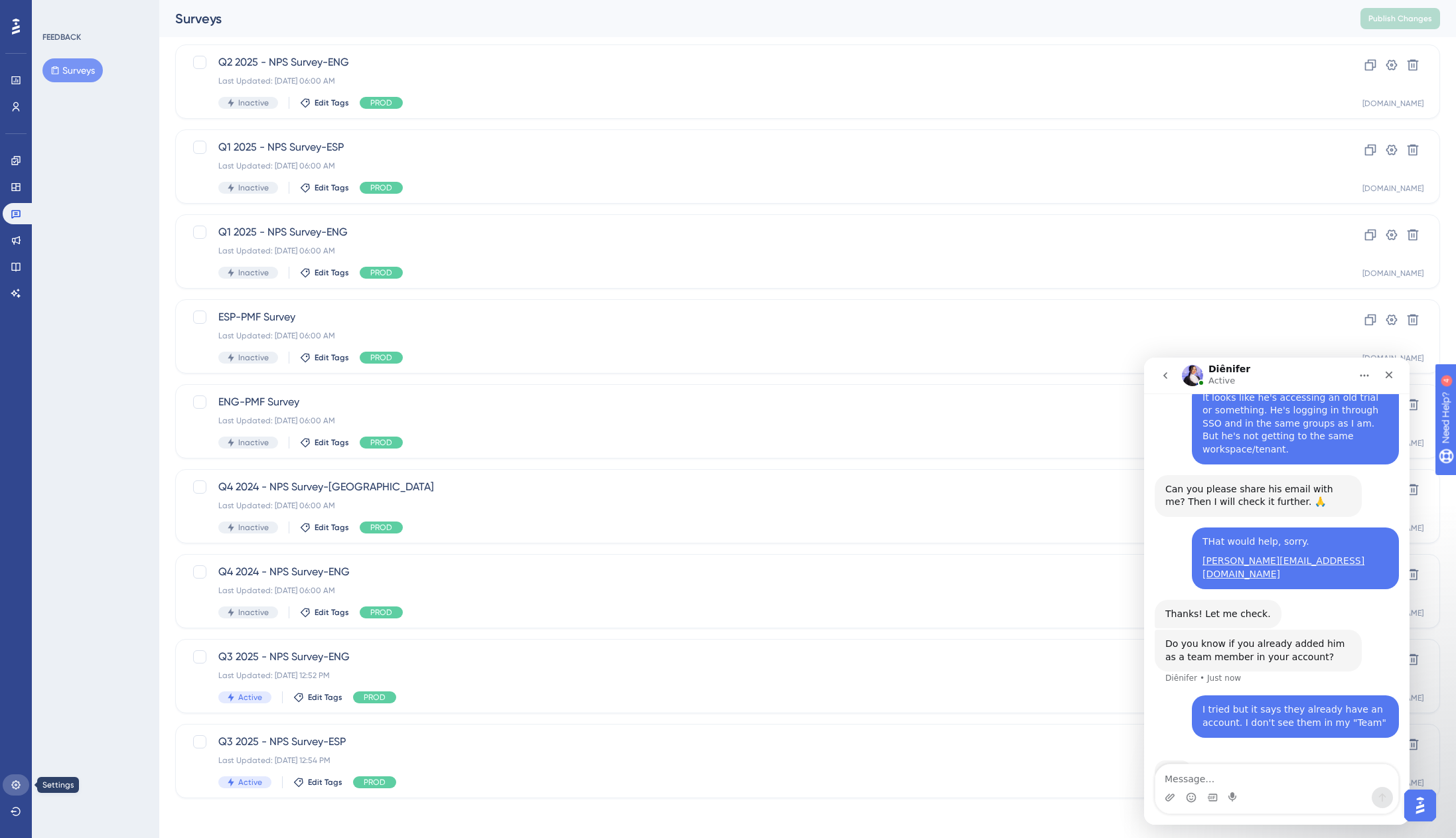
click at [9, 789] on link at bounding box center [16, 785] width 27 height 21
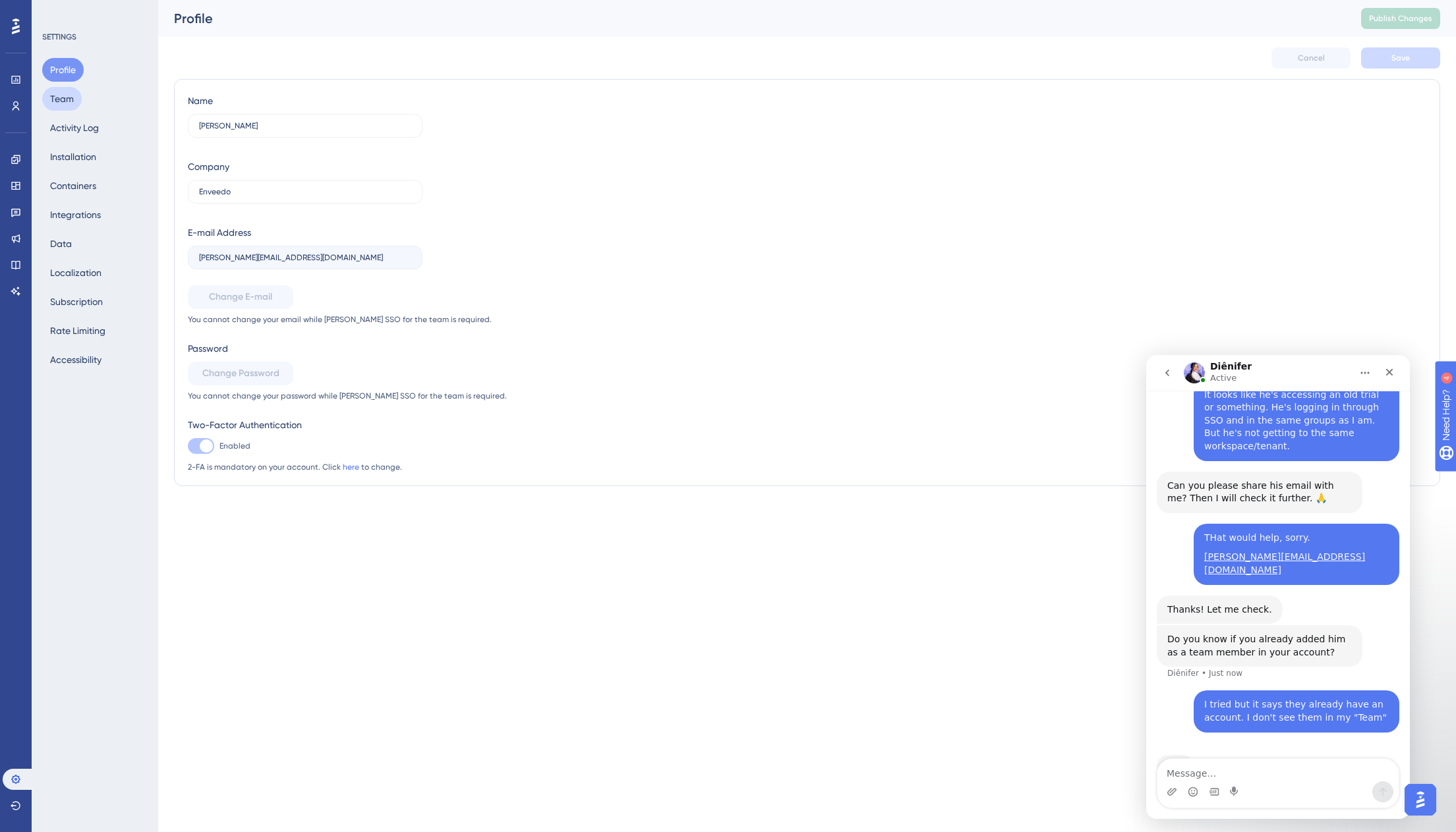
click at [52, 102] on button "Team" at bounding box center [62, 98] width 40 height 24
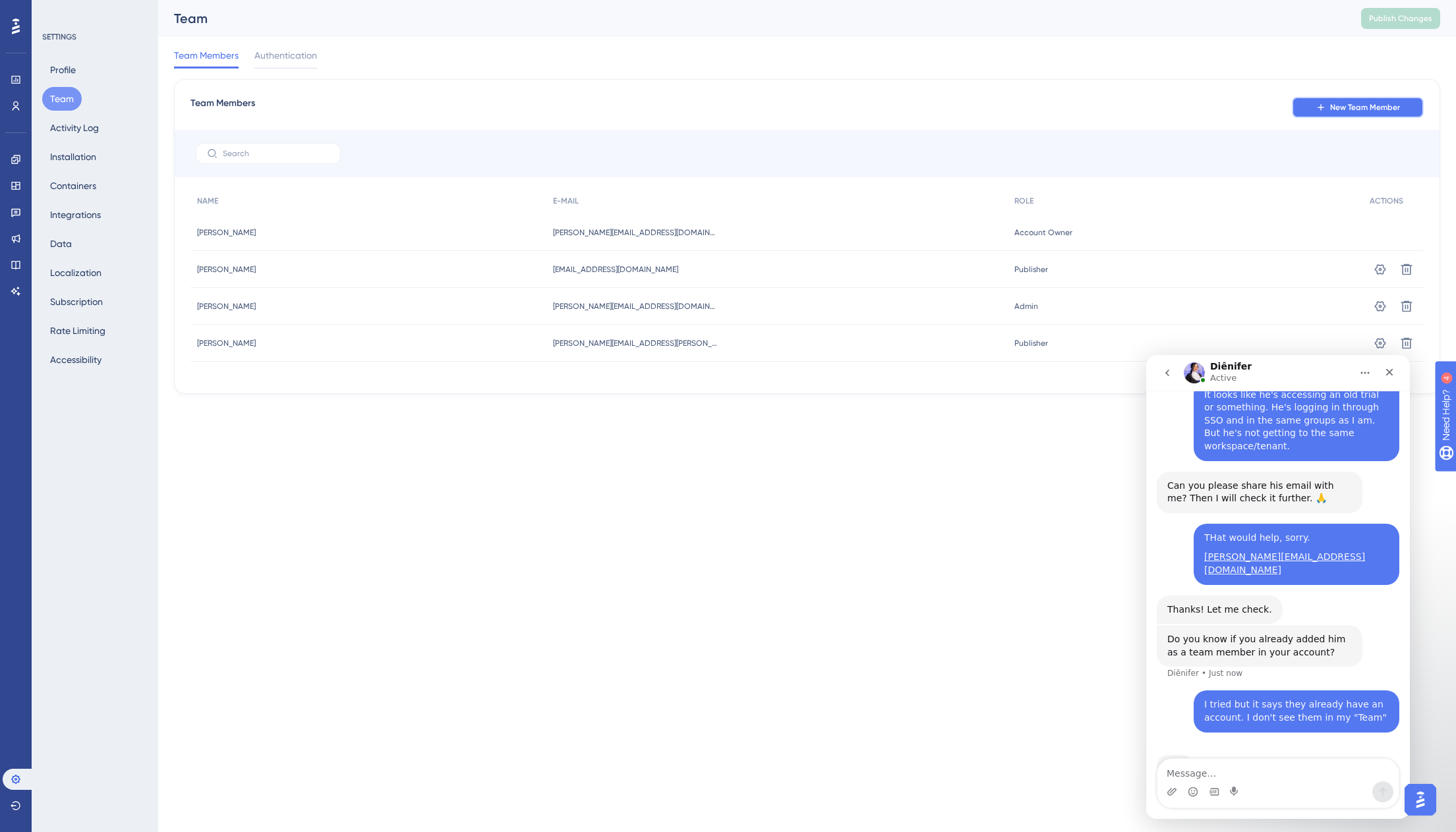
click at [1330, 108] on span "New Team Member" at bounding box center [1365, 107] width 70 height 10
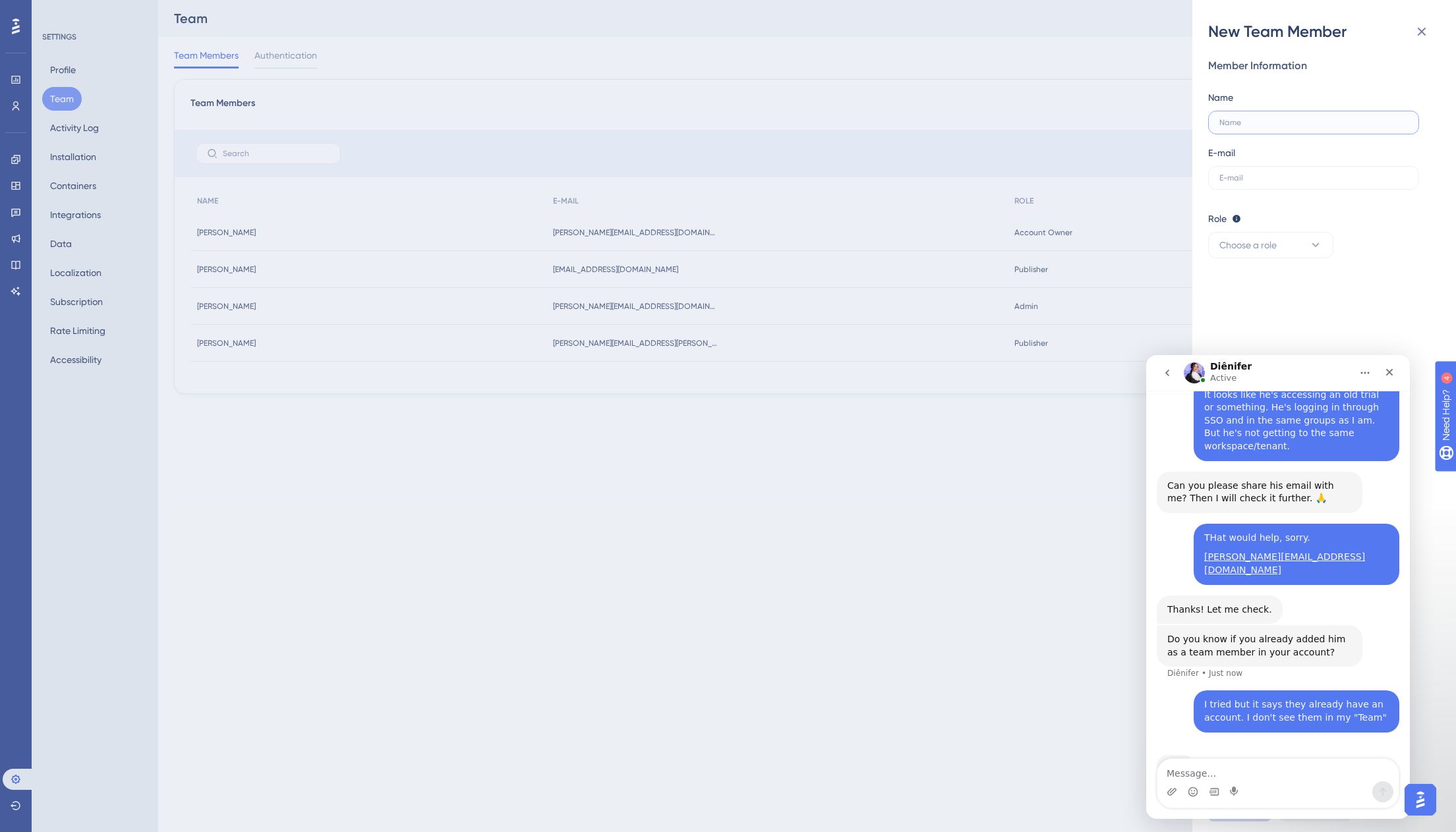
click at [1317, 121] on input "text" at bounding box center [1313, 123] width 189 height 10
type input "[PERSON_NAME]"
type input "[PERSON_NAME][EMAIL_ADDRESS][DOMAIN_NAME]"
click at [1208, 232] on button "Choose a role" at bounding box center [1270, 246] width 125 height 27
click at [1274, 288] on div "Admin Admin" at bounding box center [1270, 286] width 87 height 27
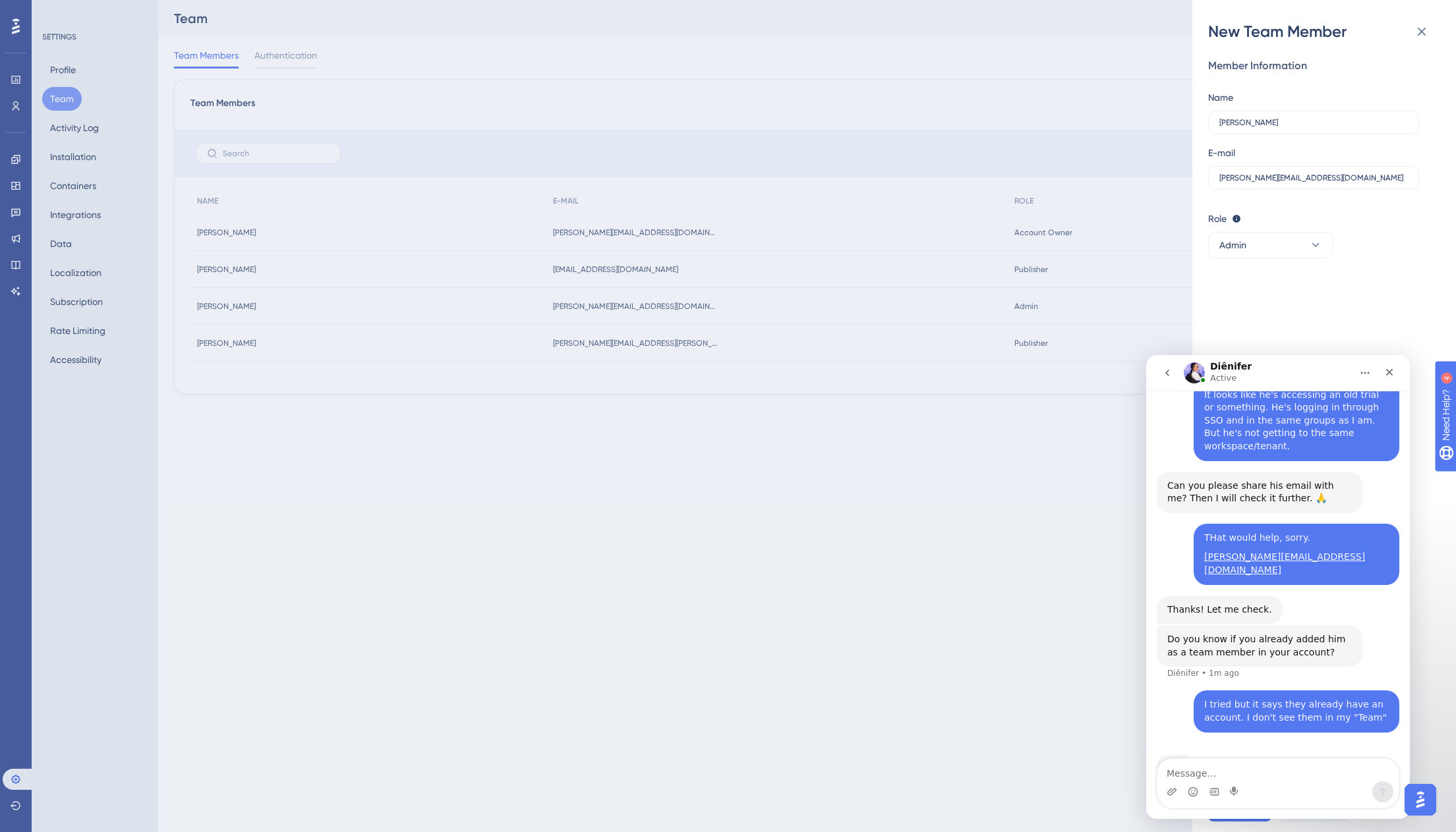
click at [1428, 805] on img "Open AI Assistant Launcher" at bounding box center [1420, 800] width 24 height 24
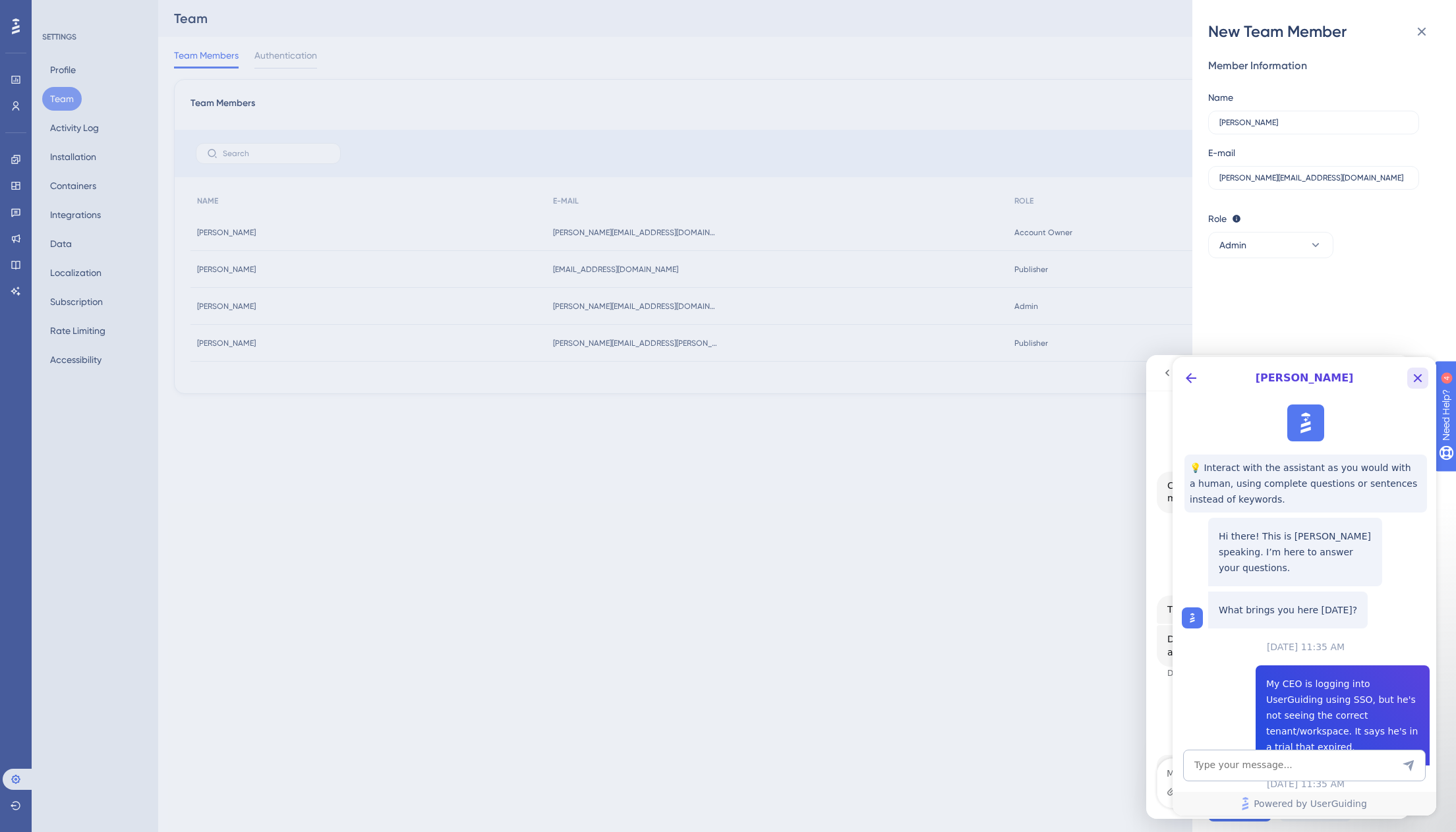
click at [1409, 371] on icon "Close Button" at bounding box center [1417, 378] width 16 height 16
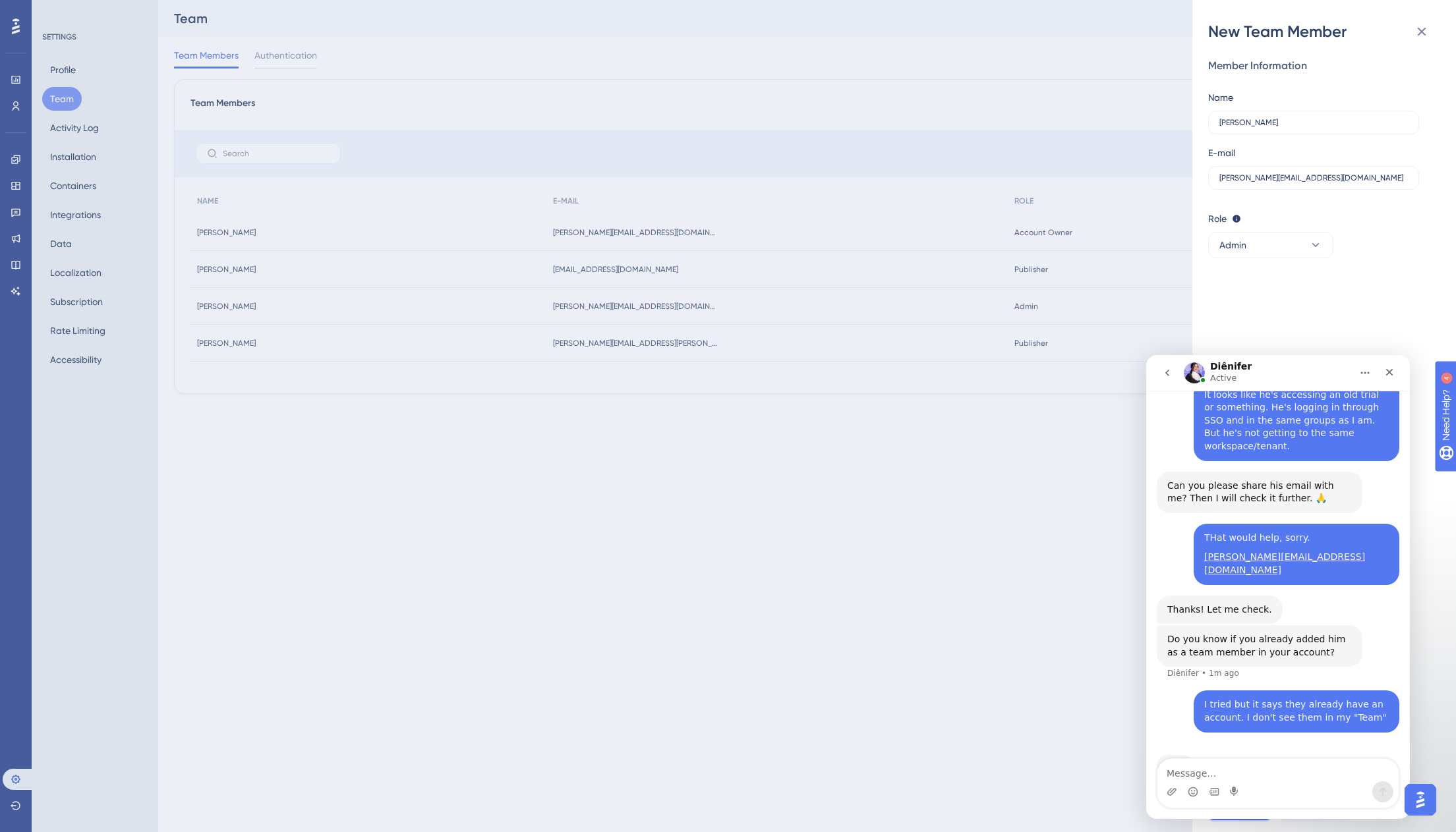
click at [1263, 820] on button "Save" at bounding box center [1240, 811] width 63 height 21
click at [1380, 748] on div "Typing" at bounding box center [1278, 773] width 243 height 50
click at [1377, 767] on textarea "Message…" at bounding box center [1277, 770] width 241 height 23
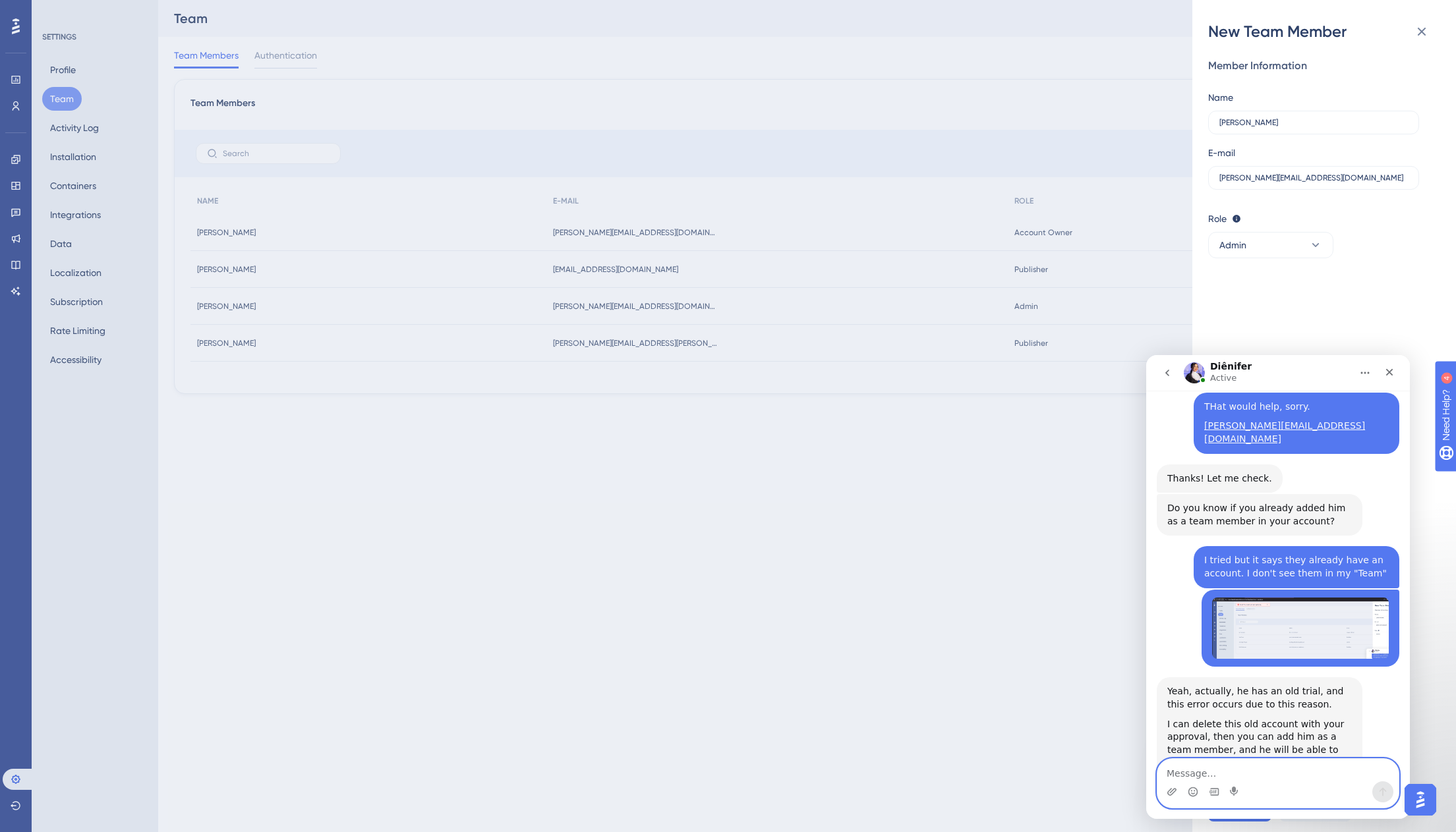
scroll to position [536, 0]
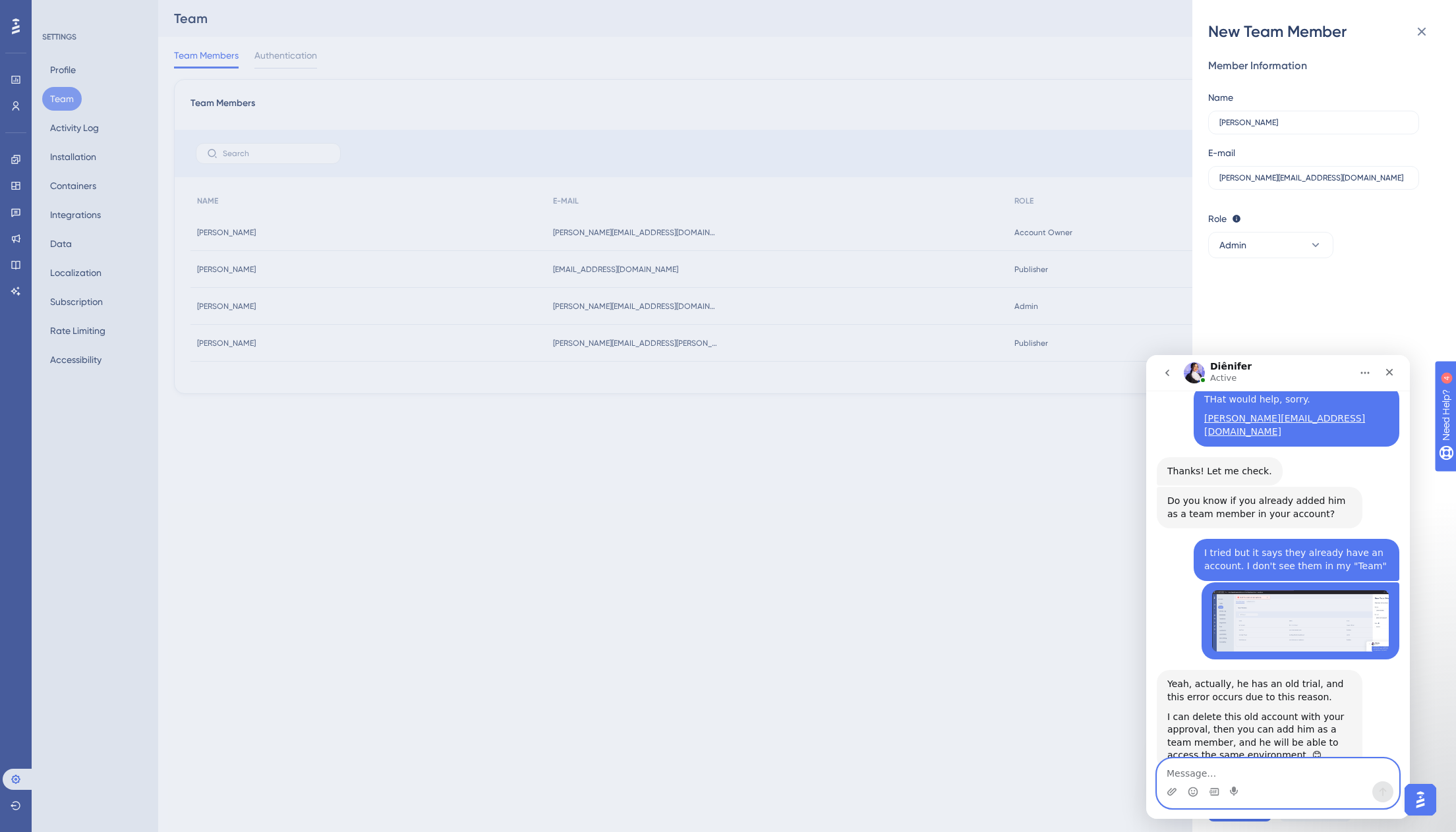
click at [1305, 776] on textarea "Message…" at bounding box center [1277, 770] width 241 height 23
type textarea "Please do!"
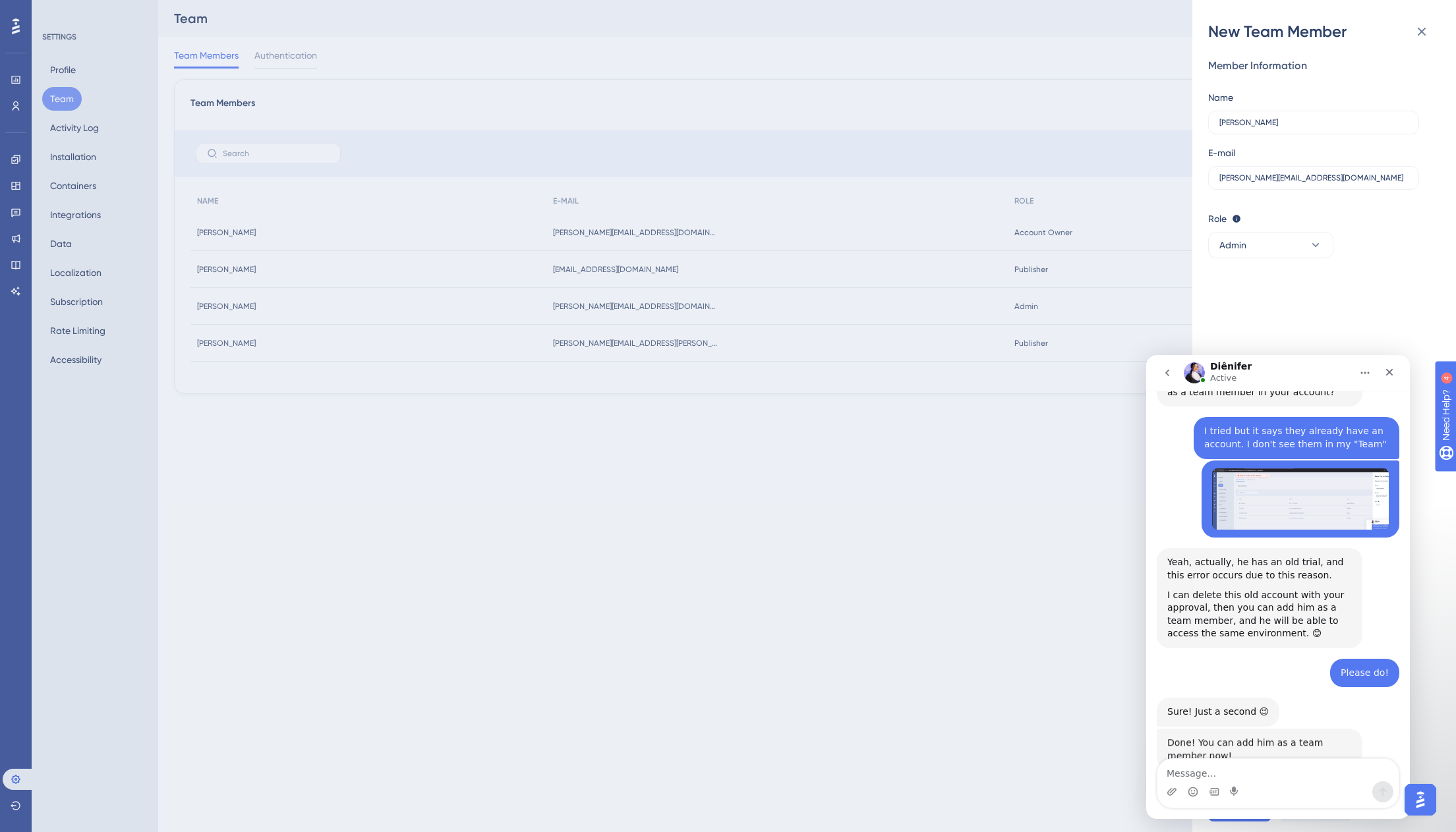
scroll to position [658, 0]
drag, startPoint x: 663, startPoint y: 740, endPoint x: 666, endPoint y: 727, distance: 13.3
click at [666, 727] on div "New Team Member Member Information Name [PERSON_NAME] E-mail [PERSON_NAME][EMAI…" at bounding box center [728, 416] width 1456 height 832
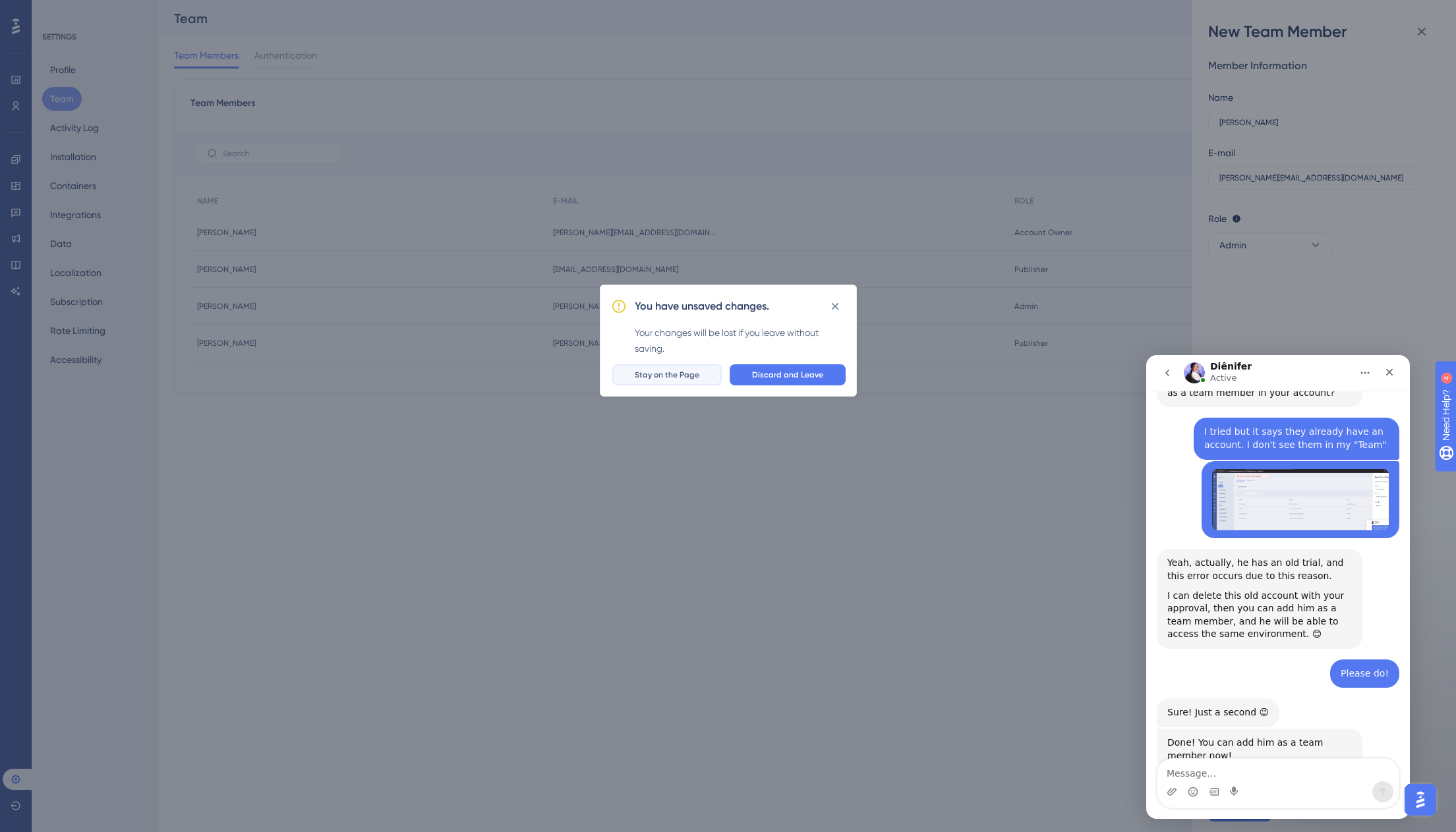
click at [707, 372] on button "Stay on the Page" at bounding box center [667, 375] width 110 height 21
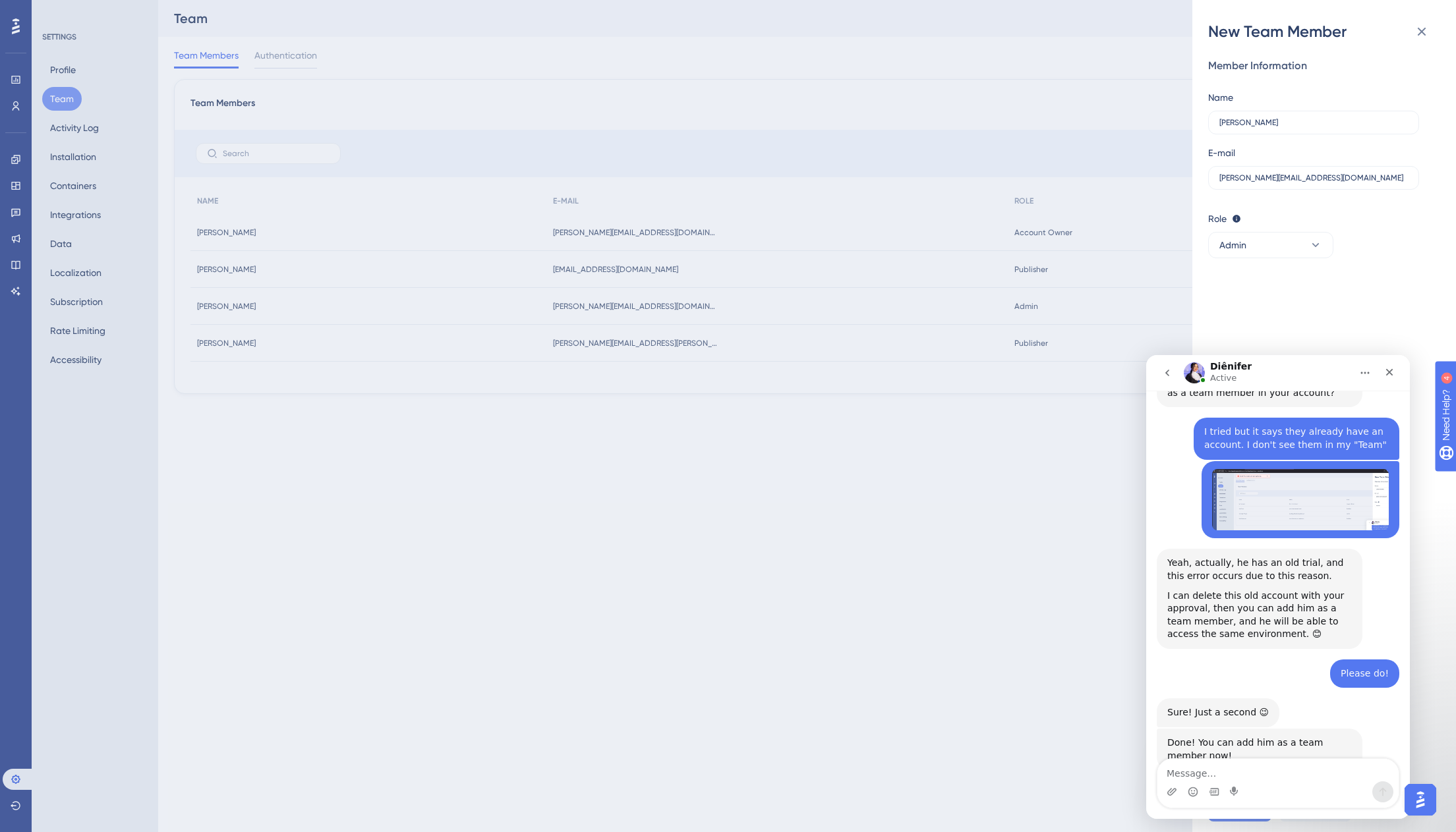
click at [1229, 819] on button "Save" at bounding box center [1240, 811] width 63 height 21
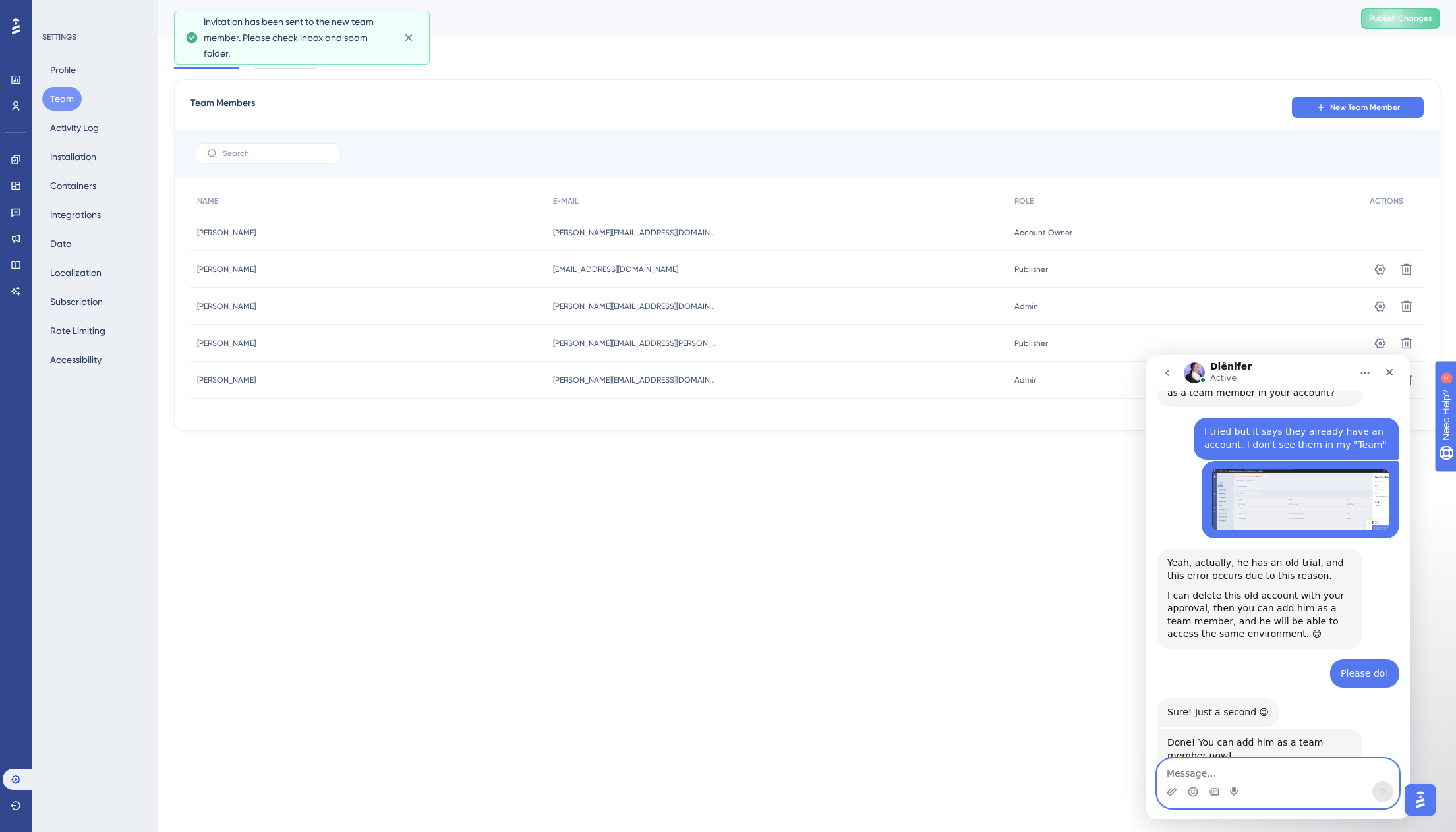
click at [1300, 771] on textarea "Message…" at bounding box center [1277, 770] width 241 height 23
type textarea "Perfect!"
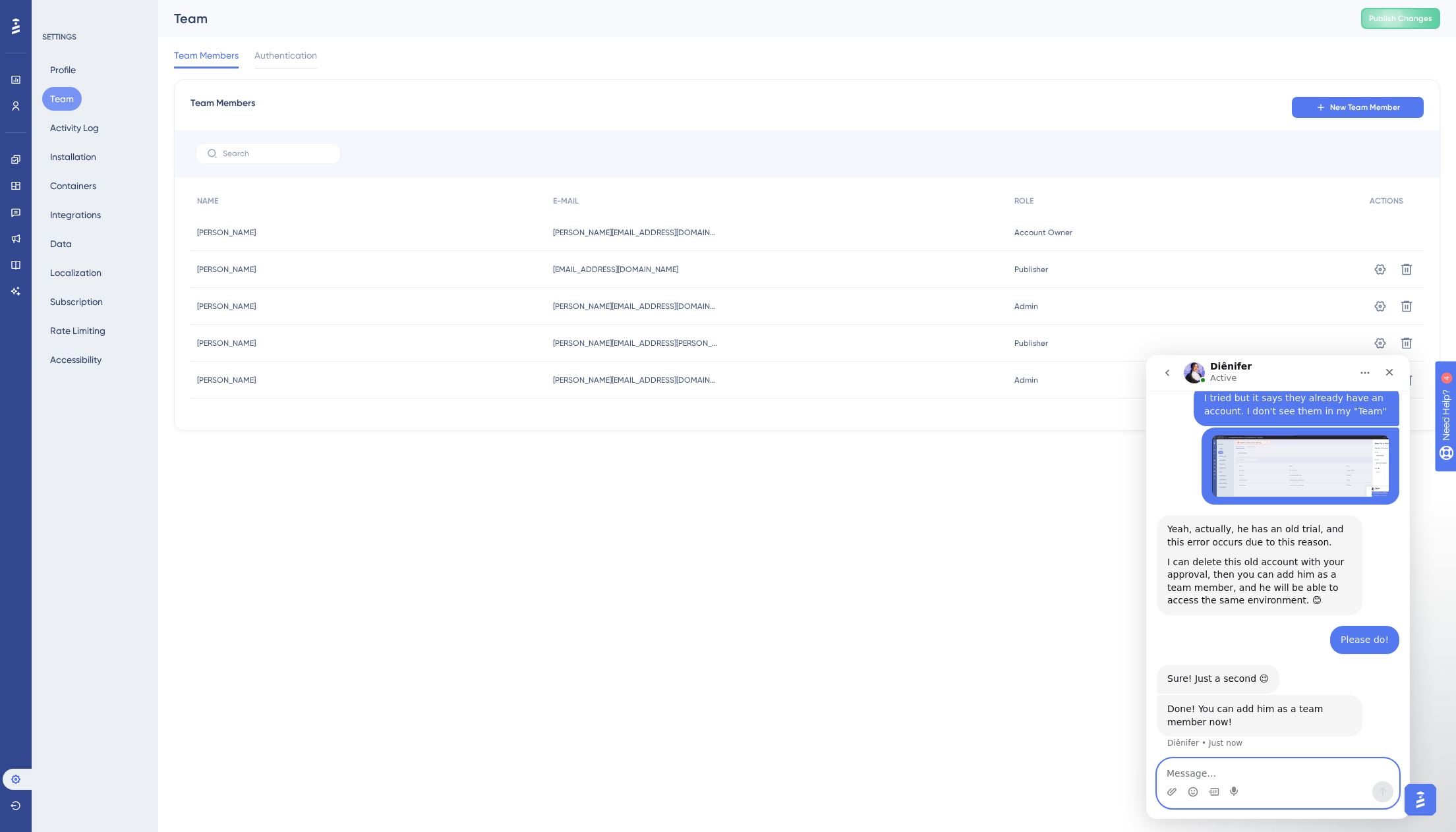
scroll to position [697, 0]
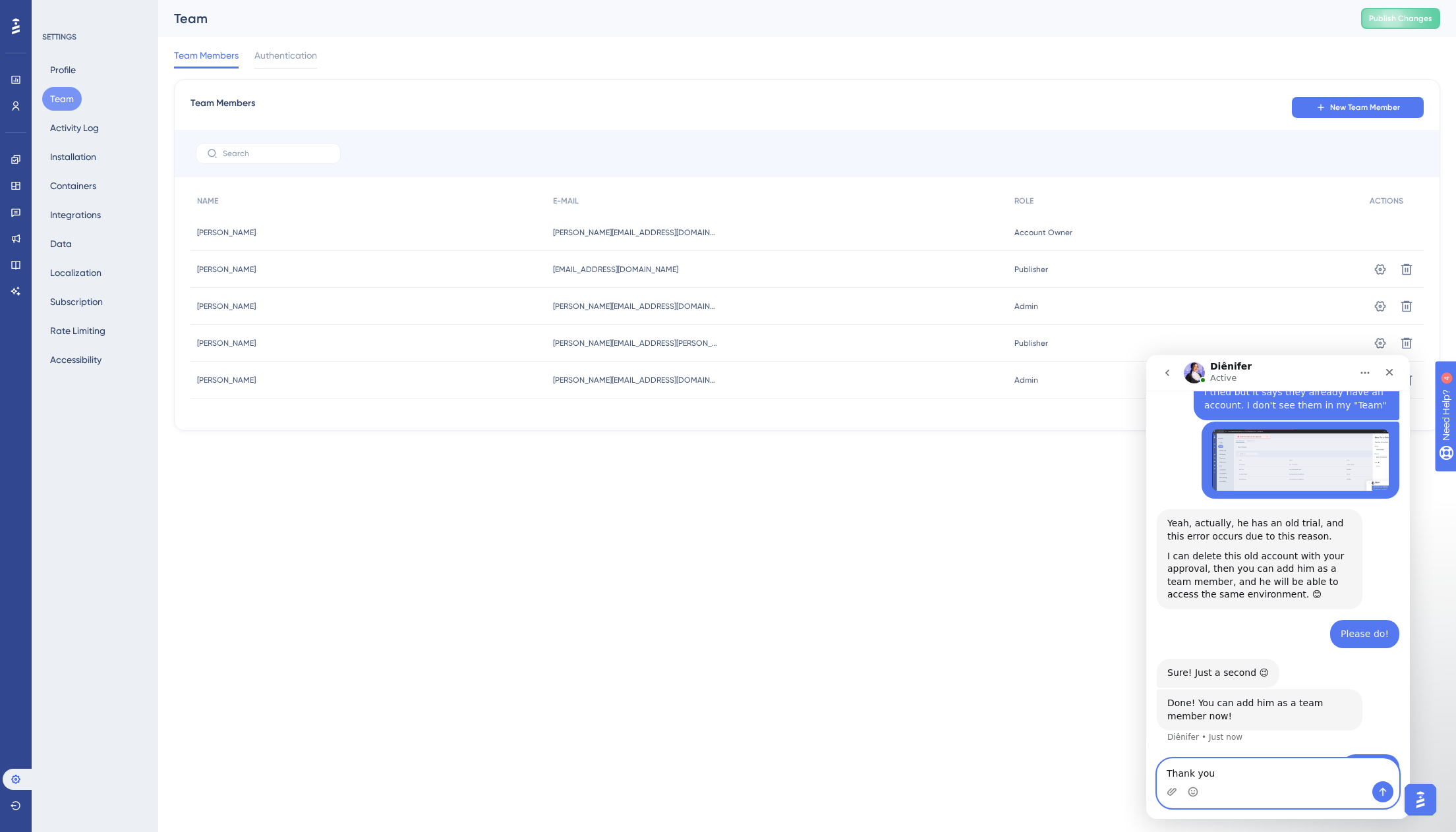
type textarea "Thank you!"
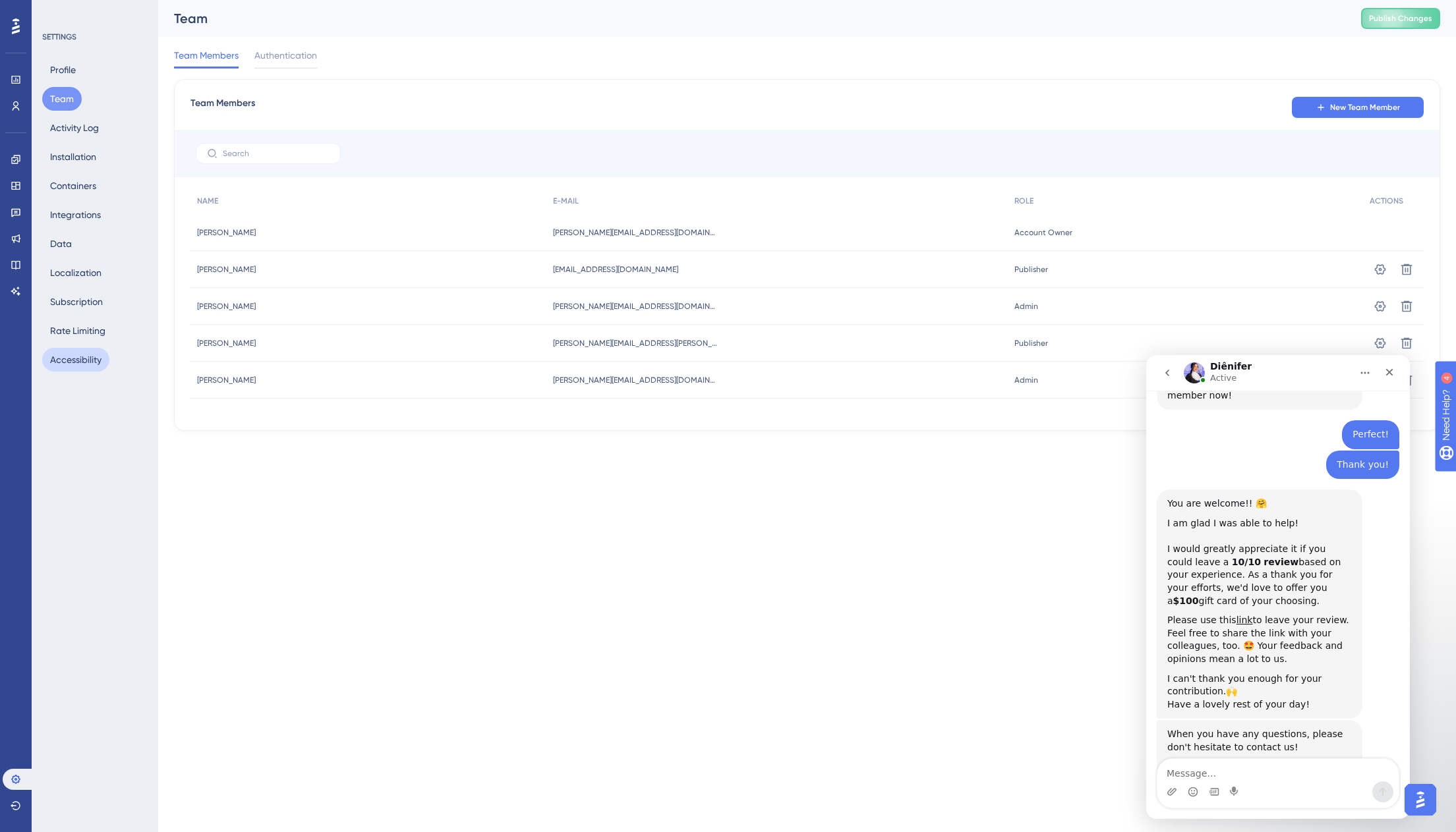
scroll to position [1029, 0]
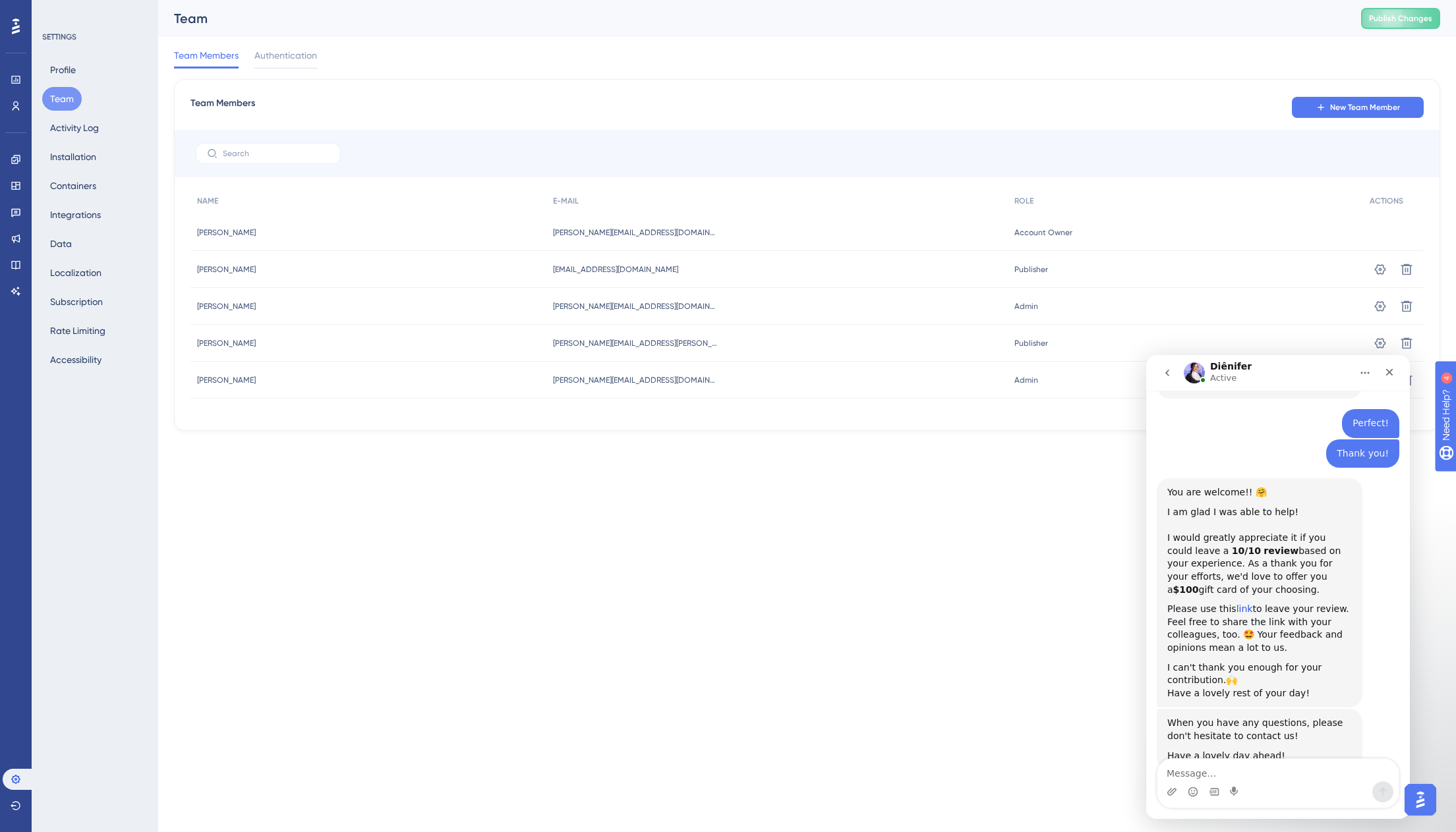
click at [1238, 604] on link "link" at bounding box center [1244, 608] width 16 height 10
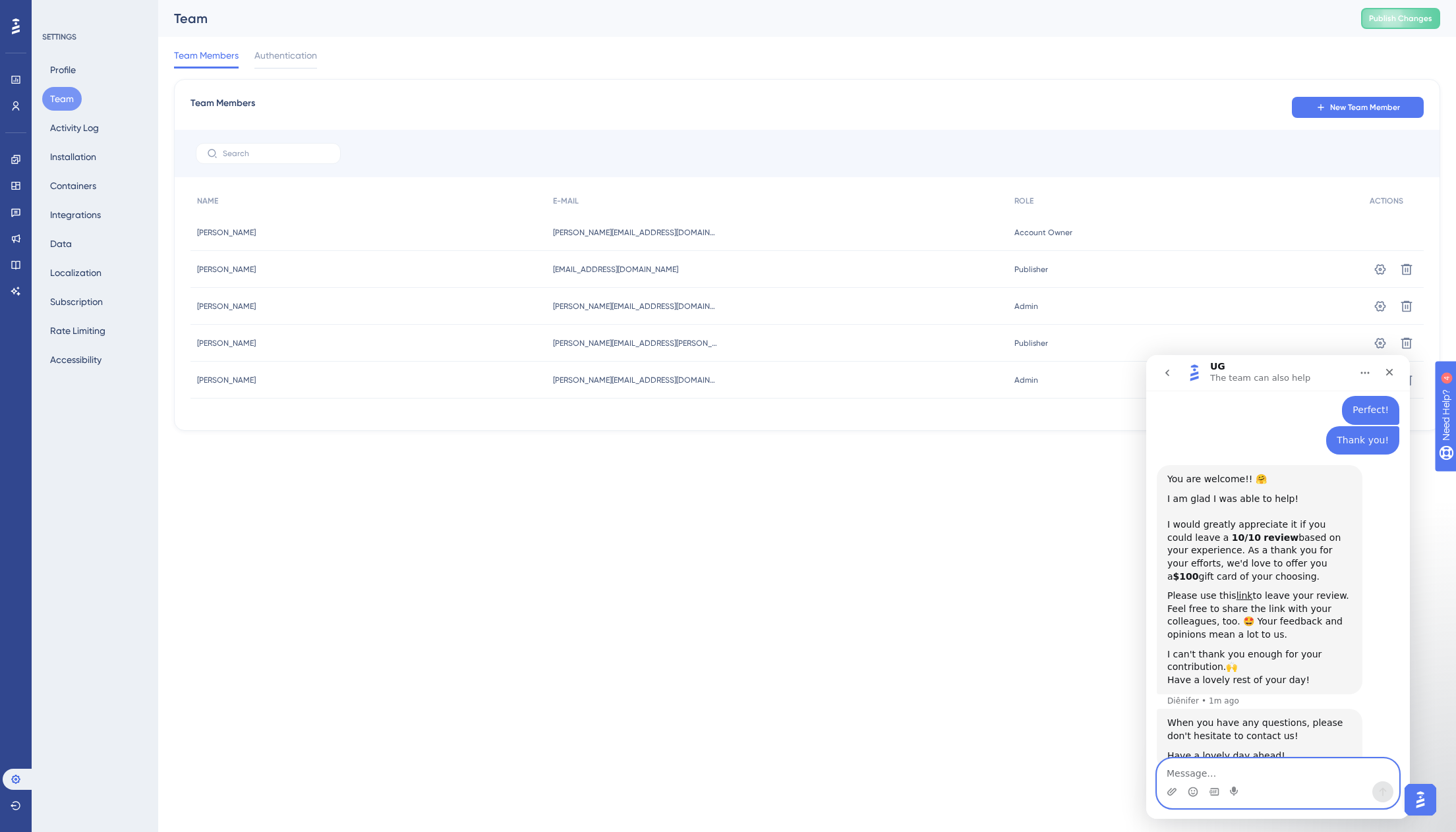
click at [1267, 780] on textarea "Message…" at bounding box center [1277, 770] width 241 height 23
type textarea "thanks you too!"
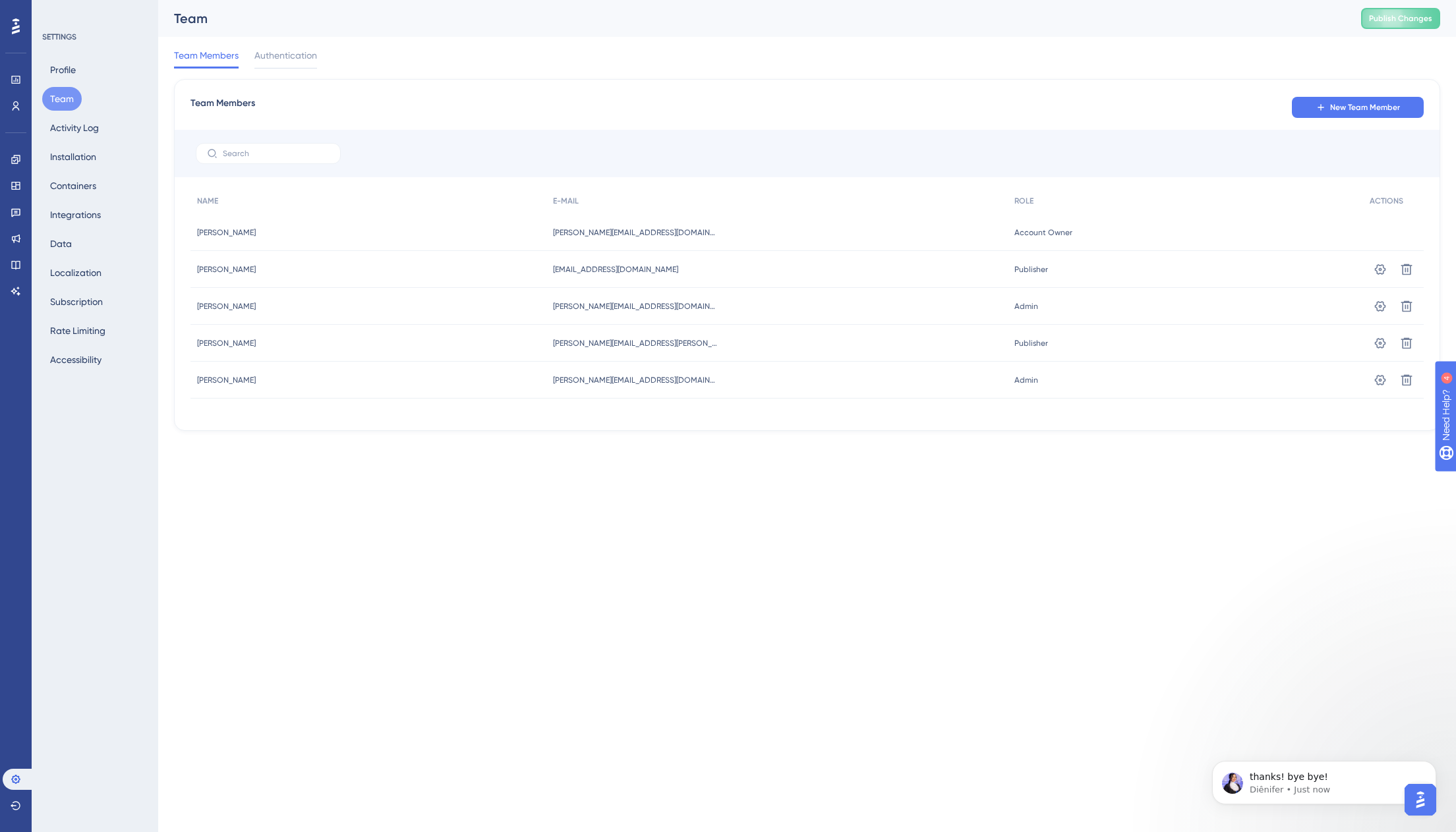
scroll to position [0, 0]
click at [1375, 386] on icon at bounding box center [1380, 380] width 13 height 13
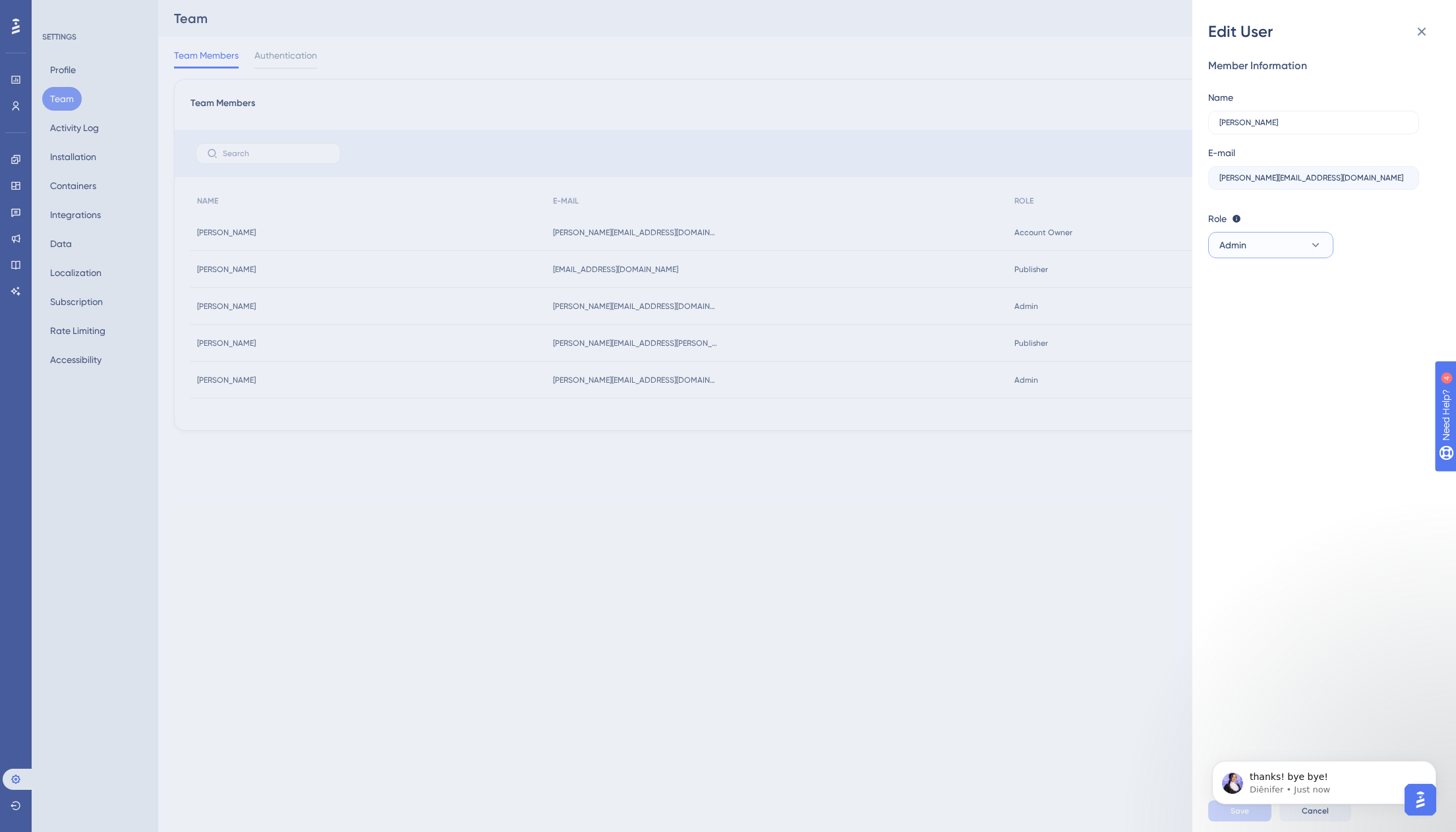
click at [1290, 254] on button "Admin" at bounding box center [1270, 246] width 125 height 27
click at [1289, 398] on div "Member Information Name Daniel Monetto E-mail daniel@enveedo.com Role Editor: C…" at bounding box center [1329, 416] width 243 height 748
click at [1425, 32] on icon at bounding box center [1421, 31] width 16 height 16
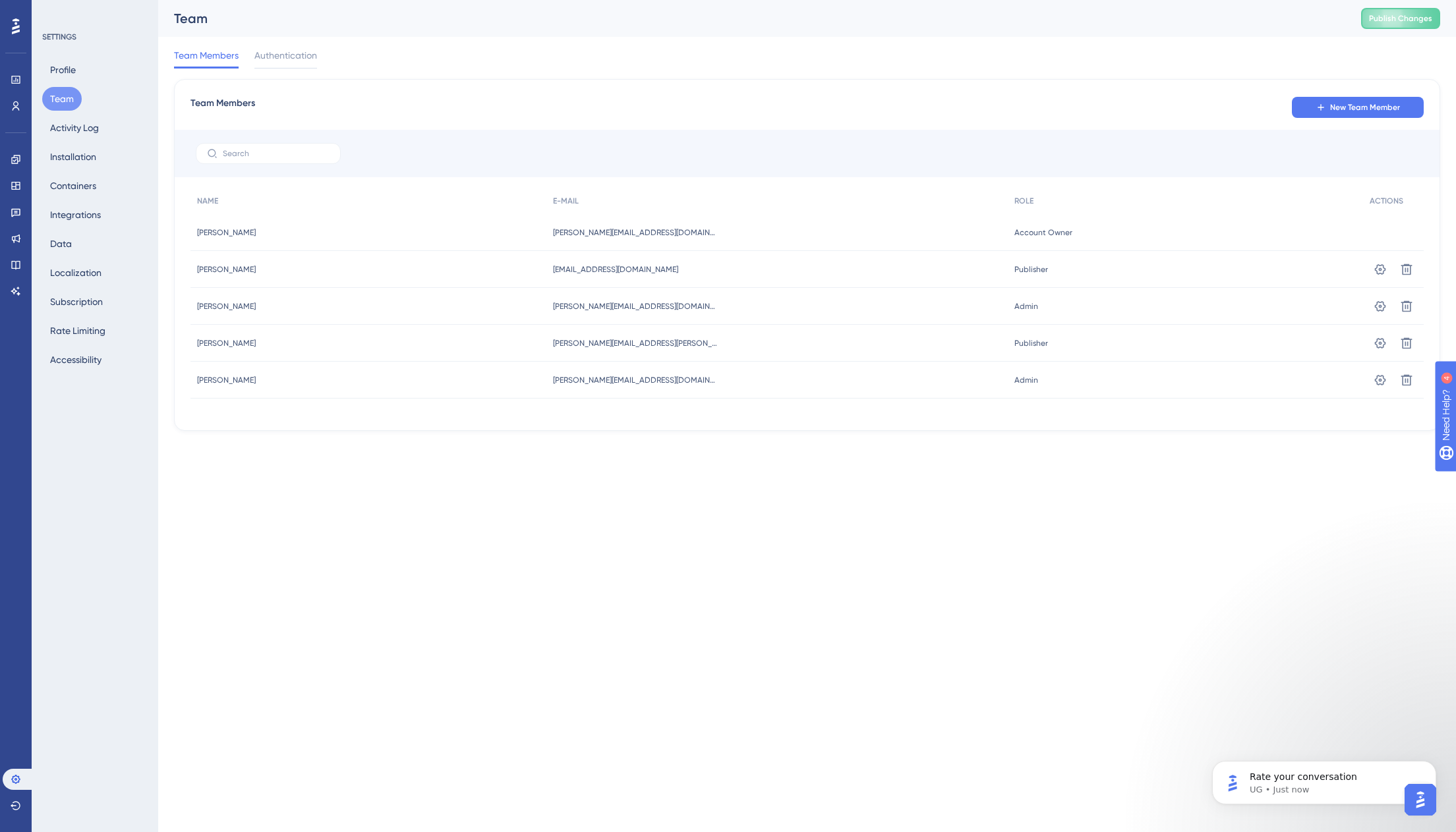
click at [972, 0] on html "Performance Users Engagement Widgets Feedback Product Updates Knowledge Base AI…" at bounding box center [728, 0] width 1456 height 0
click at [1369, 21] on span "Publish Changes" at bounding box center [1400, 18] width 63 height 10
click at [1304, 785] on p "UG • Just now" at bounding box center [1334, 790] width 170 height 11
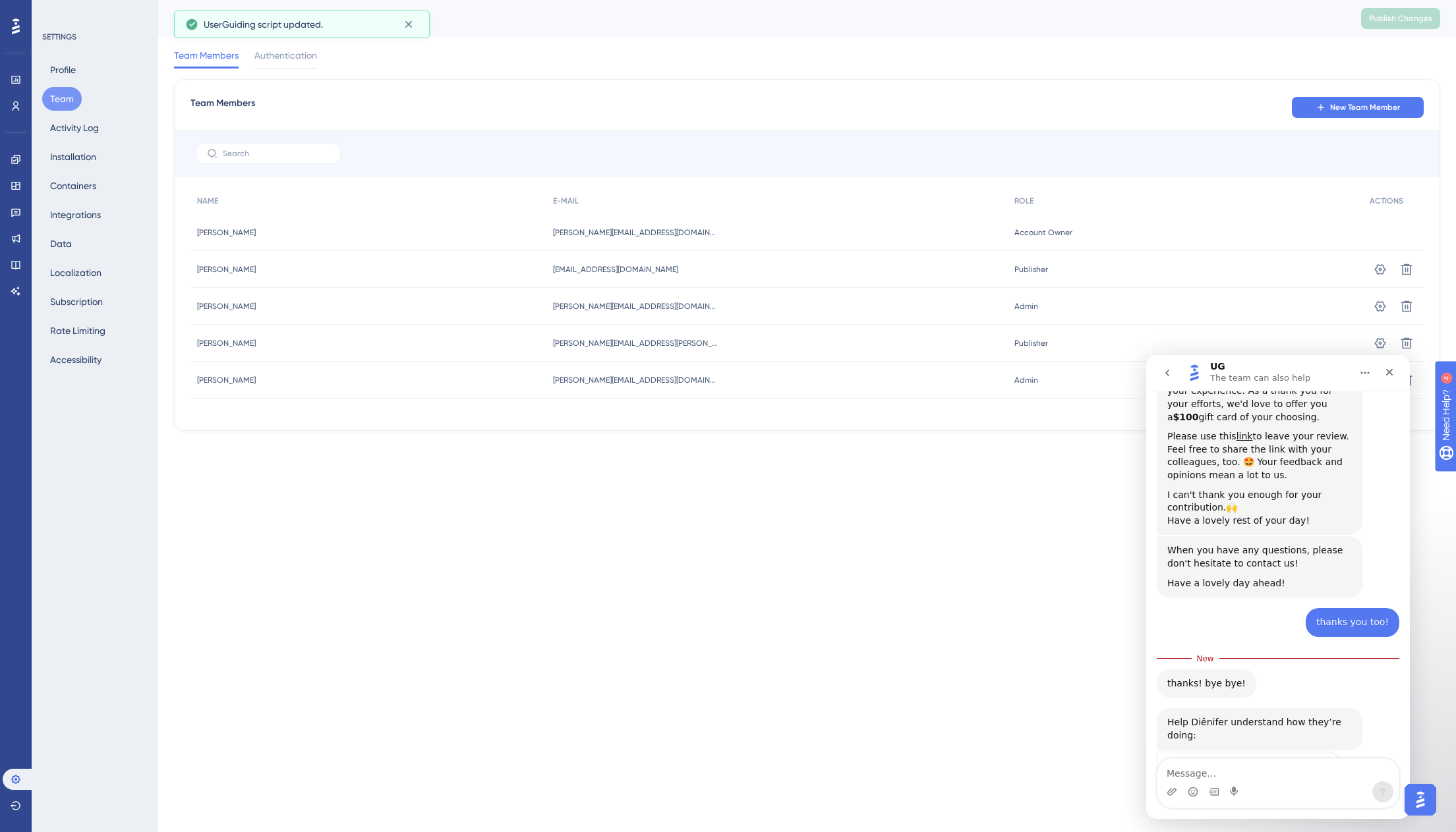
scroll to position [1248, 0]
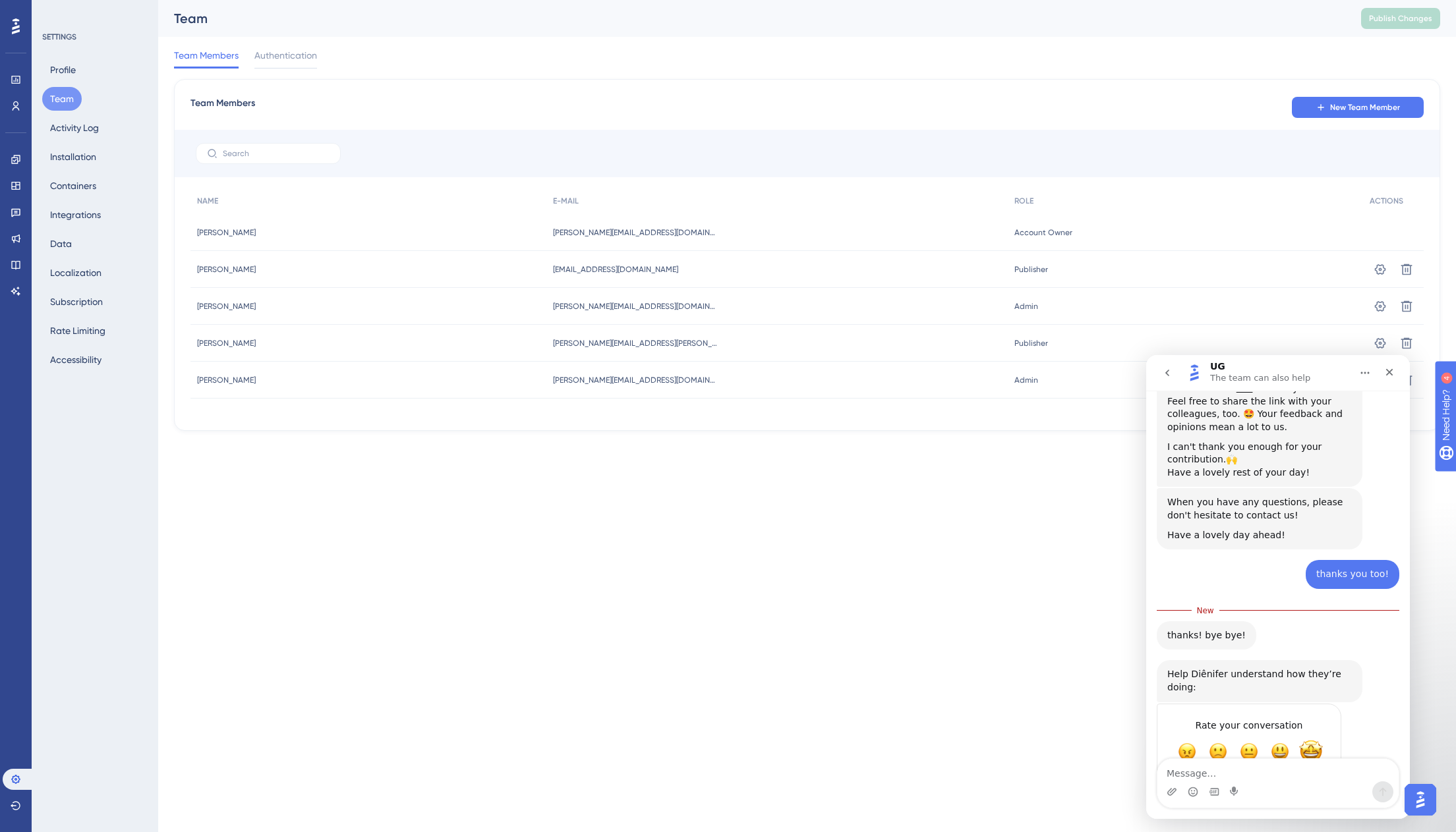
click at [1310, 740] on span "Amazing" at bounding box center [1310, 751] width 24 height 24
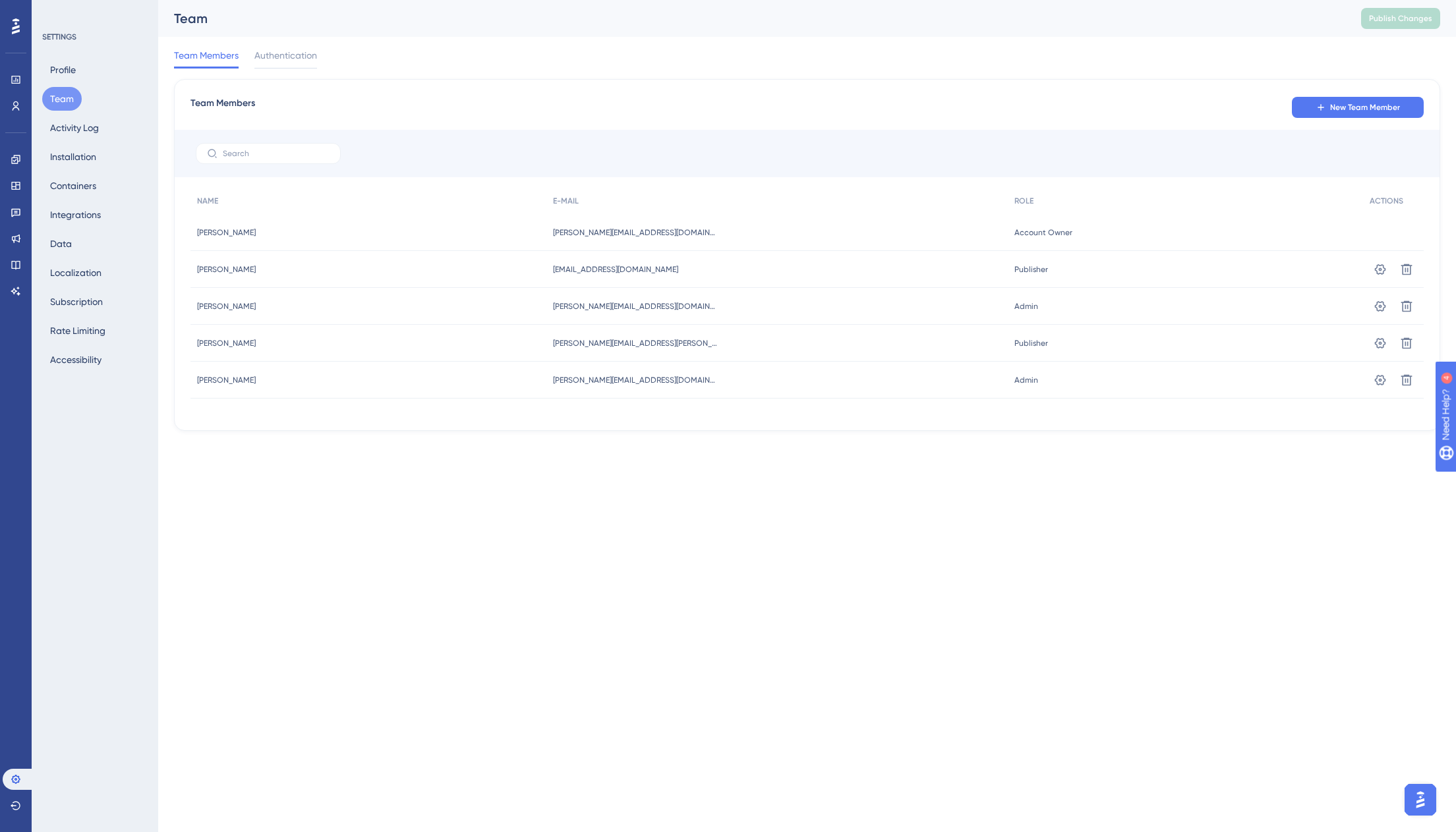
type textarea "1`"
